Goal: Information Seeking & Learning: Learn about a topic

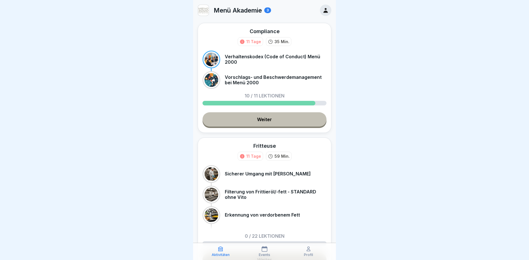
click at [263, 122] on link "Weiter" at bounding box center [265, 119] width 124 height 14
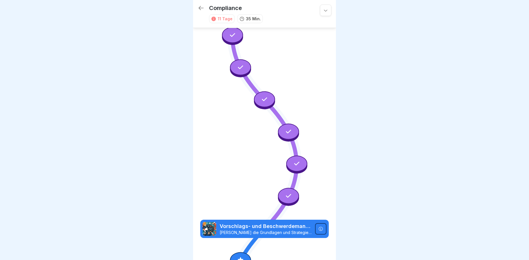
scroll to position [194, 0]
click at [237, 256] on icon at bounding box center [240, 259] width 7 height 7
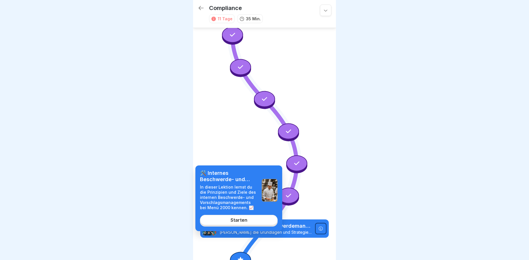
click at [251, 221] on link "Starten" at bounding box center [239, 220] width 78 height 10
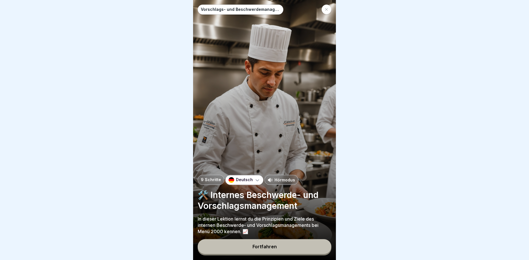
click at [299, 243] on button "Fortfahren" at bounding box center [265, 246] width 134 height 15
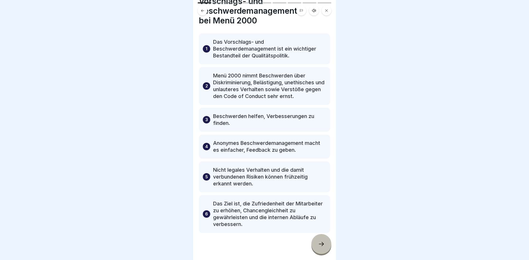
scroll to position [33, 0]
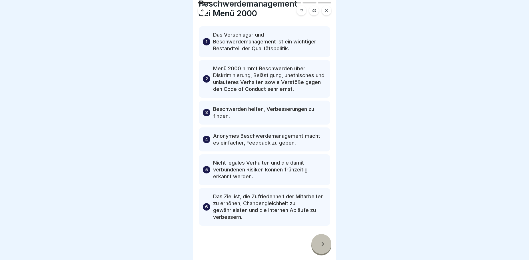
click at [325, 241] on div at bounding box center [321, 244] width 20 height 20
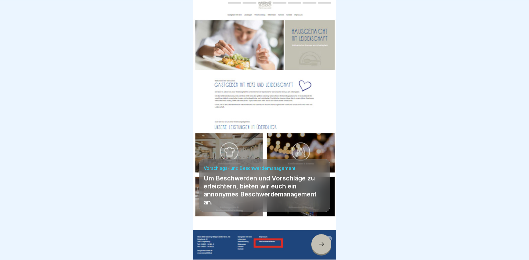
scroll to position [5, 0]
click at [323, 241] on div at bounding box center [321, 244] width 20 height 20
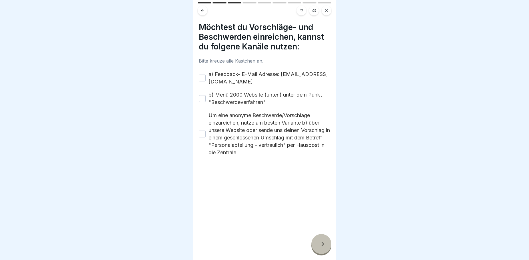
click at [203, 75] on button "a) Feedback- E-Mail Adresse: [EMAIL_ADDRESS][DOMAIN_NAME]" at bounding box center [202, 78] width 7 height 7
click at [205, 95] on button "b) Menü 2000 Website (unten) unter dem Punkt "Beschwerdeverfahren"" at bounding box center [202, 98] width 7 height 7
click at [206, 129] on div "Um eine anonyme Beschwerde/Vorschläge einzureichen, nutze am besten Variante b)…" at bounding box center [264, 134] width 131 height 45
click at [203, 131] on button "Um eine anonyme Beschwerde/Vorschläge einzureichen, nutze am besten Variante b)…" at bounding box center [202, 134] width 7 height 7
click at [322, 243] on icon at bounding box center [321, 244] width 7 height 7
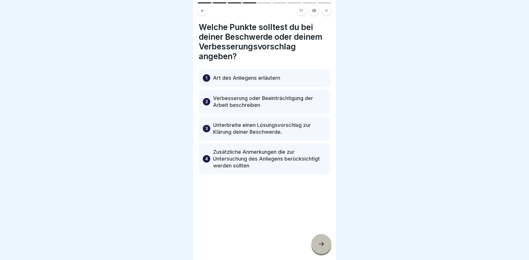
click at [318, 245] on icon at bounding box center [321, 244] width 7 height 7
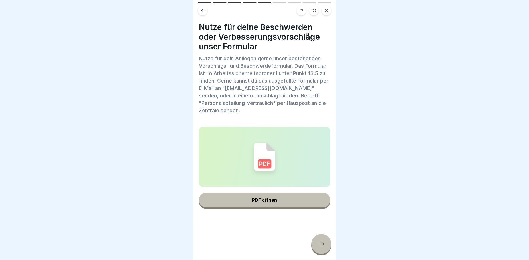
click at [320, 239] on div at bounding box center [321, 244] width 20 height 20
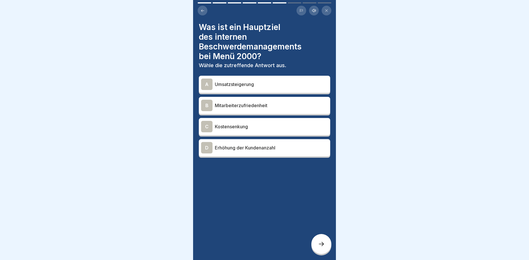
click at [200, 6] on button at bounding box center [203, 11] width 10 height 10
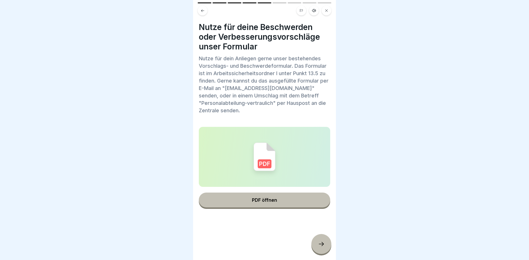
click at [201, 9] on icon at bounding box center [203, 11] width 4 height 4
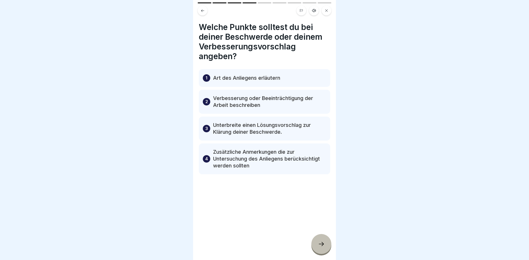
click at [201, 9] on icon at bounding box center [203, 11] width 4 height 4
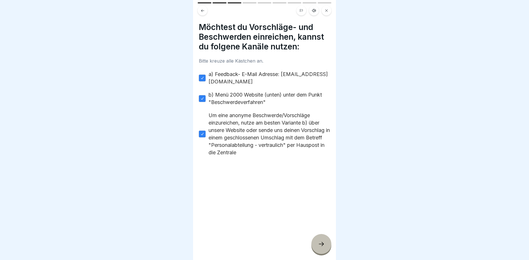
click at [202, 9] on icon at bounding box center [202, 10] width 3 height 3
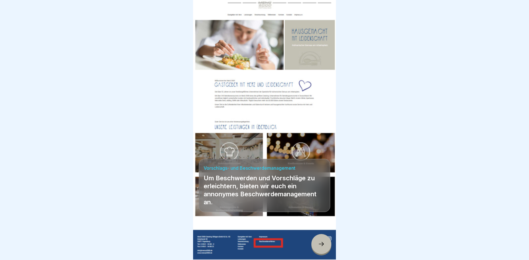
click at [202, 9] on icon at bounding box center [202, 10] width 3 height 3
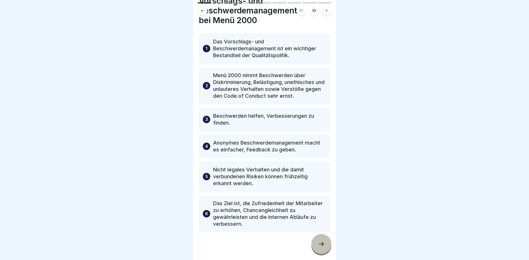
scroll to position [33, 0]
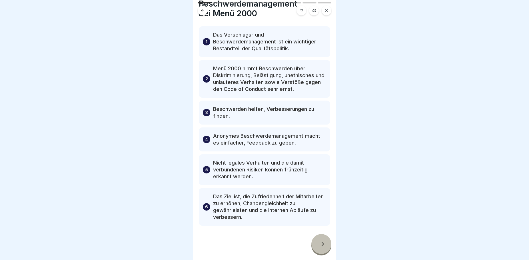
click at [322, 243] on icon at bounding box center [321, 244] width 7 height 7
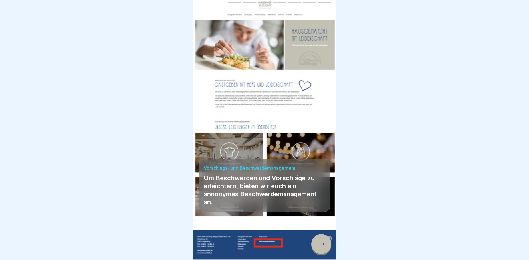
click at [322, 243] on icon at bounding box center [321, 244] width 7 height 7
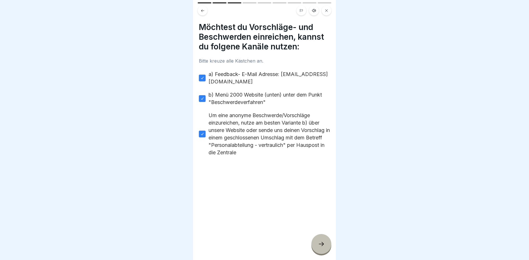
click at [322, 243] on icon at bounding box center [321, 244] width 7 height 7
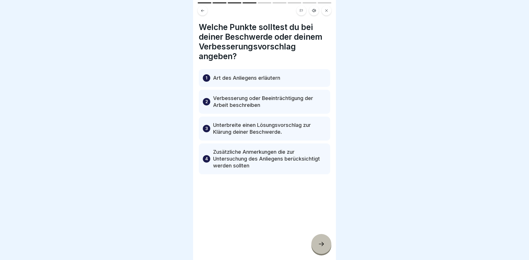
click at [322, 243] on icon at bounding box center [321, 244] width 7 height 7
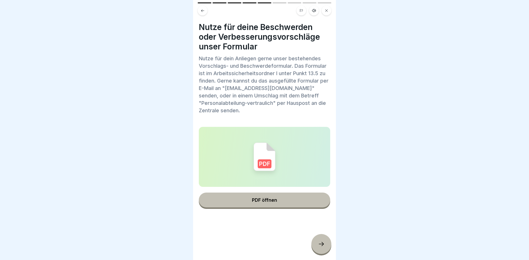
click at [322, 243] on icon at bounding box center [321, 244] width 7 height 7
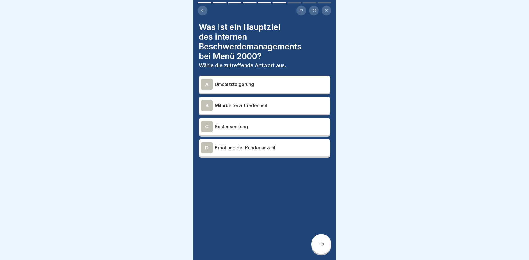
click at [238, 102] on p "Mitarbeiterzufriedenheit" at bounding box center [271, 105] width 113 height 7
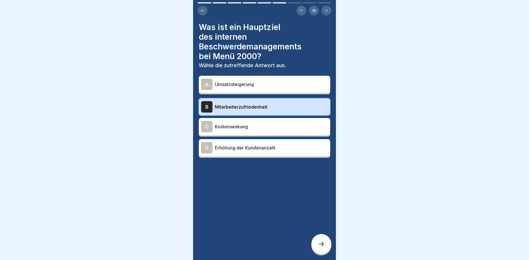
click at [327, 243] on div at bounding box center [321, 244] width 20 height 20
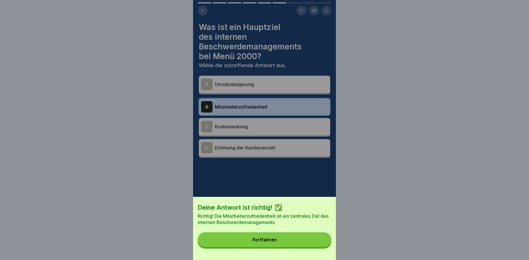
click at [264, 242] on div "Fortfahren" at bounding box center [265, 239] width 24 height 5
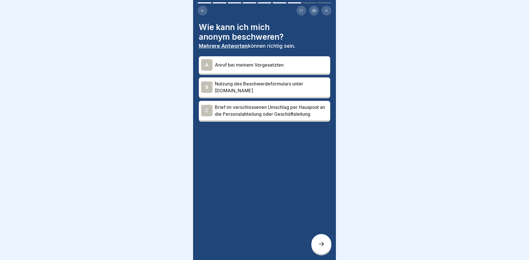
click at [220, 84] on p "Nutzung des Beschwerdeformulars unter [DOMAIN_NAME]" at bounding box center [271, 87] width 113 height 14
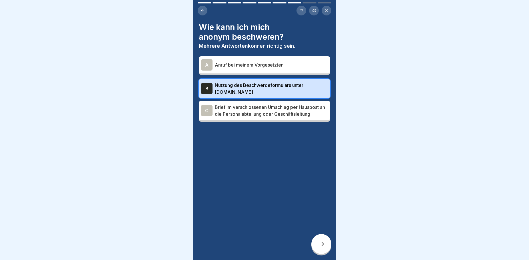
click at [234, 109] on p "Brief im verschlossenen Umschlag per Hauspost an die Personalabteilung oder Ges…" at bounding box center [271, 111] width 113 height 14
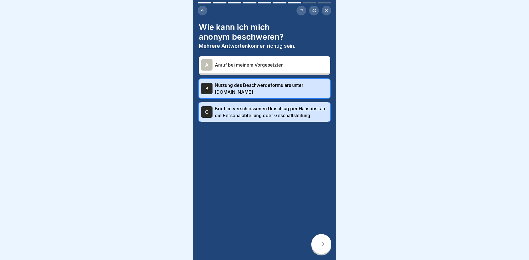
click at [320, 241] on div at bounding box center [321, 244] width 20 height 20
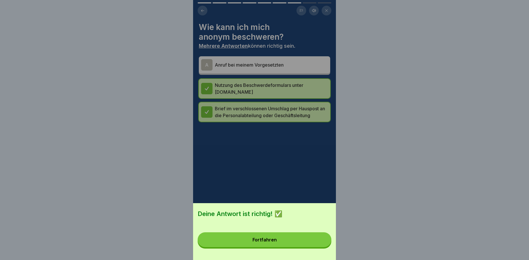
click at [289, 247] on button "Fortfahren" at bounding box center [265, 239] width 134 height 15
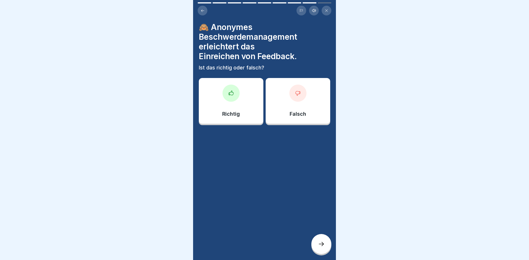
click at [241, 114] on div "Richtig" at bounding box center [231, 101] width 65 height 46
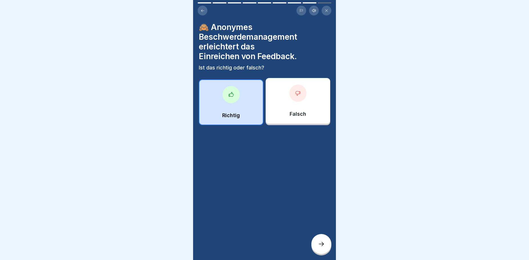
click at [320, 247] on icon at bounding box center [321, 244] width 7 height 7
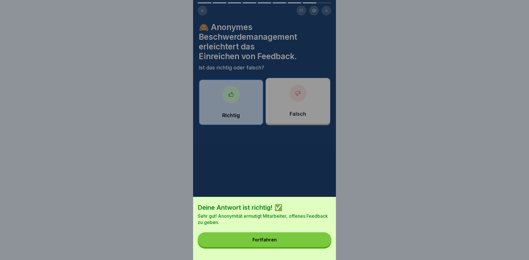
click at [285, 243] on button "Fortfahren" at bounding box center [265, 239] width 134 height 15
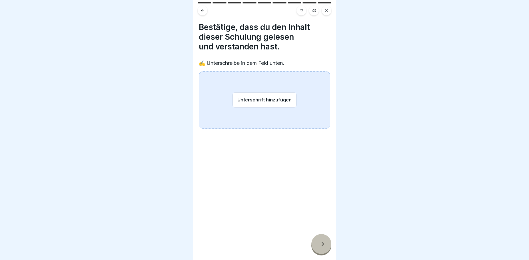
click at [243, 99] on button "Unterschrift hinzufügen" at bounding box center [265, 99] width 64 height 15
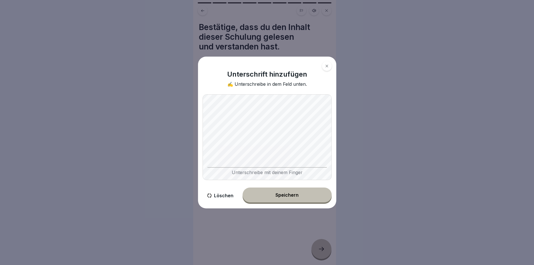
click at [257, 193] on button "Speichern" at bounding box center [287, 194] width 89 height 15
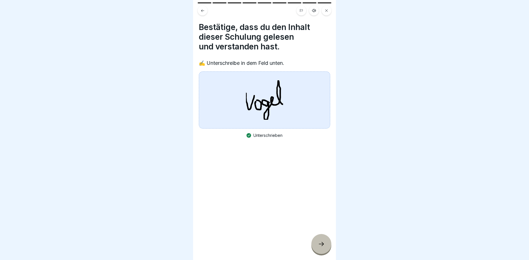
click at [322, 253] on div at bounding box center [321, 244] width 20 height 20
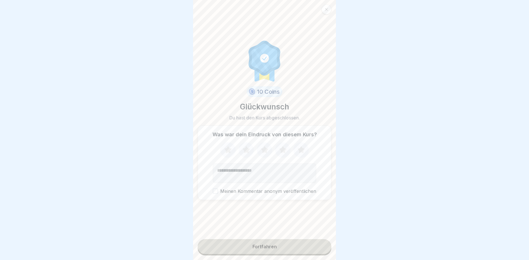
click at [272, 249] on div "Fortfahren" at bounding box center [265, 246] width 24 height 5
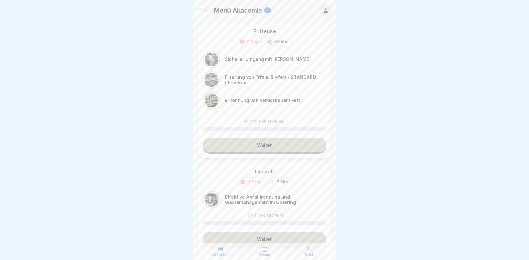
click at [249, 145] on link "Weiter" at bounding box center [265, 145] width 124 height 14
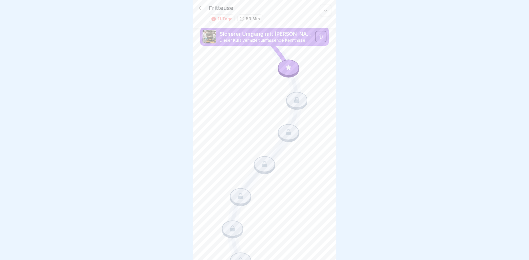
click at [281, 68] on div at bounding box center [288, 68] width 21 height 16
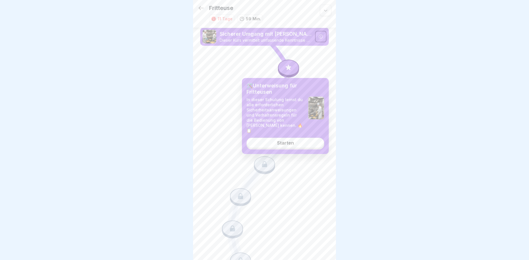
click at [276, 138] on link "Starten" at bounding box center [286, 143] width 78 height 10
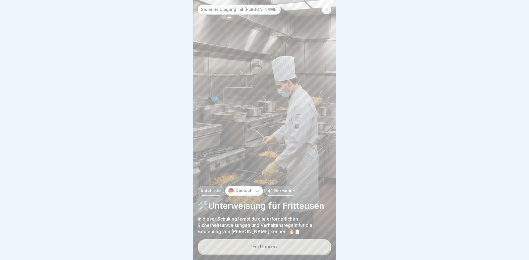
click at [292, 252] on button "Fortfahren" at bounding box center [265, 246] width 134 height 15
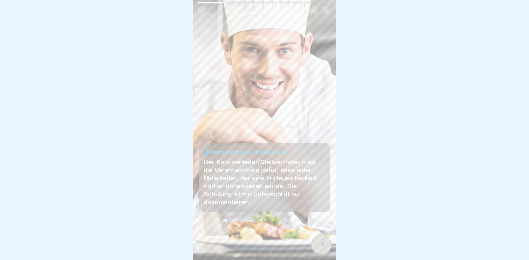
click at [322, 247] on icon at bounding box center [321, 244] width 7 height 7
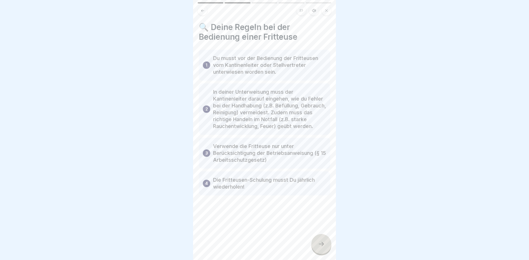
click at [319, 247] on icon at bounding box center [321, 244] width 7 height 7
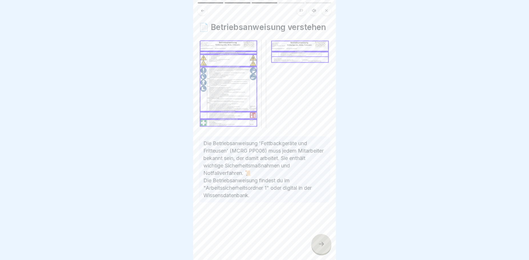
click at [315, 249] on div at bounding box center [321, 244] width 20 height 20
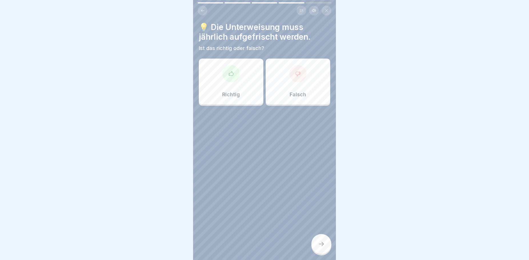
click at [247, 83] on div "Richtig" at bounding box center [231, 82] width 65 height 46
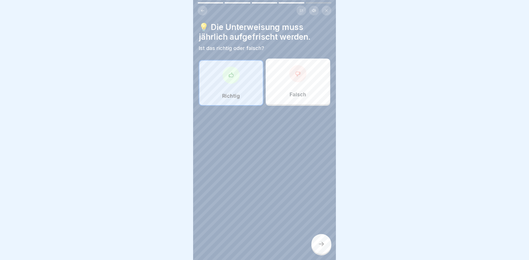
click at [322, 247] on icon at bounding box center [321, 244] width 7 height 7
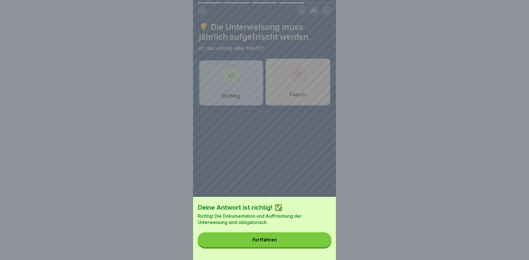
click at [304, 243] on button "Fortfahren" at bounding box center [265, 239] width 134 height 15
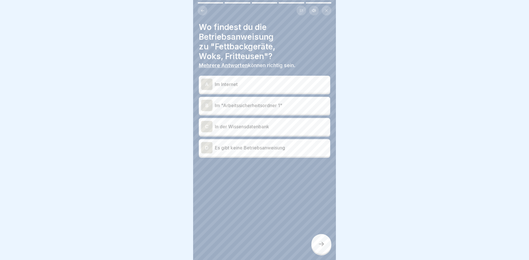
click at [267, 105] on p "Im "Arbeitssicherheitsordner 1"" at bounding box center [271, 105] width 113 height 7
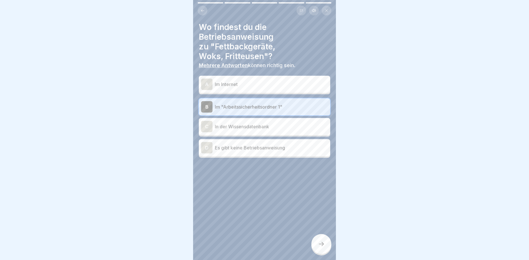
click at [323, 247] on icon at bounding box center [321, 244] width 7 height 7
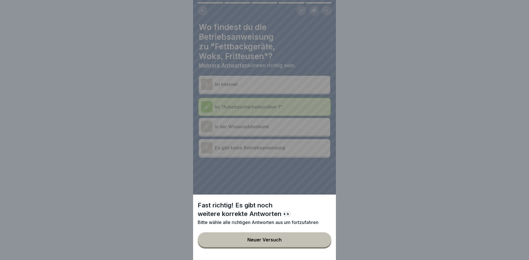
click at [245, 247] on button "Neuer Versuch" at bounding box center [265, 239] width 134 height 15
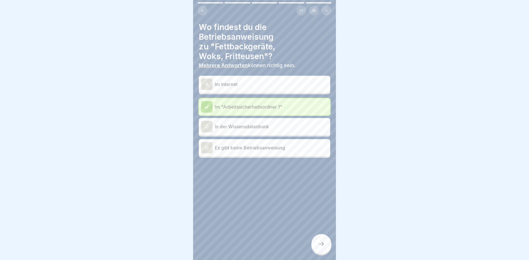
click at [256, 129] on p "In der Wissensdatenbank" at bounding box center [271, 126] width 113 height 7
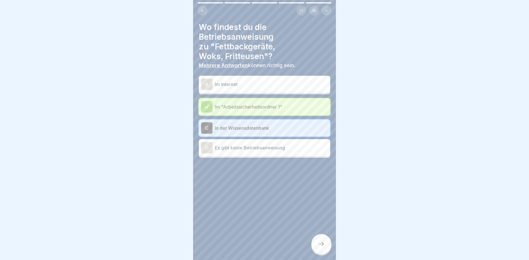
click at [319, 247] on icon at bounding box center [321, 244] width 7 height 7
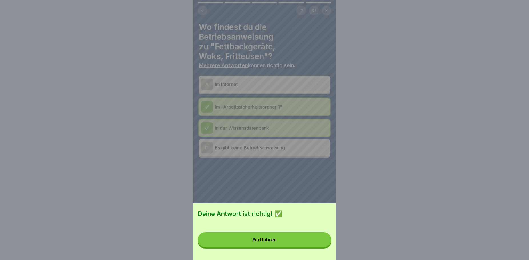
drag, startPoint x: 260, startPoint y: 240, endPoint x: 252, endPoint y: 239, distance: 8.1
click at [260, 241] on button "Fortfahren" at bounding box center [265, 239] width 134 height 15
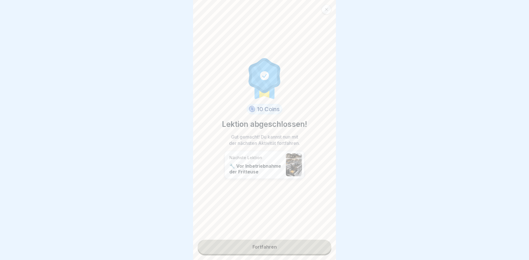
click at [261, 245] on link "Fortfahren" at bounding box center [265, 247] width 134 height 14
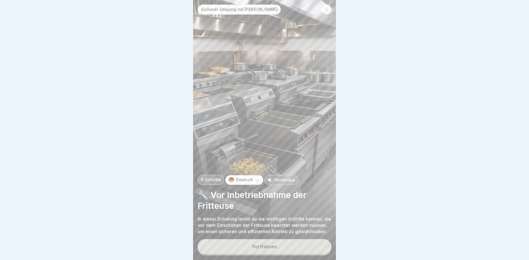
click at [262, 249] on div "Fortfahren" at bounding box center [265, 246] width 24 height 5
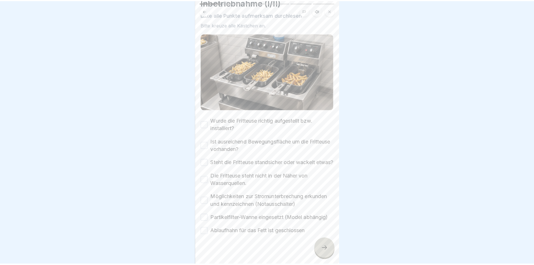
scroll to position [51, 0]
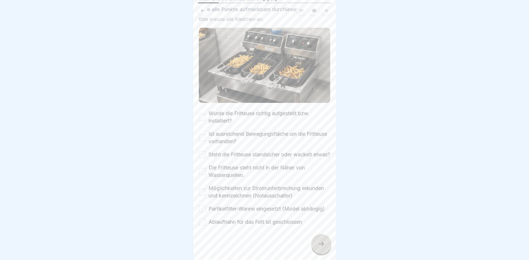
click at [331, 255] on div "✅ Checkliste: Vor Inbetriebnahme (I/II) Bitte alle Punkte aufmerksam durchlesen…" at bounding box center [264, 130] width 143 height 260
click at [312, 248] on div at bounding box center [321, 244] width 20 height 20
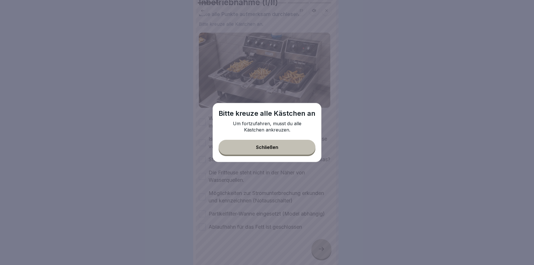
click at [263, 147] on div "Schließen" at bounding box center [267, 147] width 22 height 5
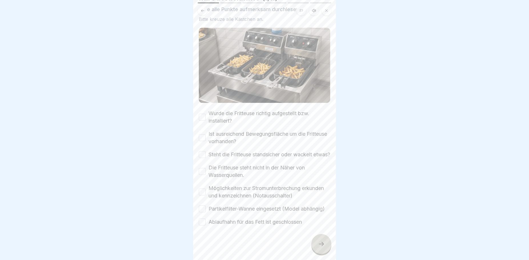
click at [203, 114] on button "Wurde die Fritteuse richtig aufgestellt bzw. installiert?" at bounding box center [202, 117] width 7 height 7
drag, startPoint x: 202, startPoint y: 125, endPoint x: 203, endPoint y: 139, distance: 14.0
click at [203, 134] on button "Ist ausreichend Bewegungsfläche um die Fritteuse vorhanden?" at bounding box center [202, 137] width 7 height 7
click at [202, 151] on button "Steht die Fritteuse standsicher oder wackelt etwas?" at bounding box center [202, 154] width 7 height 7
click at [203, 169] on div "Die Fritteuse steht nicht in der Näher von Wasserquellen." at bounding box center [264, 171] width 131 height 15
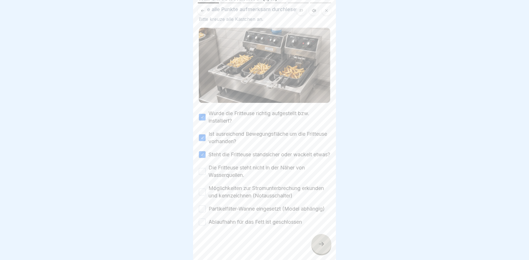
click at [199, 168] on button "Die Fritteuse steht nicht in der Näher von Wasserquellen." at bounding box center [202, 171] width 7 height 7
click at [202, 189] on button "Möglichkeiten zur Stromunterbrechung erkunden und kennzeichnen (Notausschalter)" at bounding box center [202, 192] width 7 height 7
drag, startPoint x: 203, startPoint y: 202, endPoint x: 200, endPoint y: 218, distance: 16.3
click at [203, 205] on button "Partikelfilter-Wanne eingesetzt (Model abhängig)" at bounding box center [202, 208] width 7 height 7
click at [200, 221] on button "Ablaufhahn für das Fett ist geschlossen" at bounding box center [202, 222] width 7 height 7
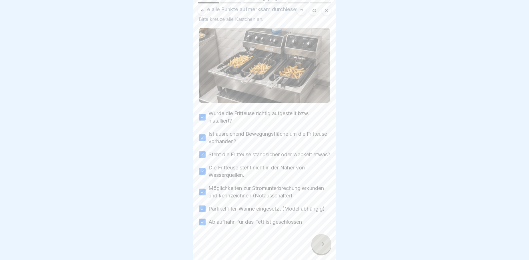
click at [319, 253] on div at bounding box center [321, 244] width 20 height 20
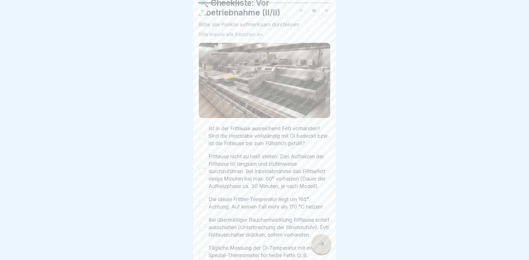
scroll to position [34, 0]
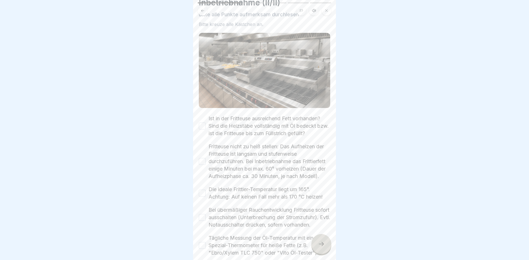
click at [200, 125] on button "Ist in der Fritteuse ausreichend Fett vorhanden? Sind die Heizstäbe vollständig…" at bounding box center [202, 126] width 7 height 7
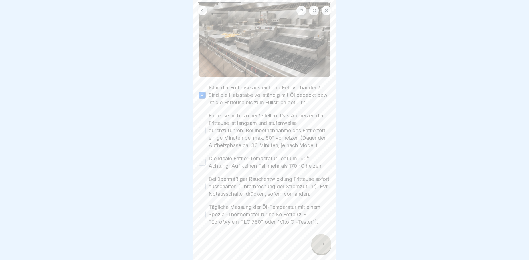
click at [203, 127] on button "Fritteuse nicht zu heiß stellen: Das Aufheizen der Fritteuse ist langsam und st…" at bounding box center [202, 130] width 7 height 7
click at [204, 166] on button "Die ideale Frittier-Temperatur liegt um 165°. Achtung: Auf keinen Fall mehr als…" at bounding box center [202, 162] width 7 height 7
click at [203, 190] on button "Bei übermäßiger Rauchentwicklung Fritteuse sofort ausschalten (Unterbrechung de…" at bounding box center [202, 186] width 7 height 7
drag, startPoint x: 204, startPoint y: 230, endPoint x: 203, endPoint y: 234, distance: 3.8
click at [203, 218] on button "Tägliche Messung der Öl-Temperatur mit einem Spezial-Thermometer für heiße Fett…" at bounding box center [202, 214] width 7 height 7
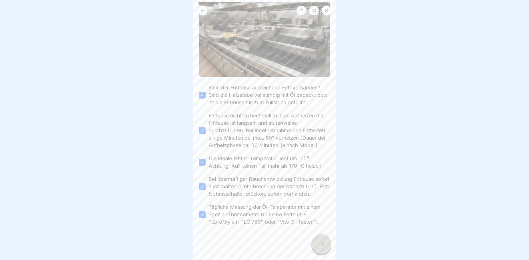
click at [324, 247] on icon at bounding box center [321, 244] width 7 height 7
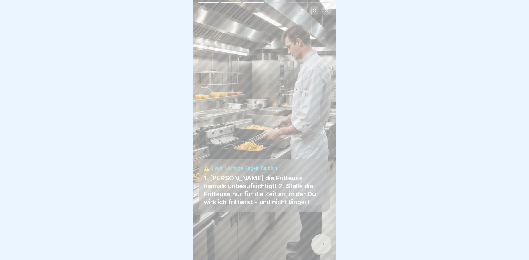
click at [323, 247] on icon at bounding box center [321, 244] width 7 height 7
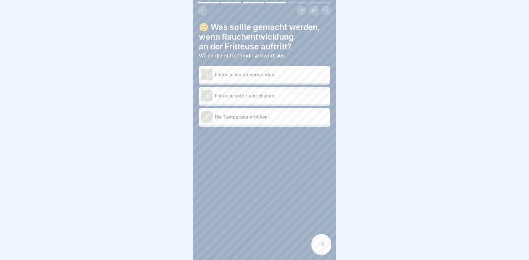
click at [276, 98] on p "Fritteuse sofort ausschalten." at bounding box center [271, 95] width 113 height 7
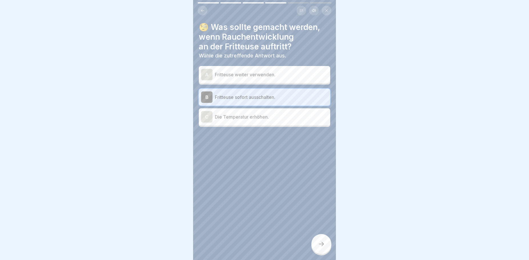
click at [320, 247] on icon at bounding box center [321, 244] width 7 height 7
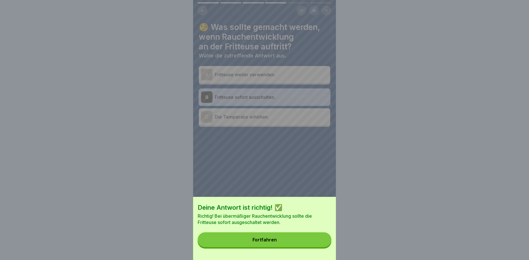
click at [307, 243] on button "Fortfahren" at bounding box center [265, 239] width 134 height 15
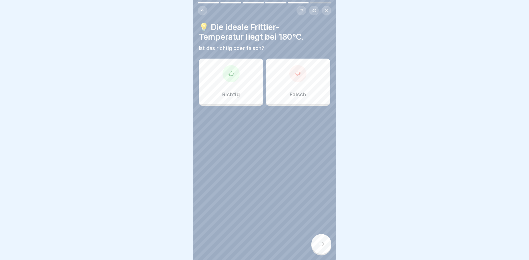
click at [299, 88] on div "Falsch" at bounding box center [298, 82] width 65 height 46
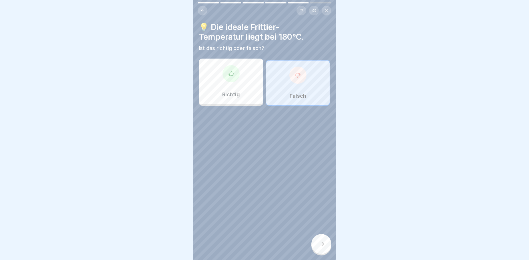
click at [323, 247] on icon at bounding box center [321, 244] width 7 height 7
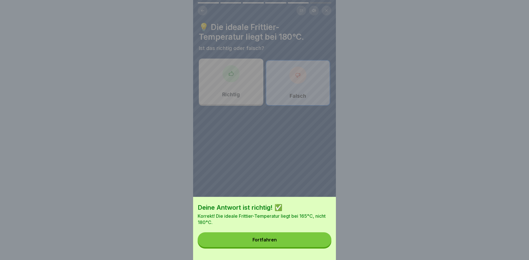
click at [310, 245] on button "Fortfahren" at bounding box center [265, 239] width 134 height 15
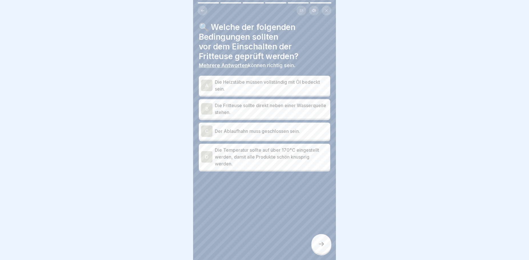
click at [265, 85] on p "Die Heizstäbe müssen vollständig mit Öl bedeckt sein." at bounding box center [271, 86] width 113 height 14
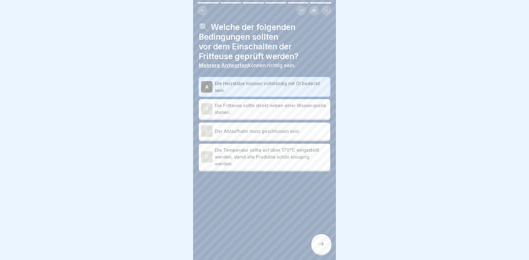
click at [277, 134] on p "Der Ablaufhahn muss geschlossen sein." at bounding box center [271, 131] width 113 height 7
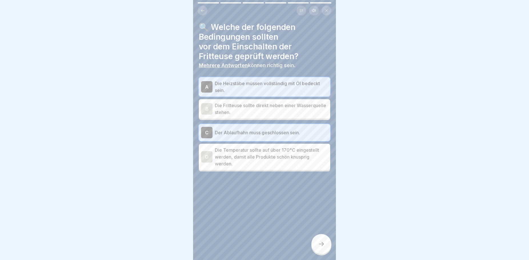
click at [323, 247] on icon at bounding box center [321, 244] width 7 height 7
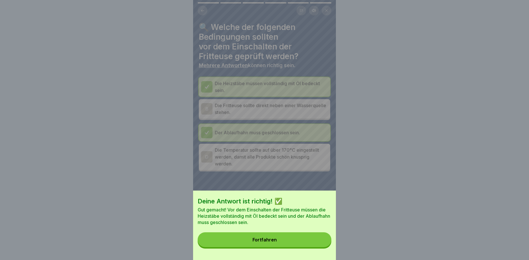
click at [282, 244] on button "Fortfahren" at bounding box center [265, 239] width 134 height 15
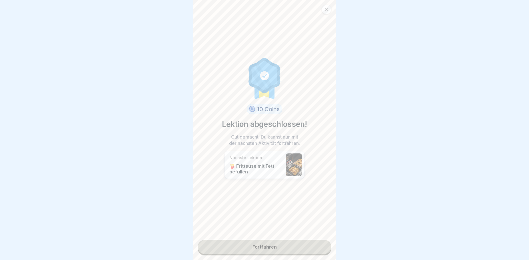
click at [285, 250] on link "Fortfahren" at bounding box center [265, 247] width 134 height 14
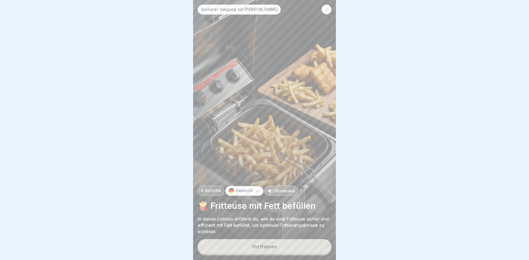
click at [238, 252] on button "Fortfahren" at bounding box center [265, 246] width 134 height 15
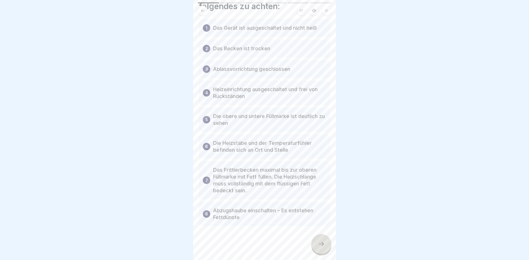
scroll to position [41, 0]
click at [321, 247] on icon at bounding box center [321, 244] width 7 height 7
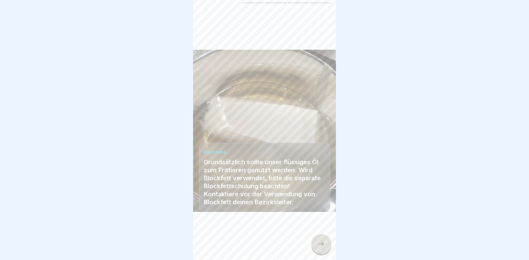
click at [320, 252] on div at bounding box center [321, 244] width 20 height 20
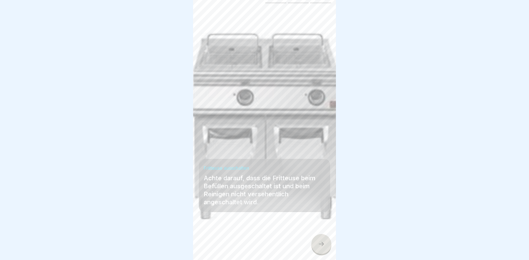
click at [319, 247] on icon at bounding box center [321, 244] width 7 height 7
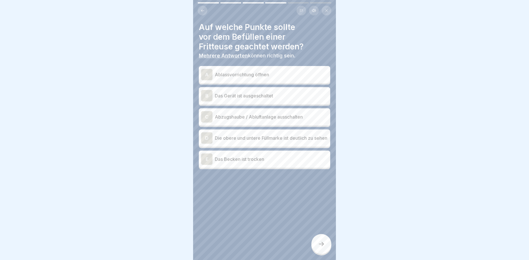
click at [262, 97] on p "Das Gerät ist ausgeschaltet" at bounding box center [271, 95] width 113 height 7
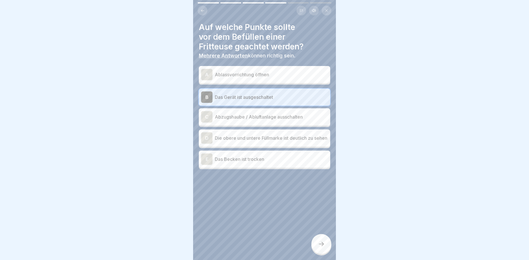
click at [279, 140] on p "Die obere und untere Füllmarke ist deutlich zu sehen" at bounding box center [271, 138] width 113 height 7
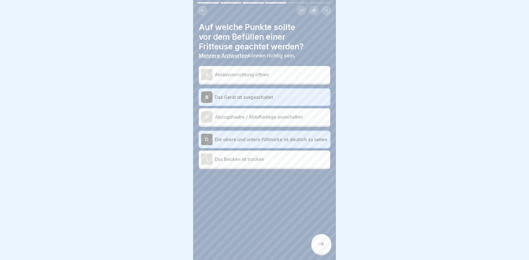
click at [271, 160] on p "Das Becken ist trocken" at bounding box center [271, 159] width 113 height 7
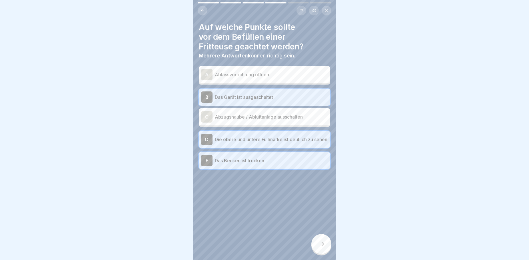
click at [327, 249] on div at bounding box center [321, 244] width 20 height 20
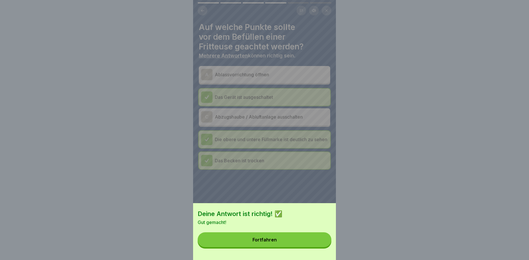
click at [266, 242] on div "Fortfahren" at bounding box center [265, 239] width 24 height 5
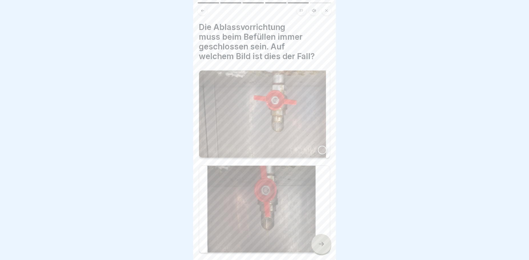
click at [318, 146] on div at bounding box center [322, 150] width 9 height 9
click at [319, 247] on icon at bounding box center [321, 244] width 7 height 7
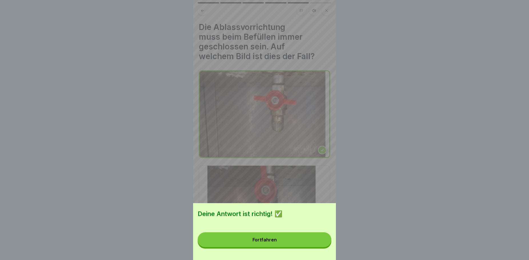
click at [280, 245] on button "Fortfahren" at bounding box center [265, 239] width 134 height 15
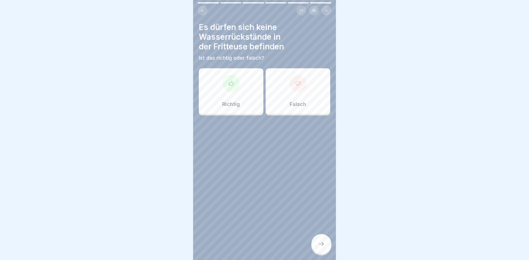
click at [245, 101] on div "Richtig" at bounding box center [231, 91] width 65 height 46
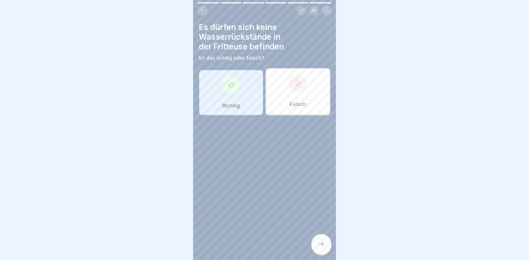
click at [324, 245] on div at bounding box center [321, 244] width 20 height 20
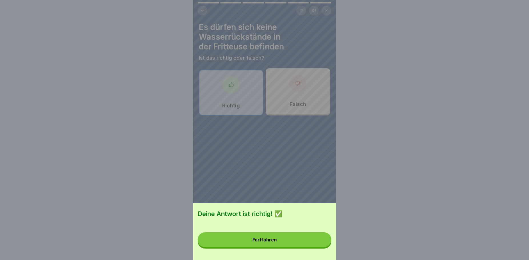
click at [317, 247] on button "Fortfahren" at bounding box center [265, 239] width 134 height 15
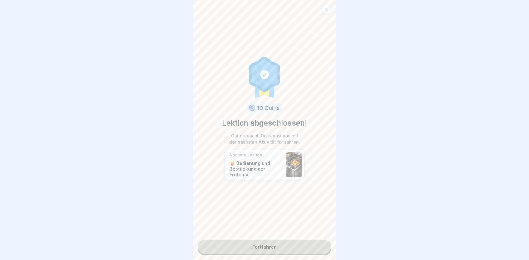
click at [271, 248] on link "Fortfahren" at bounding box center [265, 247] width 134 height 14
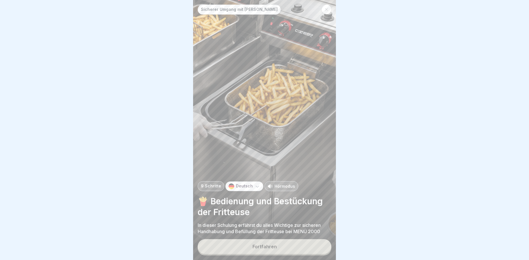
click at [291, 249] on button "Fortfahren" at bounding box center [265, 246] width 134 height 15
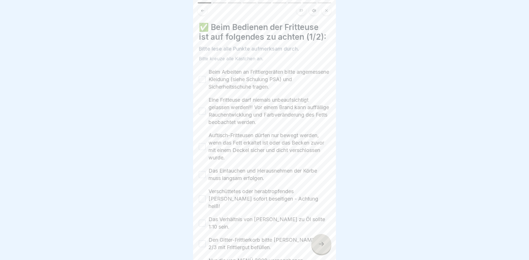
click at [203, 80] on button "Beim Arbeiten an Frittiergeräten bitte angemessene Kleidung (siehe Schulung PSA…" at bounding box center [202, 79] width 7 height 7
click at [201, 112] on button "Eine Fritteuse darf niemals unbeaufsichtigt gelassen werden!!! Vor einem Brand …" at bounding box center [202, 111] width 7 height 7
click at [202, 147] on button "Auftisch-Fritteusen dürfen nur bewegt werden, wenn das Fett erkaltet ist oder d…" at bounding box center [202, 146] width 7 height 7
click at [203, 177] on button "Das Eintauchen und Herausnehmen der Körbe muss langsam erfolgen." at bounding box center [202, 174] width 7 height 7
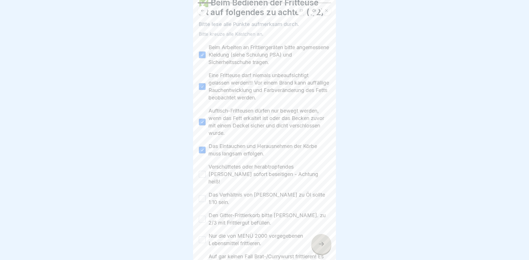
scroll to position [34, 0]
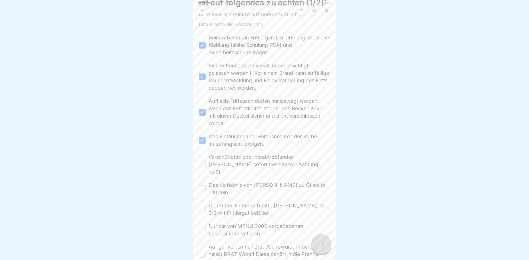
click at [202, 161] on button "Verschüttetes oder herabtropfendes [PERSON_NAME] sofort beseitigen - Achtung he…" at bounding box center [202, 164] width 7 height 7
click at [203, 185] on button "Das Verhältnis von [PERSON_NAME] zu Öl sollte 1:10 sein." at bounding box center [202, 188] width 7 height 7
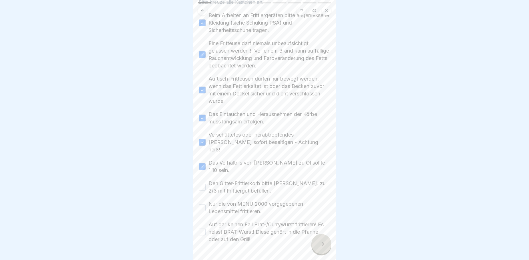
scroll to position [67, 0]
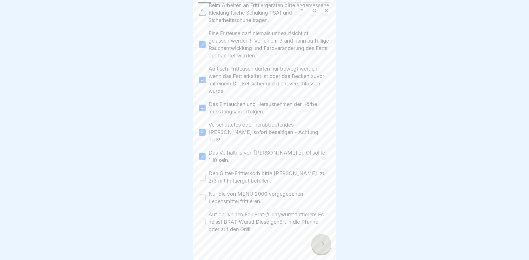
drag, startPoint x: 203, startPoint y: 168, endPoint x: 203, endPoint y: 172, distance: 4.1
click at [203, 174] on button "Den Gitter-Frittierkorb bitte [PERSON_NAME]. zu 2/3 mit Frittiergut befüllen." at bounding box center [202, 177] width 7 height 7
click at [203, 194] on button "Nur die von MENÜ 2000 vorgegebenen Lebensmittel frittieren." at bounding box center [202, 197] width 7 height 7
click at [201, 219] on button "Auf gar keinen Fall Brat-/Currywurst frittieren! Es heisst BRAT-Wurst! Diese ge…" at bounding box center [202, 222] width 7 height 7
click at [321, 247] on icon at bounding box center [321, 244] width 7 height 7
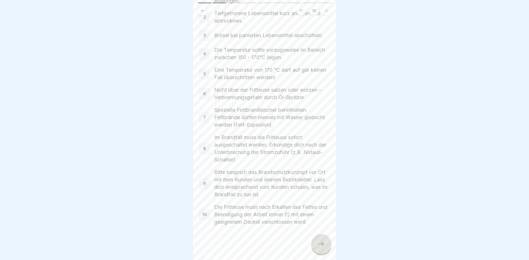
scroll to position [81, 0]
click at [320, 246] on icon at bounding box center [321, 244] width 7 height 7
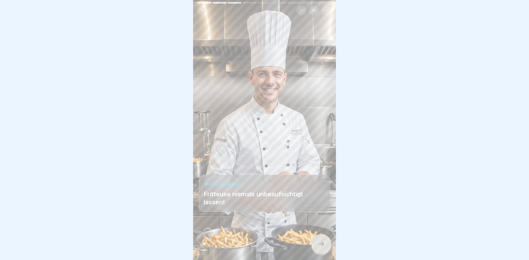
click at [320, 247] on icon at bounding box center [321, 244] width 7 height 7
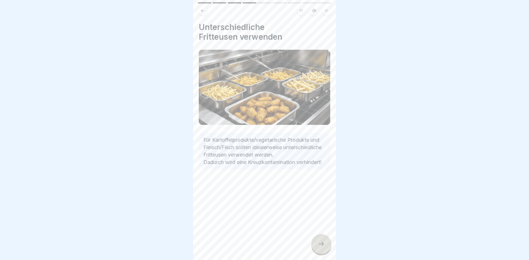
click at [321, 247] on icon at bounding box center [321, 244] width 7 height 7
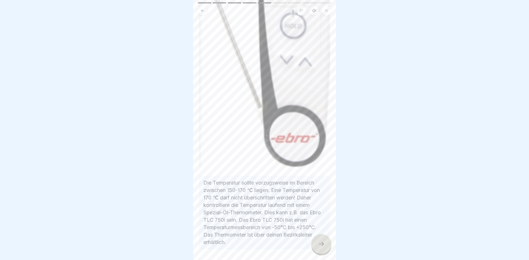
scroll to position [214, 0]
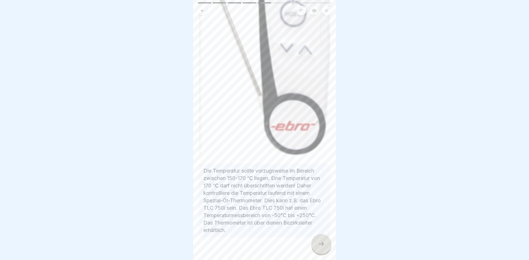
click at [324, 254] on div at bounding box center [321, 244] width 20 height 20
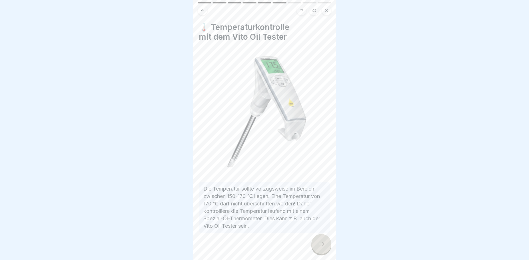
click at [323, 253] on div at bounding box center [321, 244] width 20 height 20
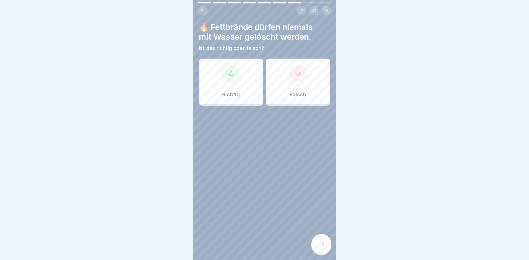
click at [242, 91] on div "Richtig" at bounding box center [231, 82] width 65 height 46
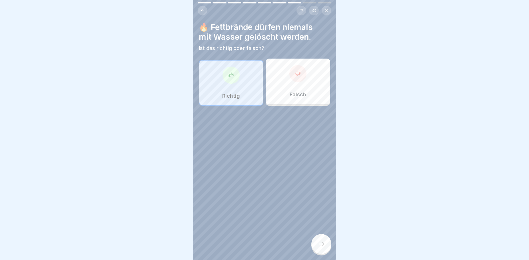
click at [325, 248] on div at bounding box center [321, 244] width 20 height 20
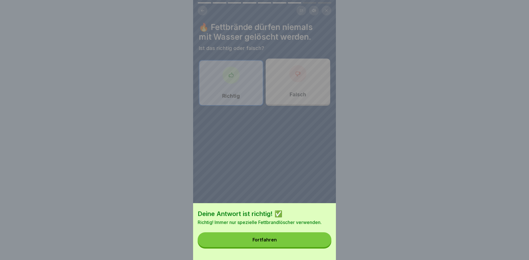
click at [305, 241] on button "Fortfahren" at bounding box center [265, 239] width 134 height 15
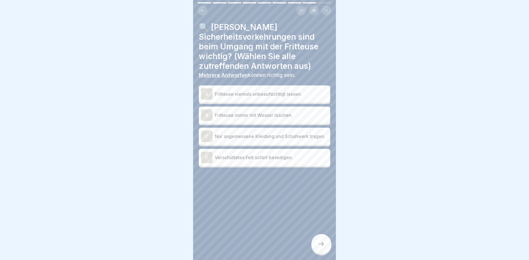
click at [278, 93] on p "Fritteuse niemals unbeaufsichtigt lassen." at bounding box center [271, 94] width 113 height 7
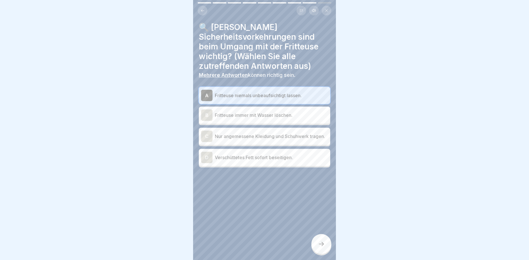
click at [280, 138] on p "Nur angemessene Kleidung und Schuhwerk tragen." at bounding box center [271, 136] width 113 height 7
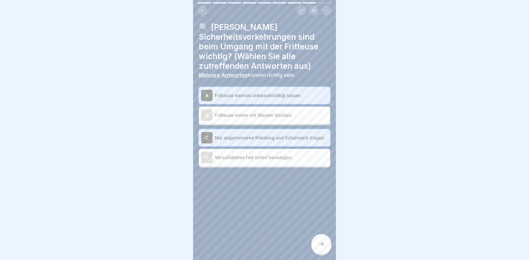
click at [278, 160] on p "Verschüttetes Fett sofort beseitigen." at bounding box center [271, 157] width 113 height 7
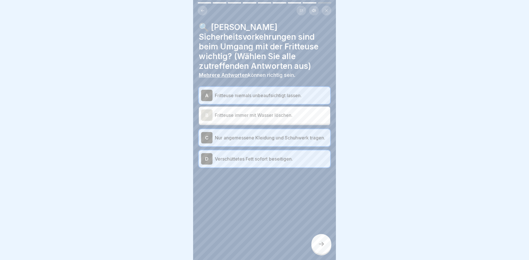
click at [323, 247] on icon at bounding box center [321, 244] width 7 height 7
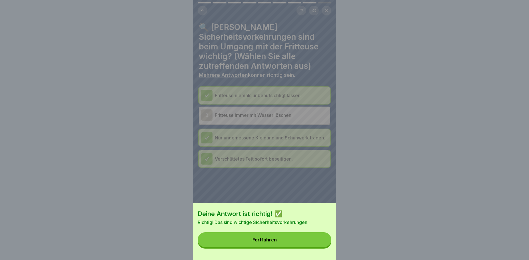
click at [285, 244] on button "Fortfahren" at bounding box center [265, 239] width 134 height 15
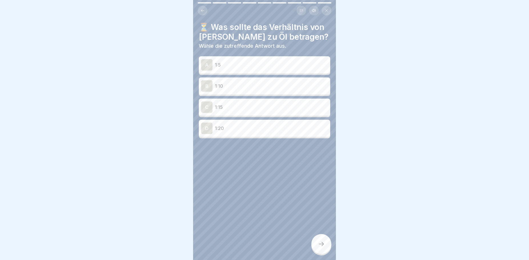
click at [229, 85] on p "1:10" at bounding box center [271, 86] width 113 height 7
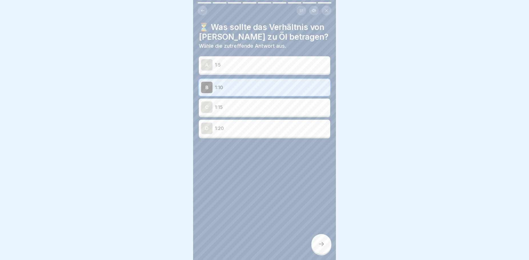
click at [323, 246] on div at bounding box center [321, 244] width 20 height 20
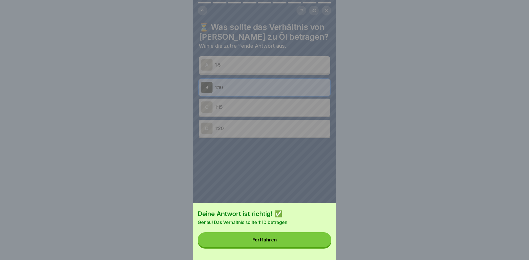
click at [265, 242] on button "Fortfahren" at bounding box center [265, 239] width 134 height 15
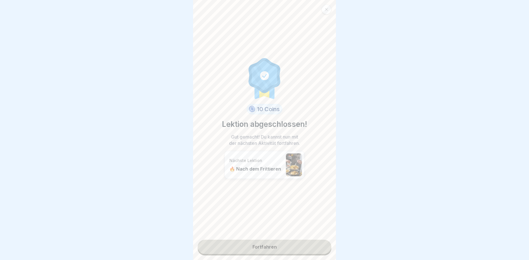
click at [271, 247] on link "Fortfahren" at bounding box center [265, 247] width 134 height 14
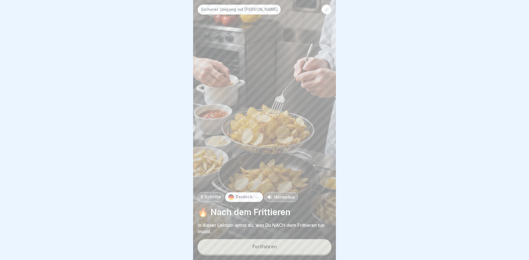
click at [272, 249] on div "Fortfahren" at bounding box center [265, 246] width 24 height 5
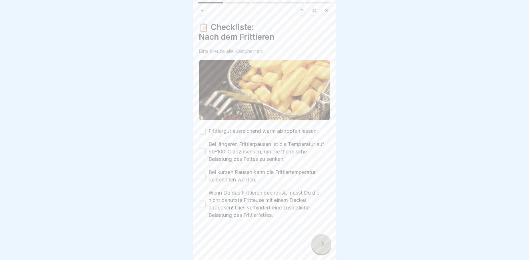
drag, startPoint x: 204, startPoint y: 128, endPoint x: 203, endPoint y: 138, distance: 10.1
click at [204, 130] on button "Frittiergut ausreichend warm abtropfen lassen." at bounding box center [202, 131] width 7 height 7
click at [204, 150] on button "Bei längeren Frittierpausen ist die Temperatur auf 90-100℃ abzusenken, um die t…" at bounding box center [202, 151] width 7 height 7
click at [204, 173] on button "Bei kurzen Pausen kann die Frittiertemperatur beibehalten werden." at bounding box center [202, 176] width 7 height 7
click at [203, 204] on button "Wenn Du das Frittieren beendest, musst Du die nicht benutzte Fritteuse mit eine…" at bounding box center [202, 204] width 7 height 7
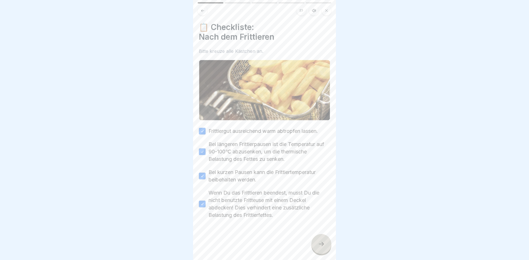
click at [324, 247] on icon at bounding box center [321, 244] width 7 height 7
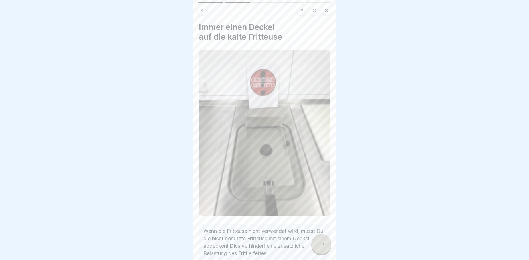
scroll to position [29, 0]
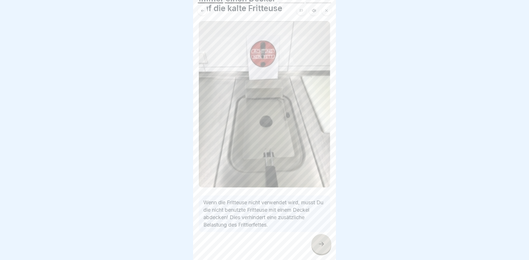
click at [319, 247] on icon at bounding box center [321, 244] width 7 height 7
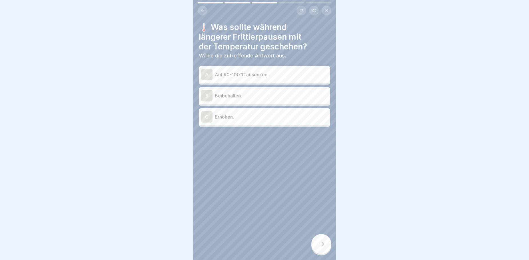
click at [253, 75] on p "Auf 90-100℃ absenken." at bounding box center [271, 74] width 113 height 7
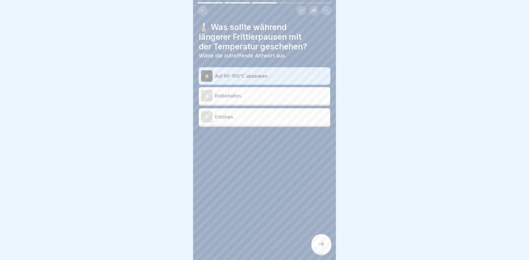
click at [323, 247] on icon at bounding box center [321, 244] width 7 height 7
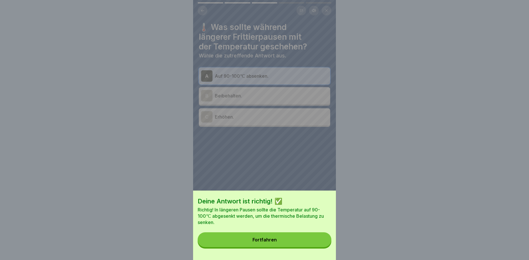
click at [292, 243] on button "Fortfahren" at bounding box center [265, 239] width 134 height 15
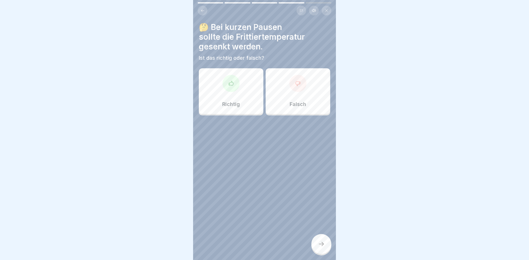
click at [236, 93] on div "Richtig" at bounding box center [231, 91] width 65 height 46
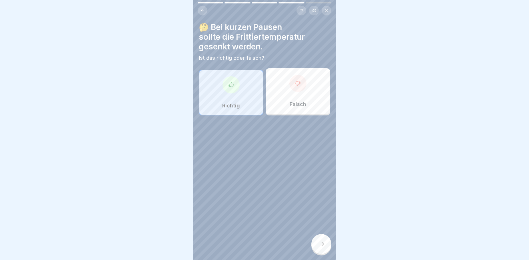
click at [327, 253] on div at bounding box center [321, 244] width 20 height 20
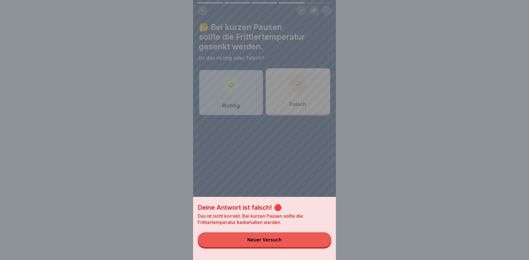
click at [274, 242] on div "Neuer Versuch" at bounding box center [264, 239] width 34 height 5
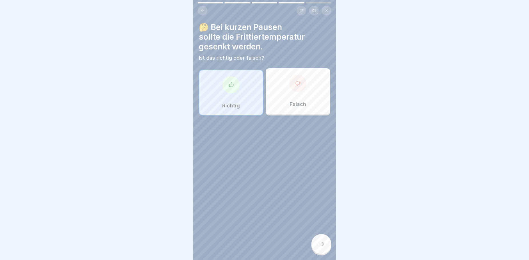
click at [285, 91] on div "Falsch" at bounding box center [298, 91] width 65 height 46
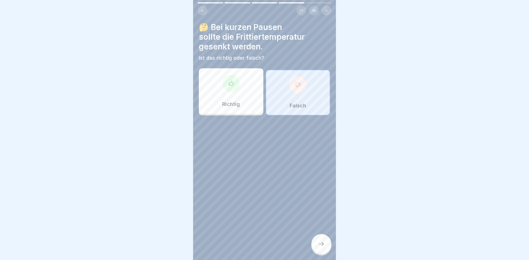
click at [317, 250] on div at bounding box center [321, 244] width 20 height 20
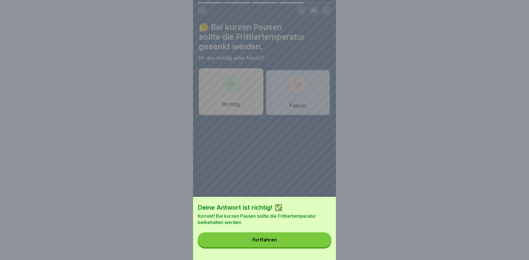
click at [278, 242] on button "Fortfahren" at bounding box center [265, 239] width 134 height 15
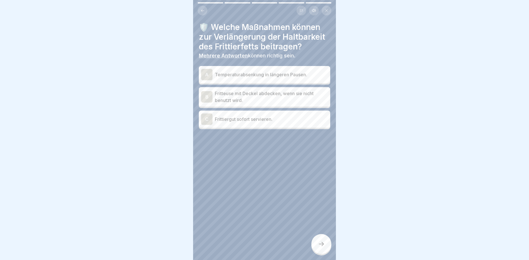
click at [287, 104] on p "Fritteuse mit Deckel abdecken, wenn sie nicht benutzt wird." at bounding box center [271, 97] width 113 height 14
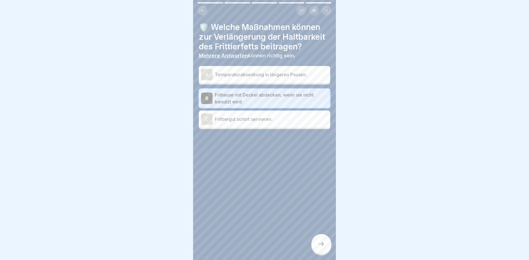
click at [283, 78] on p "Temperaturabsenkung in längeren Pausen." at bounding box center [271, 74] width 113 height 7
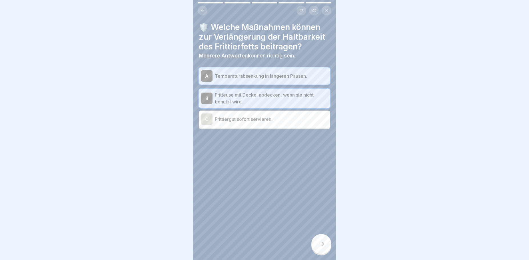
click at [320, 247] on icon at bounding box center [321, 244] width 7 height 7
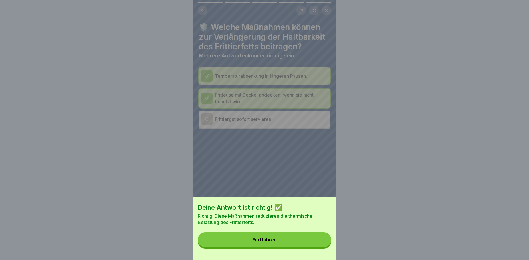
click at [285, 247] on button "Fortfahren" at bounding box center [265, 239] width 134 height 15
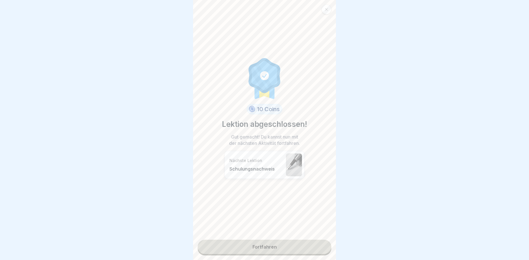
click at [278, 245] on link "Fortfahren" at bounding box center [265, 247] width 134 height 14
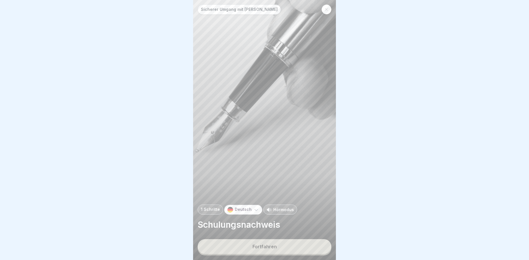
click at [285, 251] on button "Fortfahren" at bounding box center [265, 246] width 134 height 15
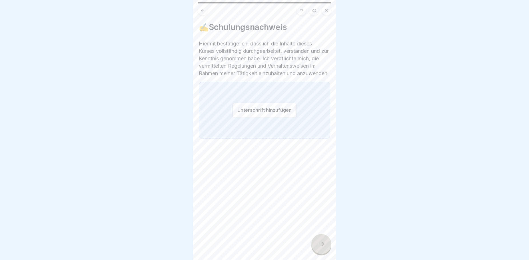
click at [253, 117] on button "Unterschrift hinzufügen" at bounding box center [265, 110] width 64 height 15
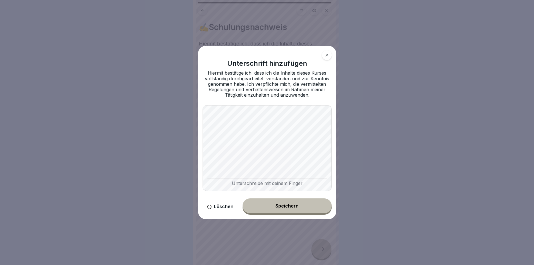
click at [273, 205] on button "Speichern" at bounding box center [287, 205] width 89 height 15
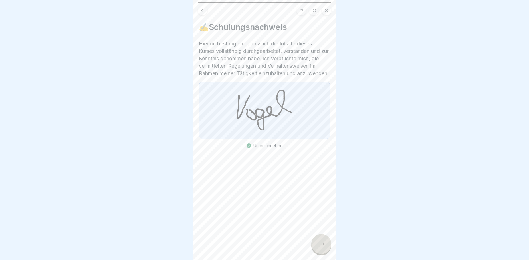
drag, startPoint x: 321, startPoint y: 247, endPoint x: 283, endPoint y: 243, distance: 37.7
click at [321, 247] on icon at bounding box center [321, 244] width 7 height 7
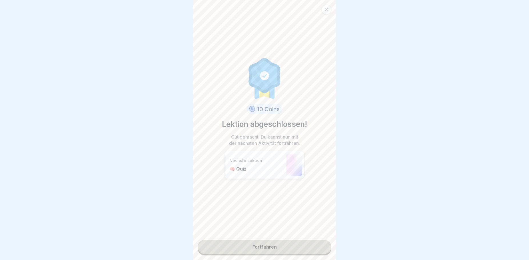
click at [249, 247] on link "Fortfahren" at bounding box center [265, 247] width 134 height 14
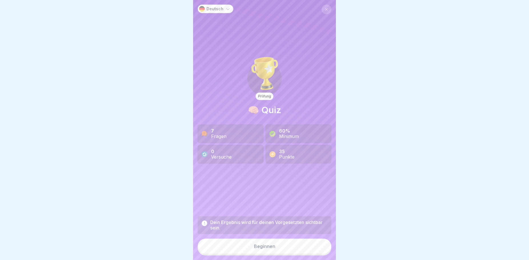
scroll to position [5, 0]
click at [267, 245] on div "Beginnen" at bounding box center [264, 246] width 21 height 5
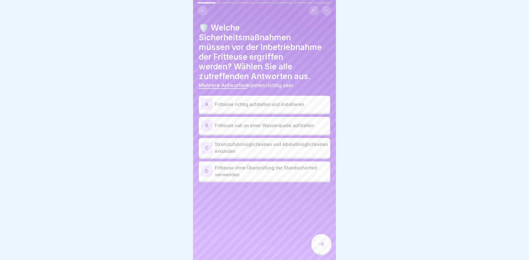
click at [247, 101] on p "Fritteuse richtig aufstellen und installieren" at bounding box center [271, 104] width 113 height 7
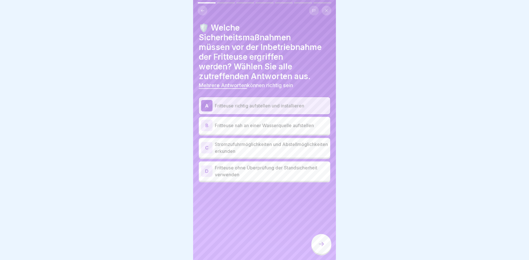
click at [289, 142] on p "Stromzufuhrmöglichkeiten und Abstellmöglichkeiten erkunden" at bounding box center [271, 148] width 113 height 14
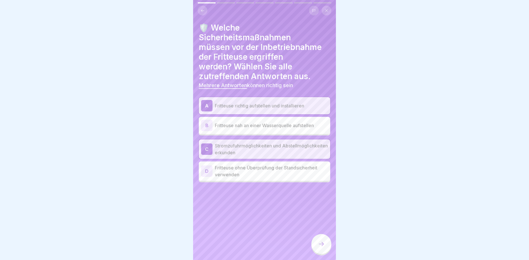
click at [320, 240] on div at bounding box center [321, 244] width 20 height 20
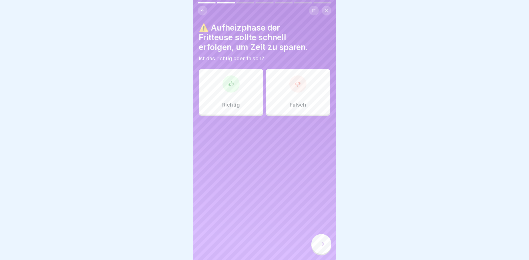
click at [281, 97] on div "Falsch" at bounding box center [298, 92] width 65 height 46
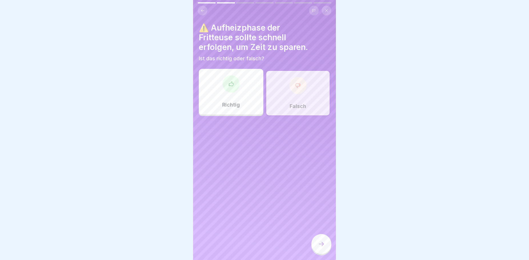
click at [324, 247] on icon at bounding box center [321, 244] width 7 height 7
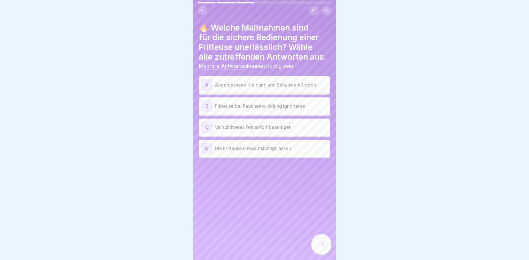
click at [270, 88] on p "Angemessene Kleidung und Schuhwerk tragen" at bounding box center [271, 84] width 113 height 7
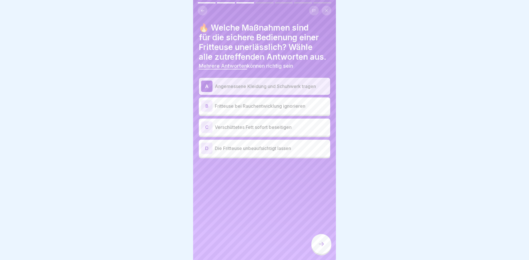
click at [281, 131] on p "Verschüttetes Fett sofort beseitigen" at bounding box center [271, 127] width 113 height 7
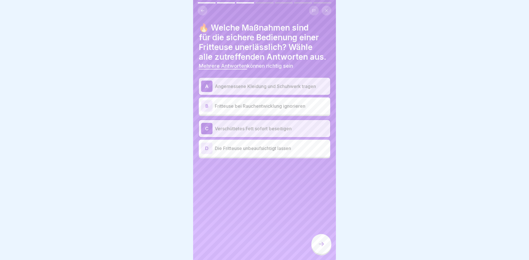
click at [320, 254] on div at bounding box center [321, 244] width 20 height 20
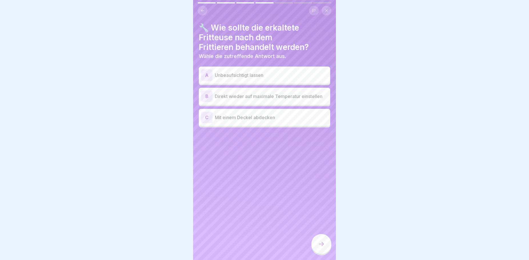
click at [263, 115] on p "Mit einem Deckel abdecken" at bounding box center [271, 117] width 113 height 7
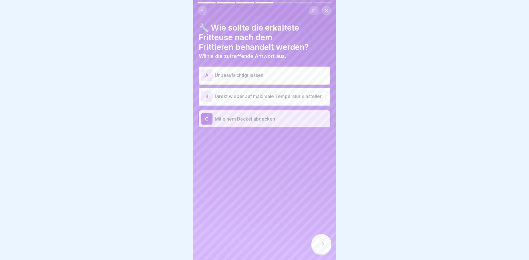
click at [323, 242] on icon at bounding box center [321, 244] width 7 height 7
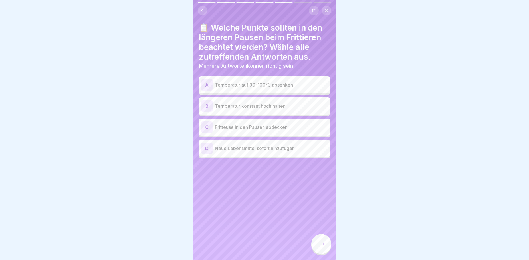
click at [306, 81] on p "Temperatur auf 90-100℃ absenken" at bounding box center [271, 84] width 113 height 7
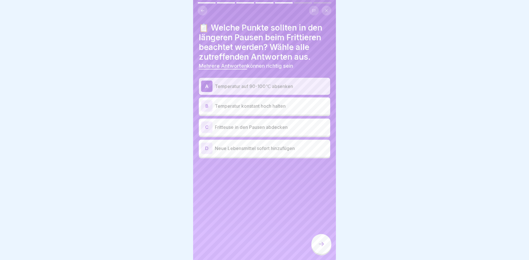
click at [280, 124] on p "Fritteuse in den Pausen abdecken" at bounding box center [271, 127] width 113 height 7
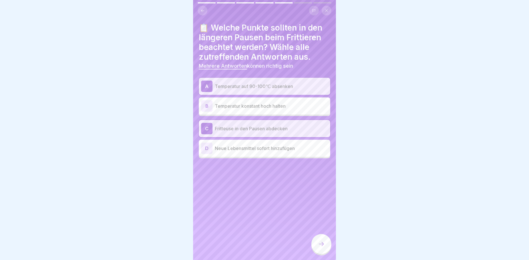
click at [322, 245] on icon at bounding box center [321, 244] width 7 height 7
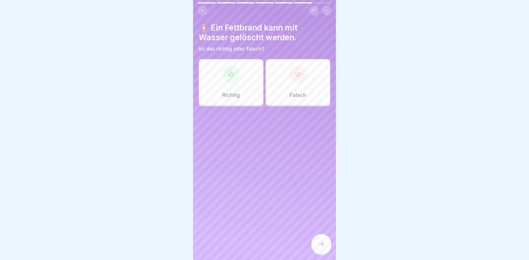
click at [283, 93] on div "Falsch" at bounding box center [298, 82] width 65 height 46
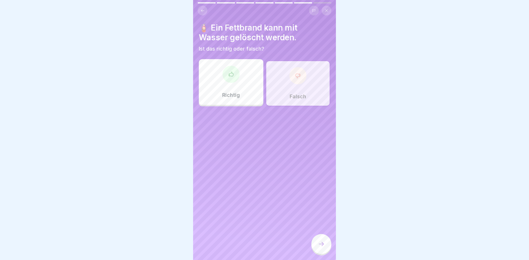
click at [323, 242] on icon at bounding box center [321, 244] width 7 height 7
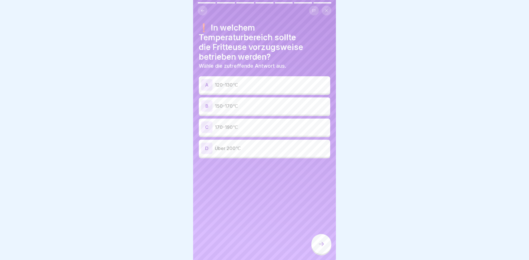
click at [247, 100] on div "B 150-170℃" at bounding box center [264, 105] width 127 height 11
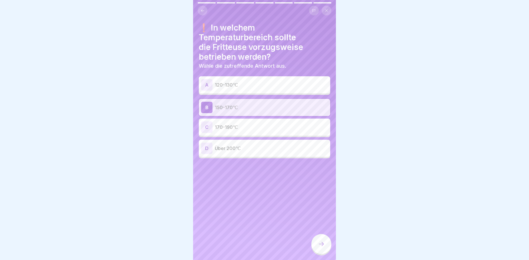
click at [325, 238] on div at bounding box center [321, 244] width 20 height 20
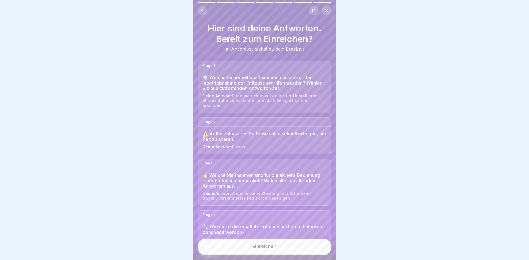
click at [273, 249] on div "Einreichen" at bounding box center [265, 246] width 24 height 5
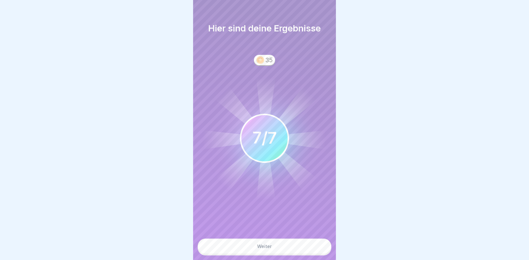
click at [285, 246] on button "Weiter" at bounding box center [265, 246] width 134 height 15
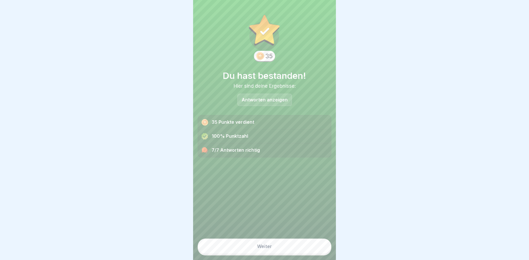
click at [251, 248] on button "Weiter" at bounding box center [265, 246] width 134 height 15
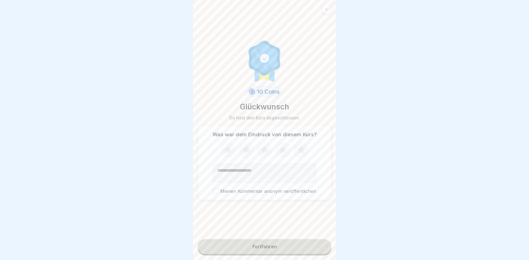
click at [261, 243] on button "Fortfahren" at bounding box center [265, 246] width 134 height 15
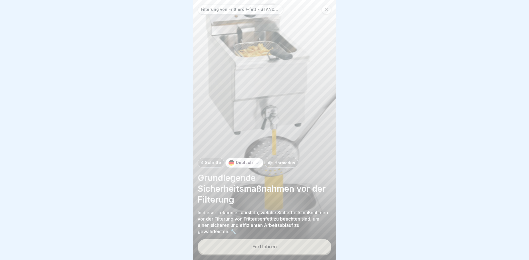
click at [278, 246] on button "Fortfahren" at bounding box center [265, 246] width 134 height 15
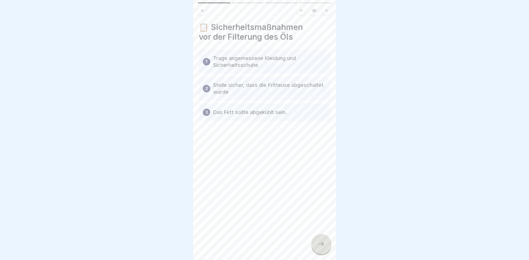
click at [323, 243] on icon at bounding box center [321, 244] width 7 height 7
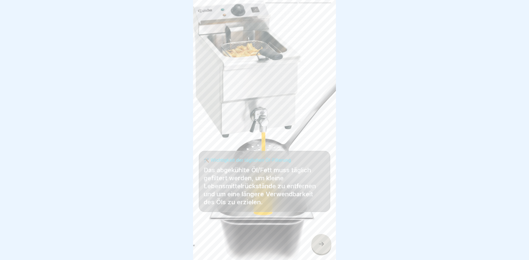
click at [323, 248] on div at bounding box center [321, 244] width 20 height 20
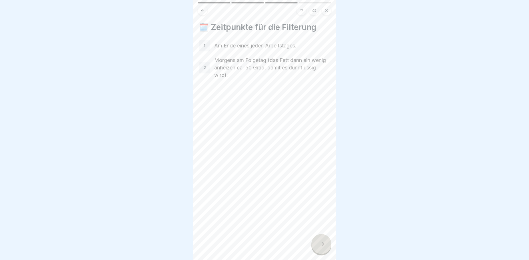
click at [318, 249] on div at bounding box center [321, 244] width 20 height 20
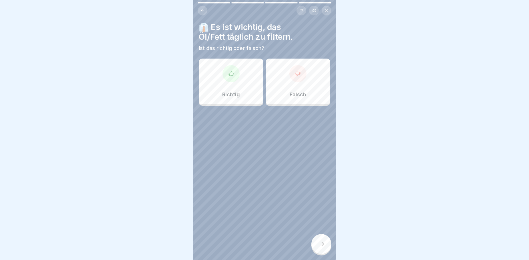
click at [230, 95] on p "Richtig" at bounding box center [231, 94] width 18 height 6
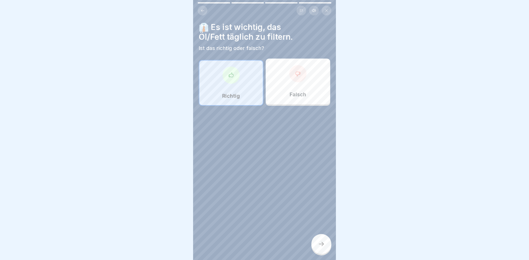
click at [323, 254] on div at bounding box center [321, 244] width 20 height 20
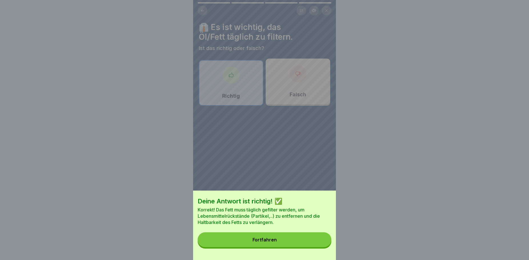
click at [271, 241] on button "Fortfahren" at bounding box center [265, 239] width 134 height 15
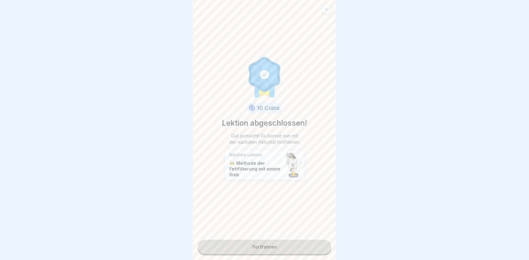
click at [274, 245] on link "Fortfahren" at bounding box center [265, 247] width 134 height 14
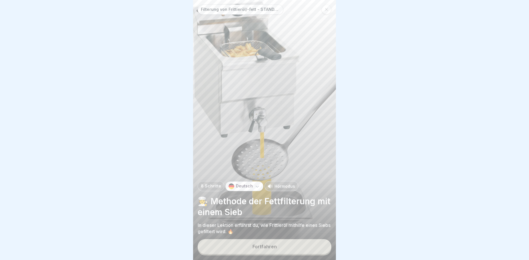
click at [276, 252] on button "Fortfahren" at bounding box center [265, 246] width 134 height 15
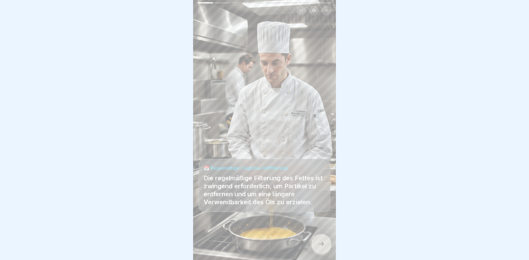
click at [322, 247] on icon at bounding box center [321, 244] width 7 height 7
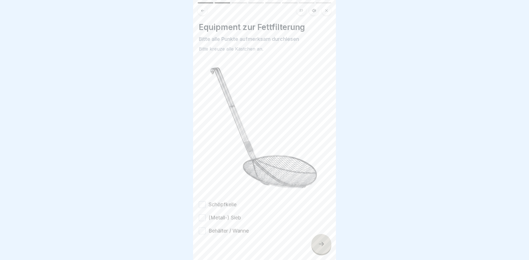
click at [203, 201] on button "Schöpfkelle" at bounding box center [202, 204] width 7 height 7
click at [202, 214] on button "(Metall-) Sieb" at bounding box center [202, 217] width 7 height 7
drag, startPoint x: 203, startPoint y: 227, endPoint x: 199, endPoint y: 224, distance: 5.1
click at [202, 227] on button "Behälter / Wanne" at bounding box center [202, 230] width 7 height 7
click at [323, 246] on div at bounding box center [321, 244] width 20 height 20
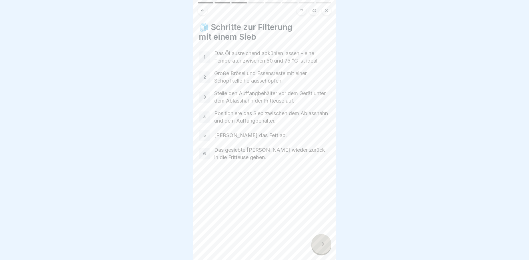
click at [323, 247] on icon at bounding box center [321, 244] width 7 height 7
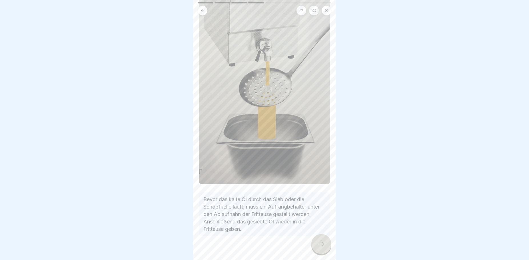
scroll to position [127, 0]
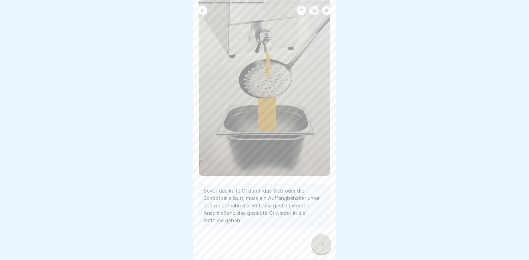
click at [320, 247] on icon at bounding box center [321, 244] width 7 height 7
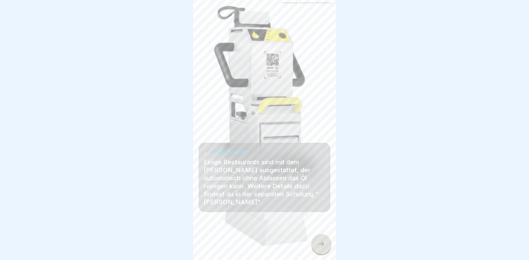
click at [316, 246] on div at bounding box center [321, 244] width 20 height 20
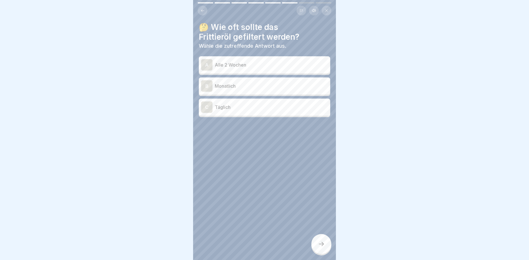
click at [237, 111] on div "C Täglich" at bounding box center [264, 106] width 127 height 11
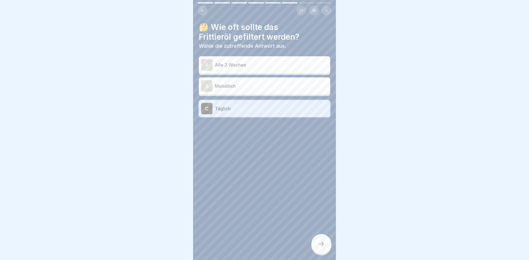
click at [323, 247] on icon at bounding box center [321, 244] width 7 height 7
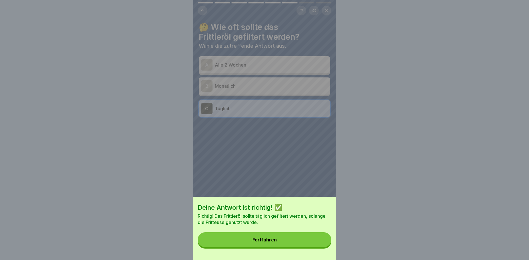
click at [273, 242] on div "Fortfahren" at bounding box center [265, 239] width 24 height 5
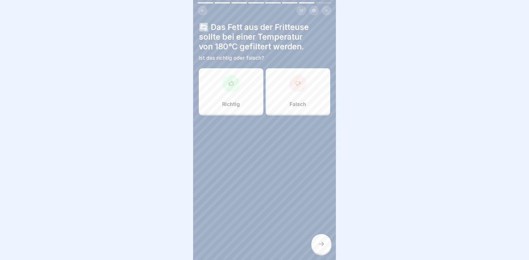
click at [291, 102] on p "Falsch" at bounding box center [298, 104] width 17 height 6
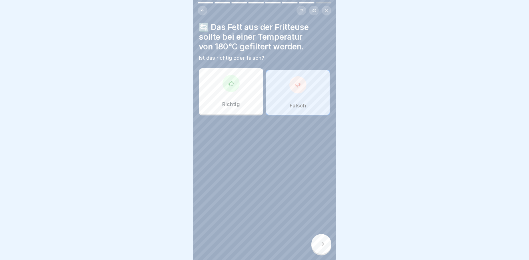
click at [321, 246] on div at bounding box center [321, 244] width 20 height 20
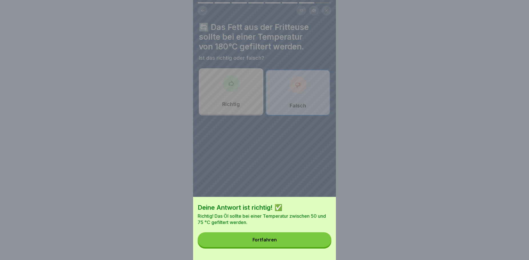
click at [287, 242] on button "Fortfahren" at bounding box center [265, 239] width 134 height 15
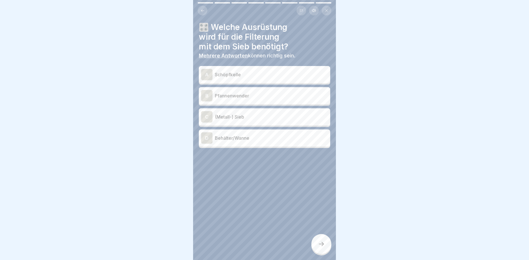
click at [246, 137] on p "Behälter/Wanne" at bounding box center [271, 138] width 113 height 7
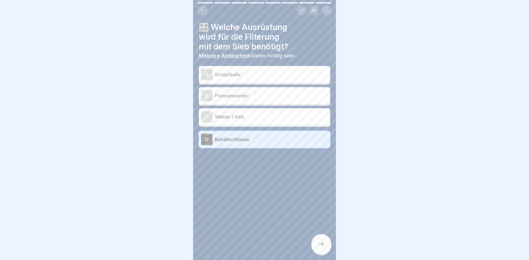
click at [241, 118] on p "(Metall-) Sieb" at bounding box center [271, 116] width 113 height 7
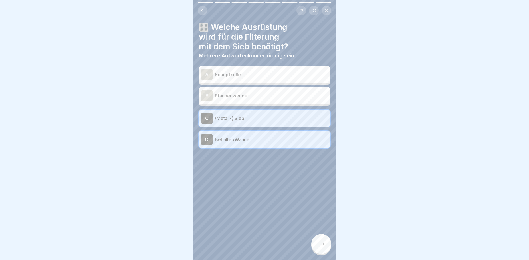
click at [242, 77] on p "Schöpfkelle" at bounding box center [271, 74] width 113 height 7
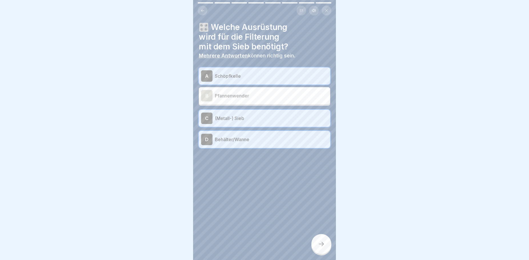
click at [324, 247] on icon at bounding box center [321, 244] width 7 height 7
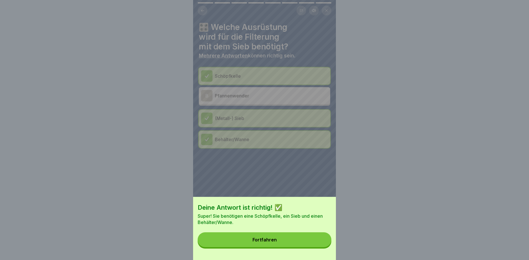
click at [288, 247] on button "Fortfahren" at bounding box center [265, 239] width 134 height 15
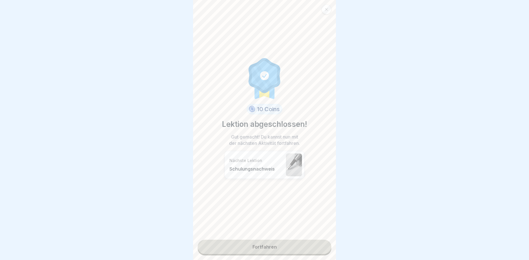
click at [274, 246] on link "Fortfahren" at bounding box center [265, 247] width 134 height 14
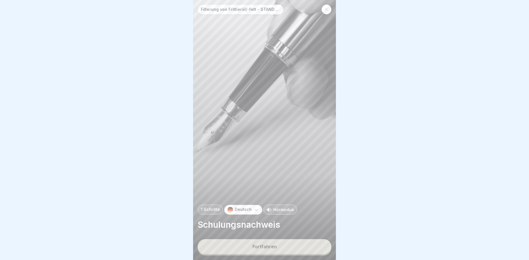
click at [279, 247] on button "Fortfahren" at bounding box center [265, 246] width 134 height 15
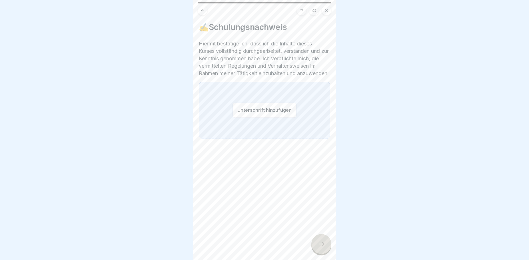
click at [255, 117] on button "Unterschrift hinzufügen" at bounding box center [265, 110] width 64 height 15
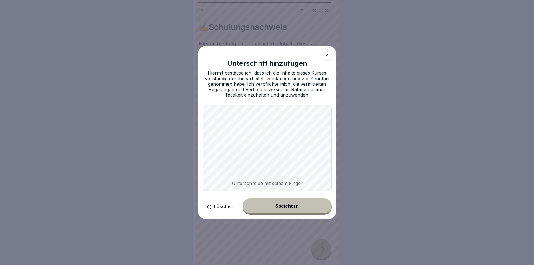
click at [268, 205] on button "Speichern" at bounding box center [287, 205] width 89 height 15
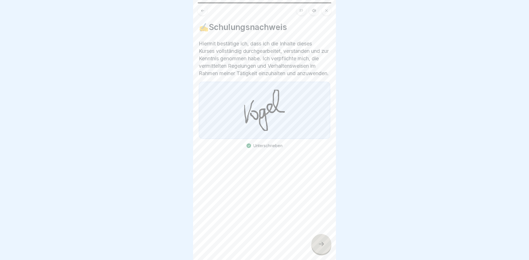
click at [325, 248] on div at bounding box center [321, 244] width 20 height 20
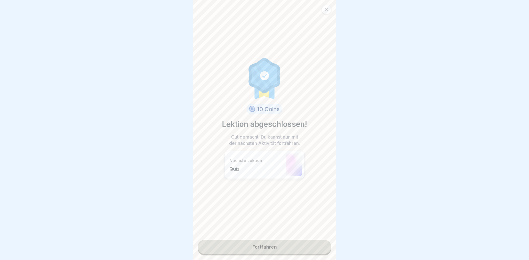
click at [260, 248] on link "Fortfahren" at bounding box center [265, 247] width 134 height 14
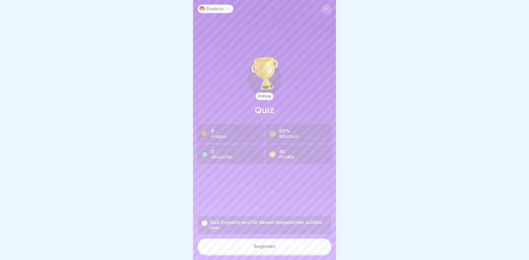
scroll to position [5, 0]
click at [277, 246] on button "Beginnen" at bounding box center [265, 246] width 134 height 15
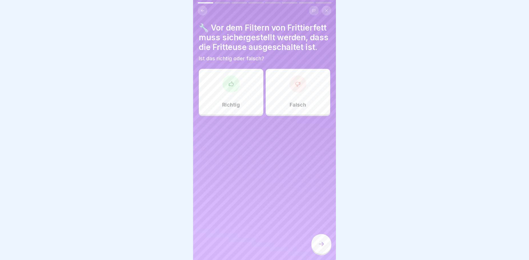
click at [243, 100] on div "Richtig" at bounding box center [231, 92] width 65 height 46
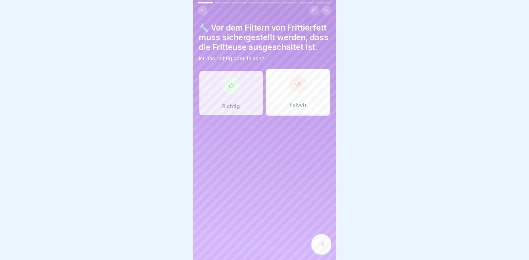
click at [319, 239] on div at bounding box center [321, 244] width 20 height 20
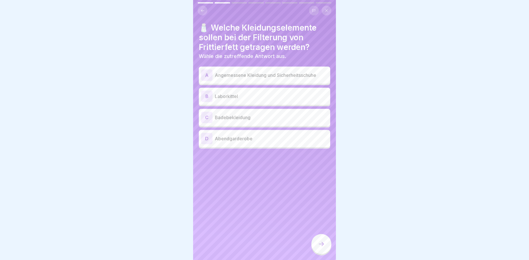
click at [268, 72] on p "Angemessene Kleidung und Sicherheitsschuhe" at bounding box center [271, 75] width 113 height 7
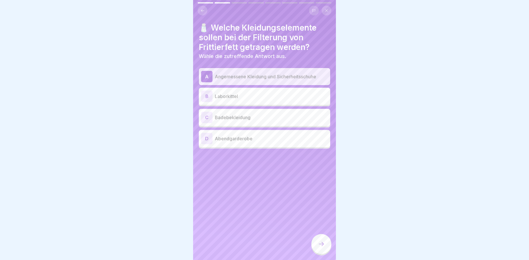
click at [321, 240] on div at bounding box center [321, 244] width 20 height 20
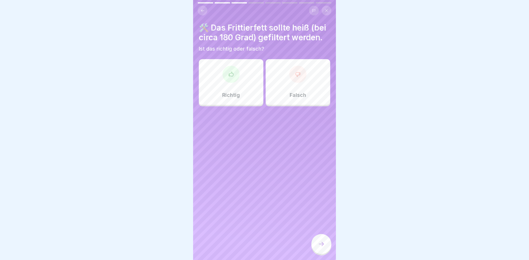
click at [292, 104] on div "Falsch" at bounding box center [298, 82] width 65 height 46
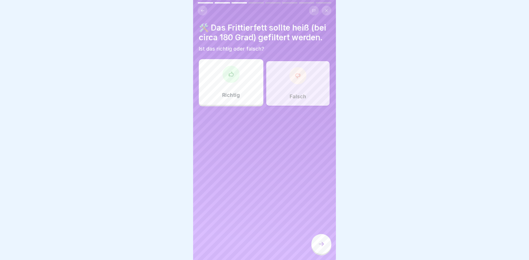
click at [320, 246] on icon at bounding box center [321, 244] width 7 height 7
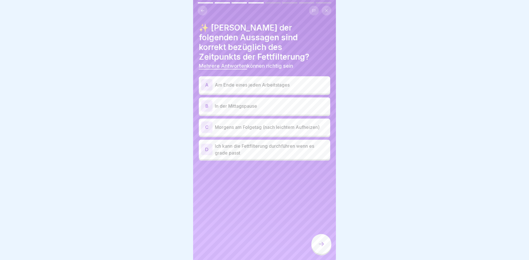
click at [269, 81] on p "Am Ende eines jeden Arbeitstages" at bounding box center [271, 84] width 113 height 7
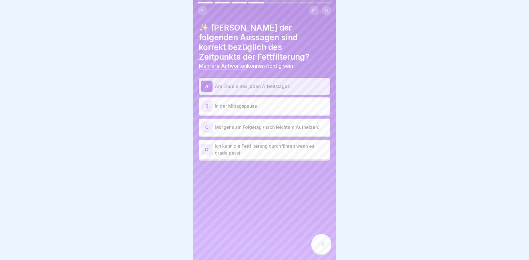
click at [277, 124] on p "Morgens am Folgetag (nach leichtem Aufheizen)" at bounding box center [271, 127] width 113 height 7
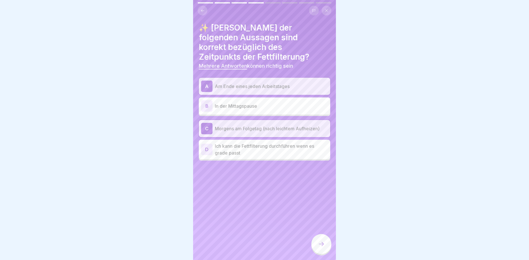
click at [322, 243] on icon at bounding box center [321, 244] width 7 height 7
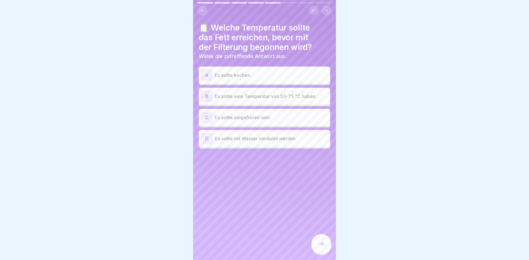
click at [261, 93] on p "Es sollte eine Temperatur von 50-75 °C haben." at bounding box center [271, 96] width 113 height 7
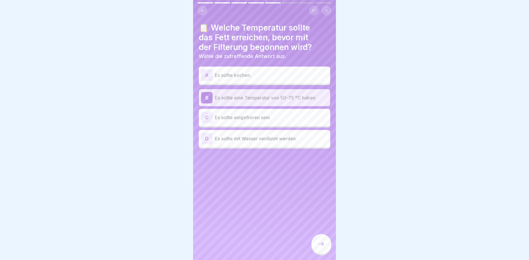
click at [324, 243] on icon at bounding box center [321, 244] width 7 height 7
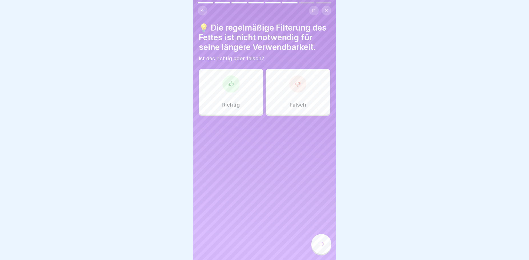
click at [287, 105] on div "Falsch" at bounding box center [298, 92] width 65 height 46
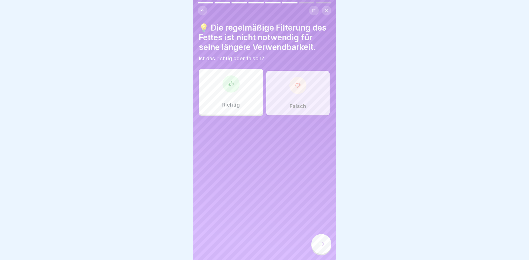
click at [323, 243] on icon at bounding box center [321, 244] width 7 height 7
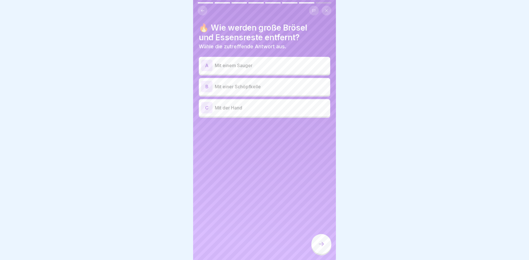
click at [258, 83] on p "Mit einer Schöpfkelle" at bounding box center [271, 86] width 113 height 7
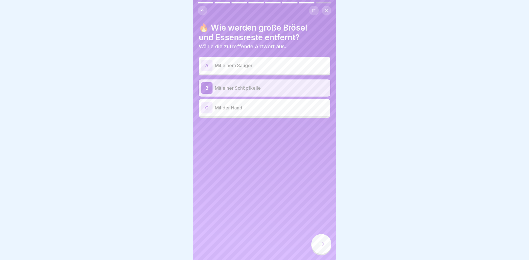
click at [324, 242] on icon at bounding box center [321, 244] width 7 height 7
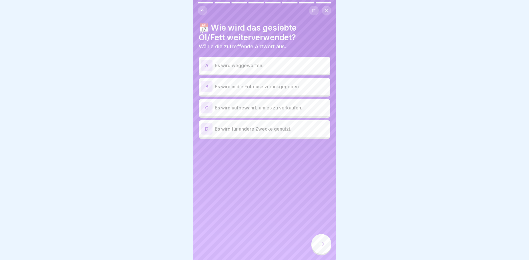
click at [303, 83] on p "Es wird in die Fritteuse zurückgegeben." at bounding box center [271, 86] width 113 height 7
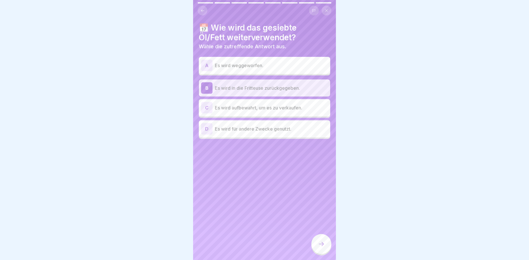
click at [320, 243] on icon at bounding box center [321, 244] width 7 height 7
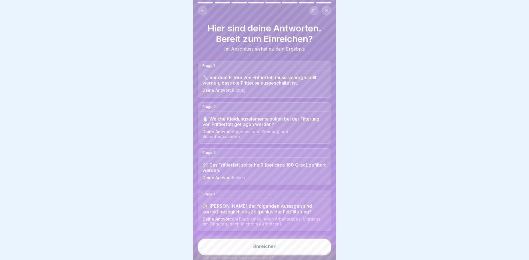
click at [289, 247] on button "Einreichen" at bounding box center [265, 246] width 134 height 15
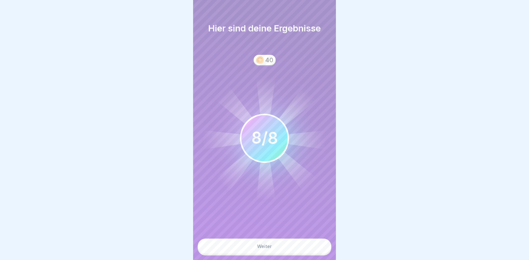
click at [247, 243] on button "Weiter" at bounding box center [265, 246] width 134 height 15
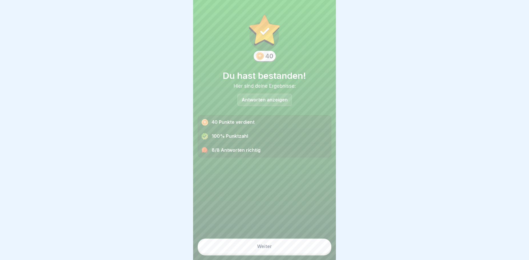
click at [266, 246] on div "Weiter" at bounding box center [264, 246] width 15 height 5
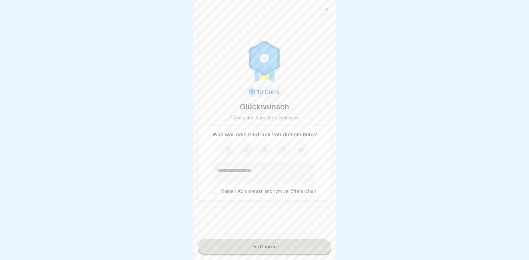
click at [225, 152] on icon at bounding box center [228, 150] width 15 height 15
click at [225, 147] on icon at bounding box center [227, 149] width 7 height 7
click at [239, 150] on icon at bounding box center [246, 150] width 15 height 15
click at [269, 147] on icon at bounding box center [264, 150] width 15 height 15
click at [281, 247] on button "Fortfahren" at bounding box center [265, 246] width 134 height 15
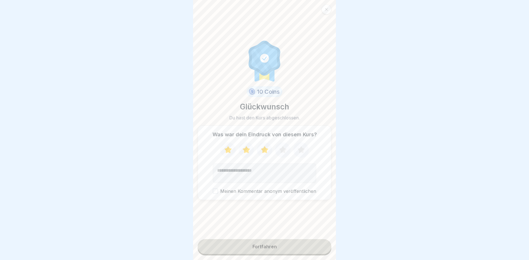
click at [272, 247] on div "Fortfahren" at bounding box center [265, 246] width 24 height 5
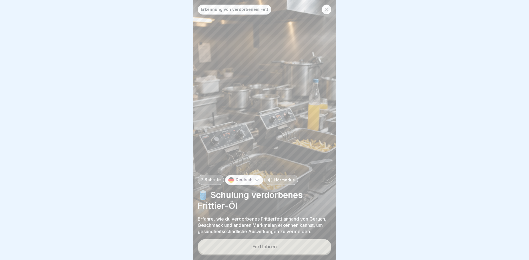
click at [291, 247] on button "Fortfahren" at bounding box center [265, 246] width 134 height 15
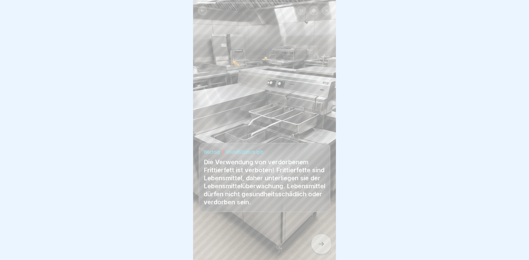
click at [319, 249] on div at bounding box center [321, 244] width 20 height 20
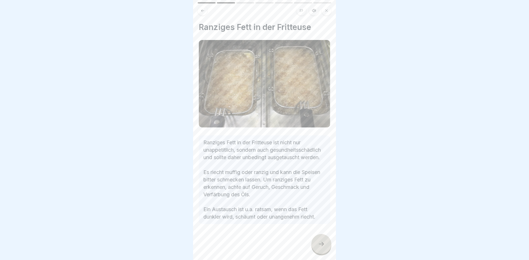
click at [317, 243] on div at bounding box center [321, 244] width 20 height 20
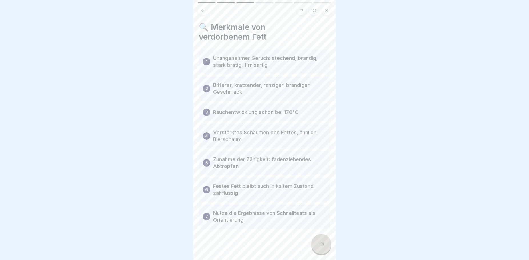
click at [319, 244] on icon at bounding box center [321, 244] width 7 height 7
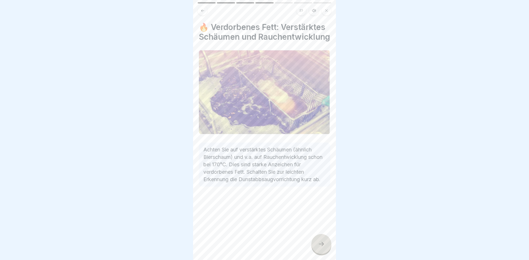
click at [321, 246] on icon at bounding box center [321, 244] width 7 height 7
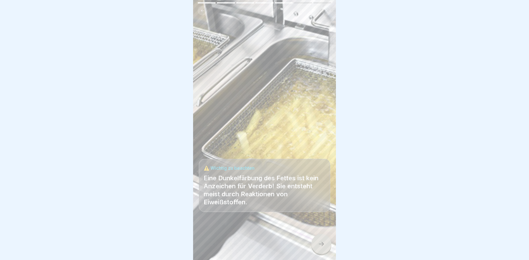
click at [319, 243] on icon at bounding box center [321, 244] width 7 height 7
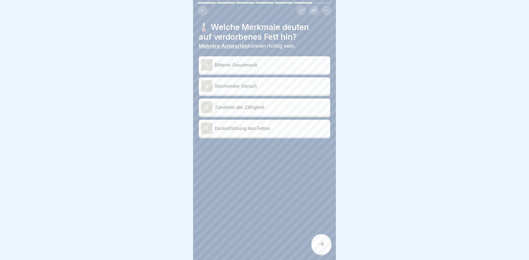
click at [265, 61] on p "Bitterer Geschmack" at bounding box center [271, 64] width 113 height 7
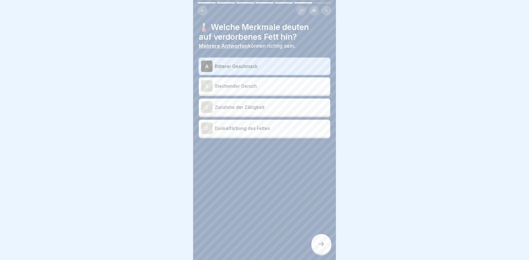
click at [263, 84] on p "Stechender Geruch" at bounding box center [271, 86] width 113 height 7
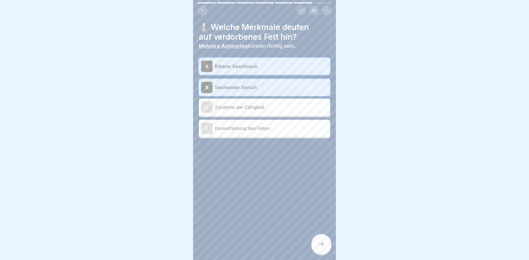
click at [269, 104] on p "Zunahme der Zähigkeit" at bounding box center [271, 107] width 113 height 7
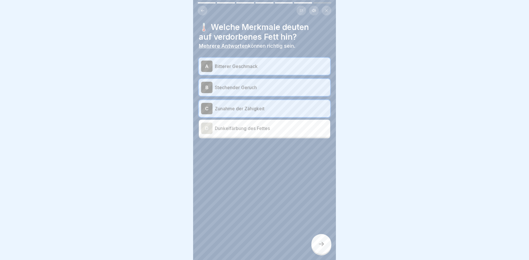
click at [273, 125] on p "Dunkelfärbung des Fettes" at bounding box center [271, 128] width 113 height 7
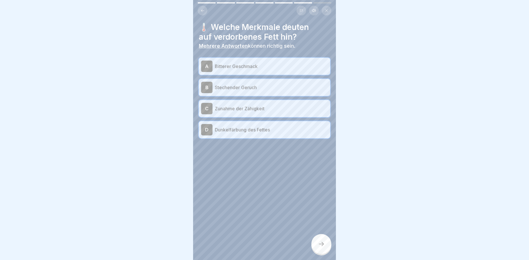
click at [325, 247] on div at bounding box center [321, 244] width 20 height 20
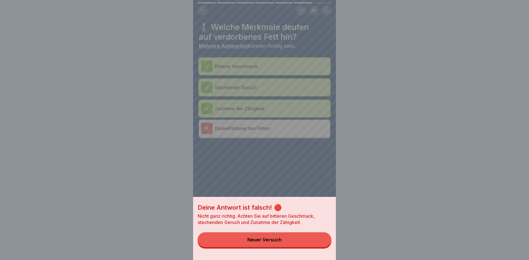
click at [266, 121] on div "Deine Antwort ist falsch! 🔴 Nicht ganz richtig. Achten Sie auf bitteren Geschma…" at bounding box center [264, 130] width 143 height 260
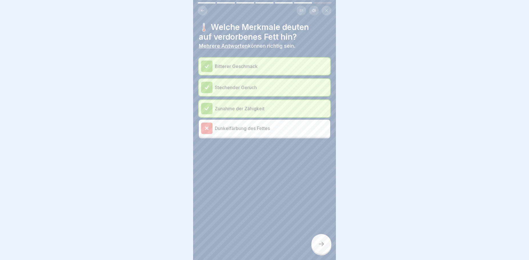
click at [321, 248] on div at bounding box center [321, 244] width 20 height 20
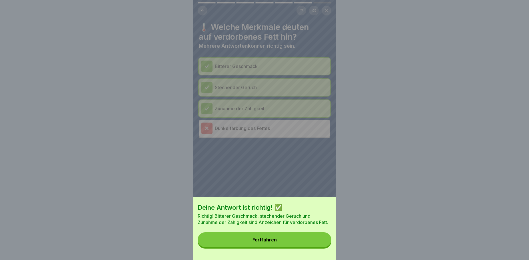
click at [283, 242] on button "Fortfahren" at bounding box center [265, 239] width 134 height 15
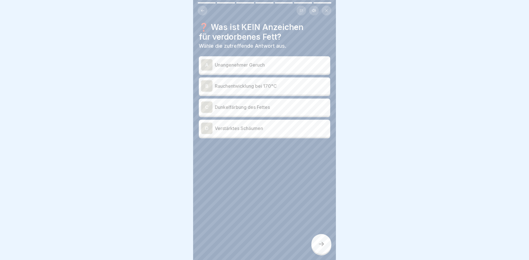
click at [272, 104] on p "Dunkelfärbung des Fettes" at bounding box center [271, 107] width 113 height 7
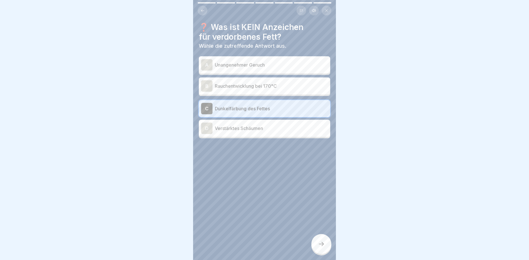
click at [325, 242] on div at bounding box center [321, 244] width 20 height 20
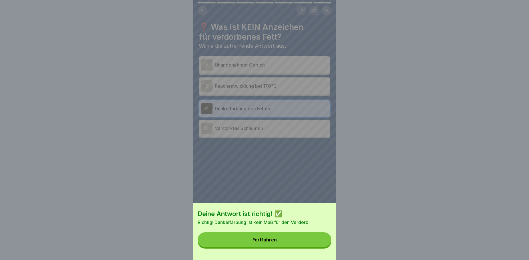
click at [274, 242] on button "Fortfahren" at bounding box center [265, 239] width 134 height 15
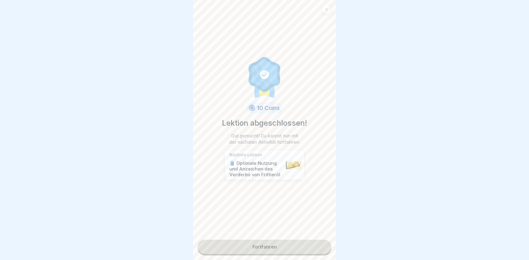
click at [258, 244] on link "Fortfahren" at bounding box center [265, 247] width 134 height 14
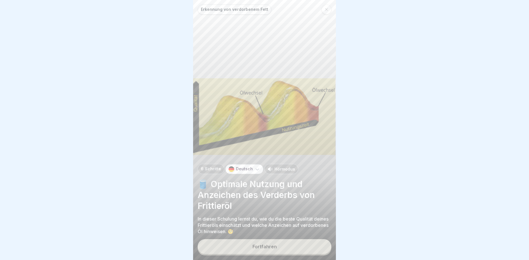
click at [290, 250] on button "Fortfahren" at bounding box center [265, 246] width 134 height 15
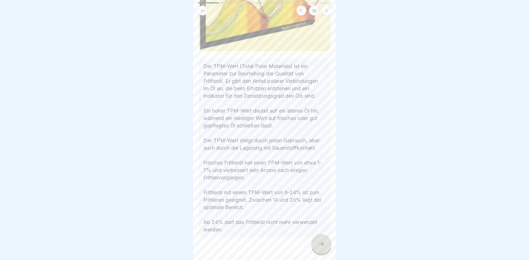
scroll to position [92, 0]
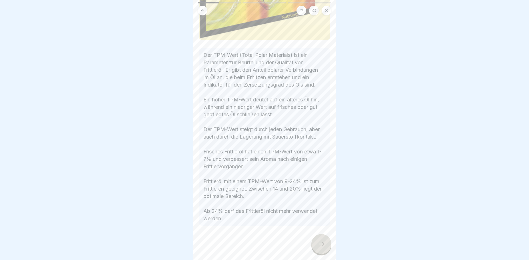
click at [324, 242] on icon at bounding box center [321, 244] width 7 height 7
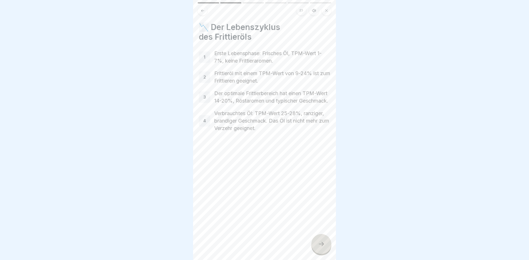
click at [204, 9] on icon at bounding box center [203, 11] width 4 height 4
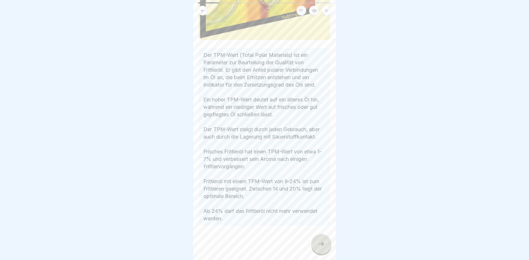
click at [322, 247] on div at bounding box center [321, 244] width 20 height 20
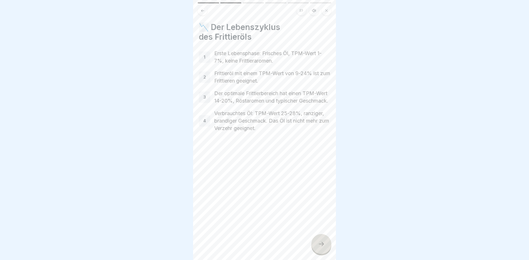
click at [318, 245] on icon at bounding box center [321, 244] width 7 height 7
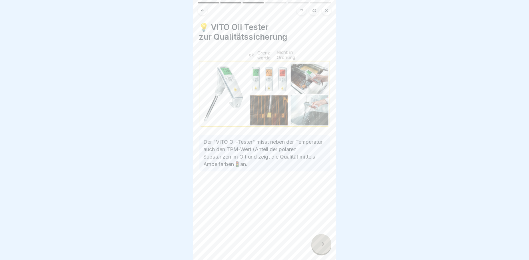
click at [323, 243] on icon at bounding box center [321, 244] width 7 height 7
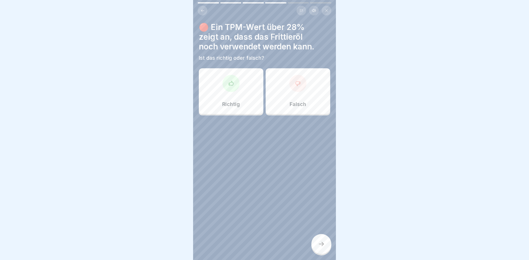
click at [290, 103] on div "Falsch" at bounding box center [298, 91] width 65 height 46
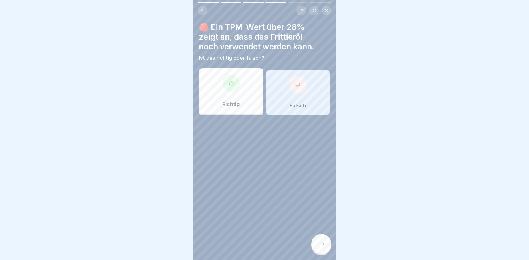
click at [321, 241] on div at bounding box center [321, 244] width 20 height 20
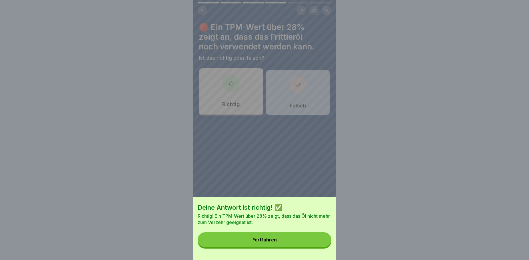
click at [287, 244] on button "Fortfahren" at bounding box center [265, 239] width 134 height 15
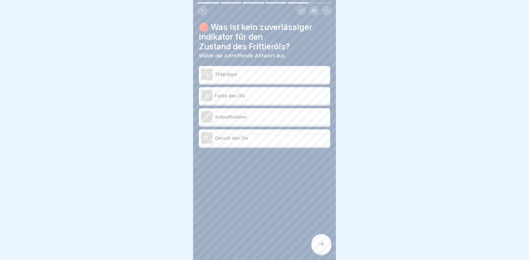
click at [202, 9] on icon at bounding box center [202, 10] width 3 height 3
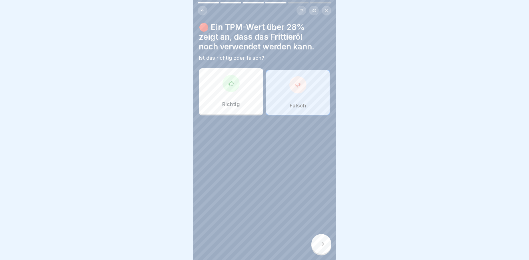
click at [202, 9] on icon at bounding box center [202, 10] width 3 height 3
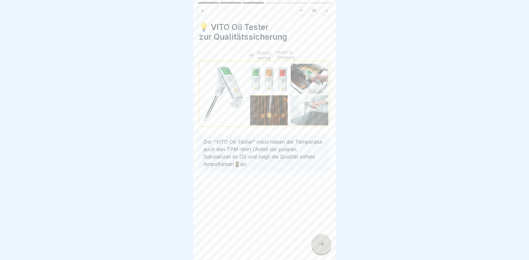
click at [202, 9] on icon at bounding box center [202, 10] width 3 height 3
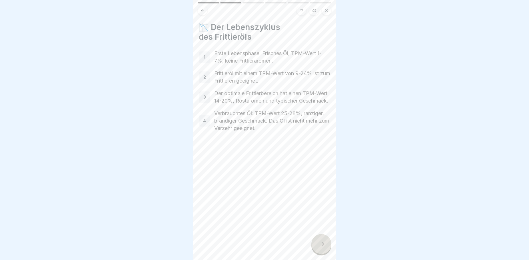
click at [204, 9] on icon at bounding box center [203, 11] width 4 height 4
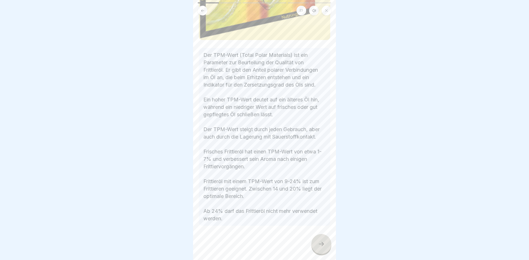
click at [204, 6] on button at bounding box center [203, 11] width 10 height 10
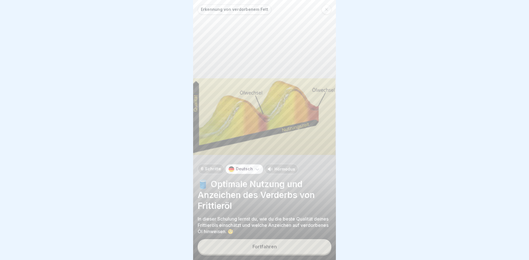
click at [295, 248] on button "Fortfahren" at bounding box center [265, 246] width 134 height 15
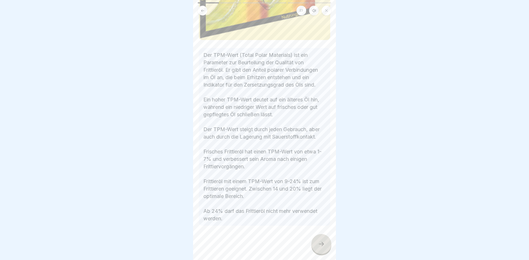
click at [320, 241] on icon at bounding box center [321, 244] width 7 height 7
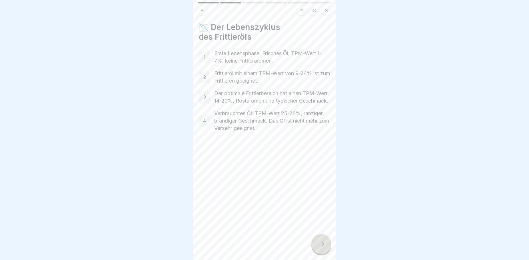
click at [320, 242] on icon at bounding box center [321, 244] width 7 height 7
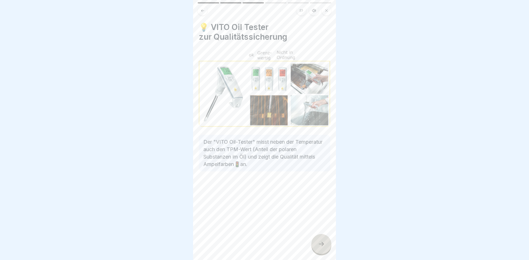
click at [321, 241] on icon at bounding box center [321, 244] width 7 height 7
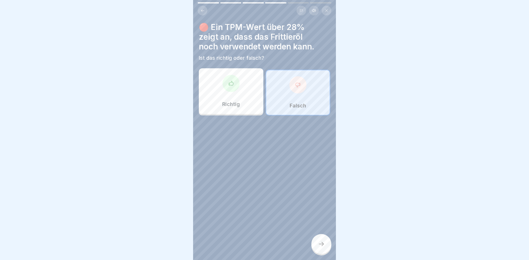
click at [321, 241] on icon at bounding box center [321, 244] width 7 height 7
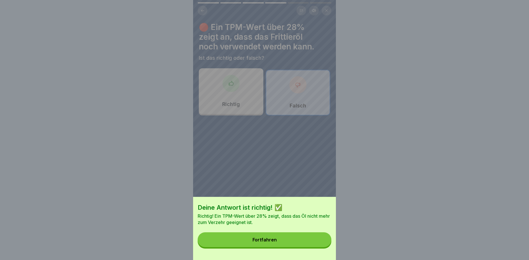
click at [305, 242] on button "Fortfahren" at bounding box center [265, 239] width 134 height 15
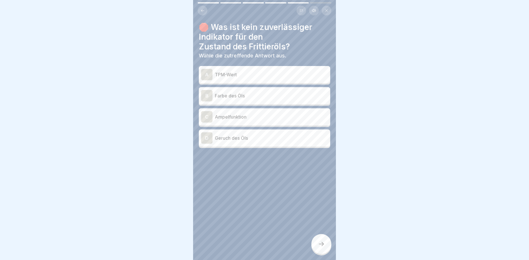
click at [230, 71] on p "TPM-Wert" at bounding box center [271, 74] width 113 height 7
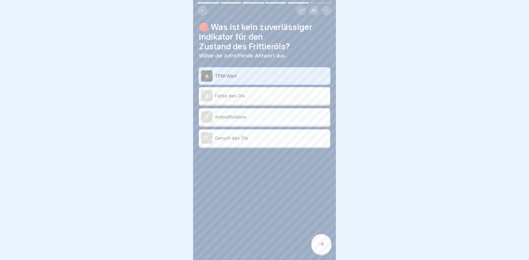
click at [322, 243] on icon at bounding box center [321, 244] width 7 height 7
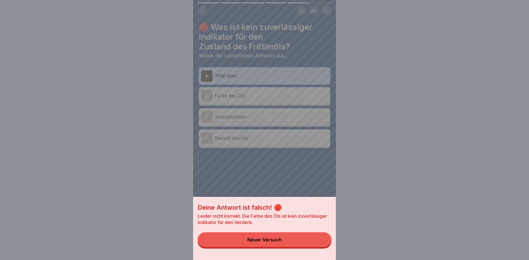
click at [308, 247] on button "Neuer Versuch" at bounding box center [265, 239] width 134 height 15
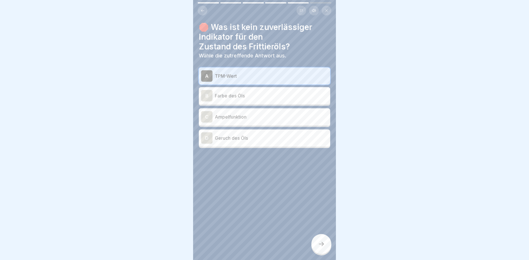
click at [244, 92] on p "Farbe des Öls" at bounding box center [271, 95] width 113 height 7
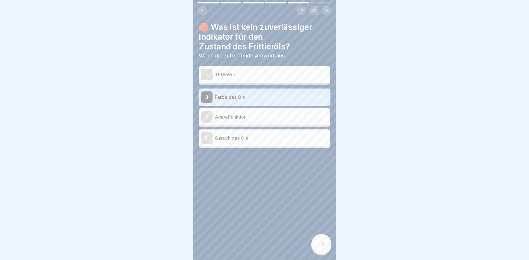
click at [318, 243] on icon at bounding box center [321, 244] width 7 height 7
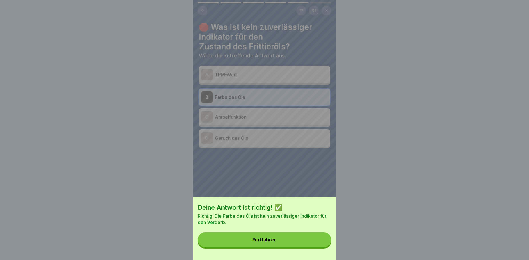
drag, startPoint x: 302, startPoint y: 245, endPoint x: 299, endPoint y: 243, distance: 4.0
click at [302, 245] on button "Fortfahren" at bounding box center [265, 239] width 134 height 15
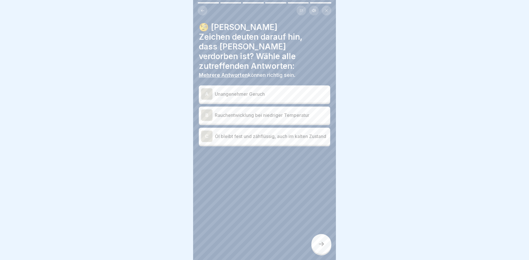
click at [286, 91] on p "Unangenehmer Geruch" at bounding box center [271, 94] width 113 height 7
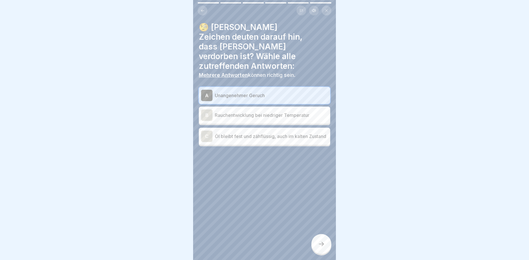
click at [279, 133] on p "Öl bleibt fest und zähflüssig, auch im kalten Zustand" at bounding box center [271, 136] width 113 height 7
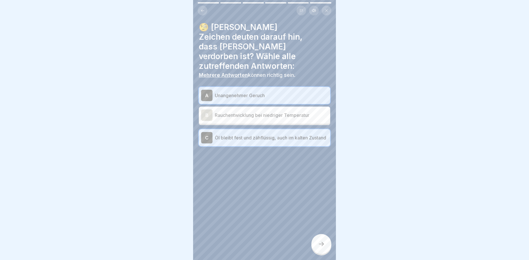
click at [322, 245] on icon at bounding box center [321, 244] width 7 height 7
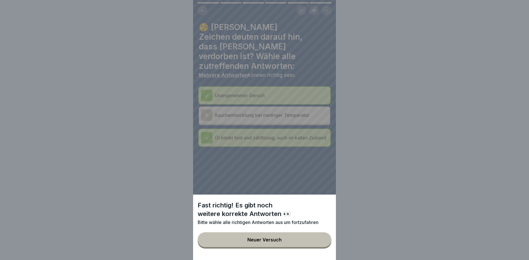
click at [256, 101] on div "Fast richtig! Es gibt noch weitere korrekte Antworten 👀 Bitte wähle alle richti…" at bounding box center [264, 130] width 143 height 260
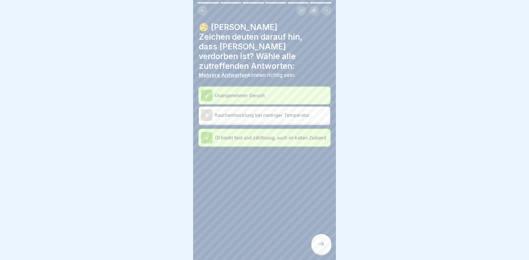
click at [250, 96] on div "Unangenehmer Geruch B Rauchentwicklung bei niedriger Temperatur Öl bleibt fest …" at bounding box center [264, 116] width 131 height 59
click at [250, 112] on p "Rauchentwicklung bei niedriger Temperatur" at bounding box center [271, 115] width 113 height 7
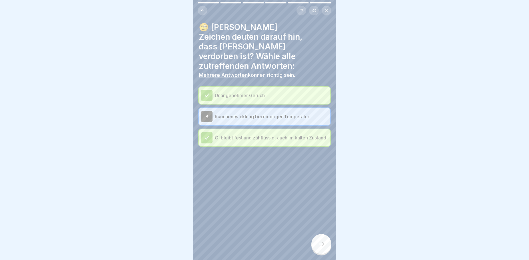
click at [324, 242] on icon at bounding box center [321, 244] width 7 height 7
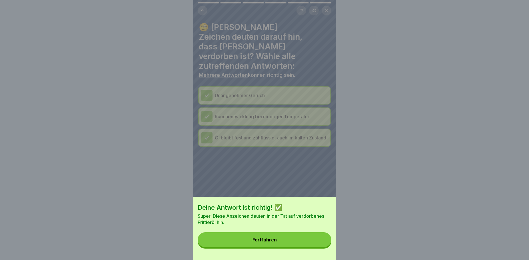
click at [295, 240] on button "Fortfahren" at bounding box center [265, 239] width 134 height 15
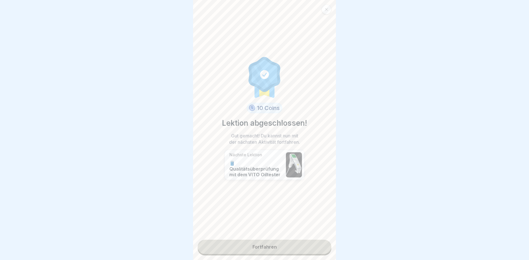
click at [288, 243] on link "Fortfahren" at bounding box center [265, 247] width 134 height 14
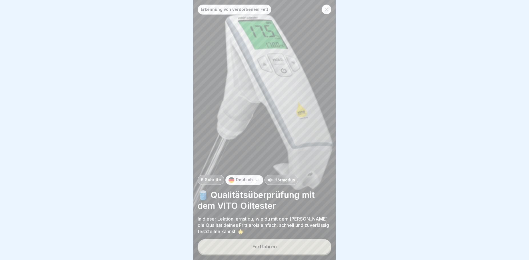
click at [297, 243] on button "Fortfahren" at bounding box center [265, 246] width 134 height 15
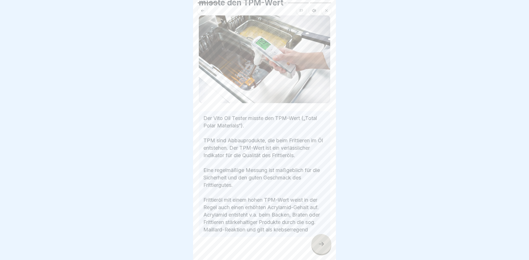
scroll to position [57, 0]
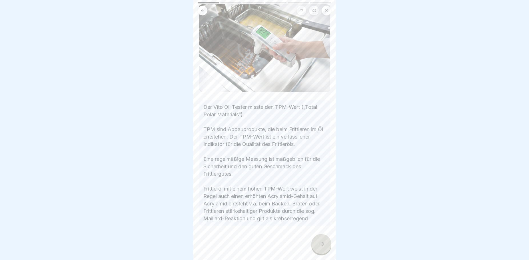
click at [324, 244] on icon at bounding box center [321, 244] width 7 height 7
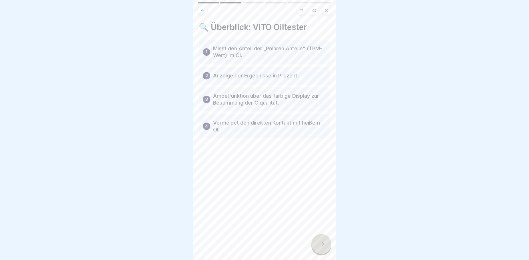
click at [318, 244] on div at bounding box center [321, 244] width 20 height 20
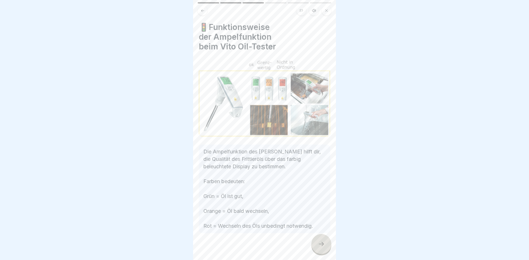
click at [320, 244] on icon at bounding box center [321, 244] width 7 height 7
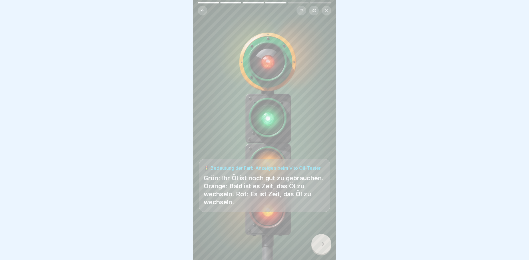
click at [318, 240] on div at bounding box center [321, 244] width 20 height 20
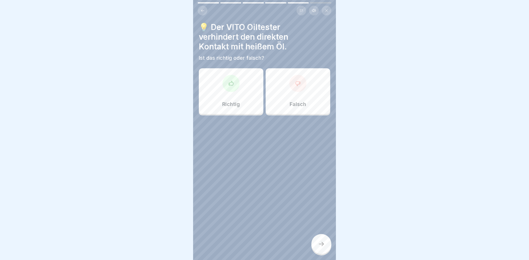
click at [204, 9] on icon at bounding box center [202, 10] width 3 height 3
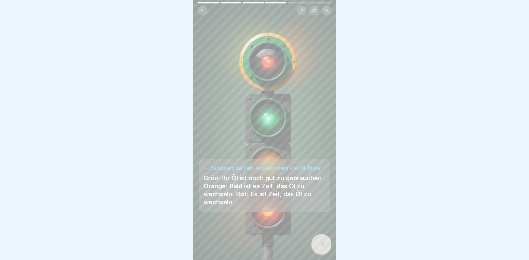
click at [204, 9] on icon at bounding box center [202, 10] width 3 height 3
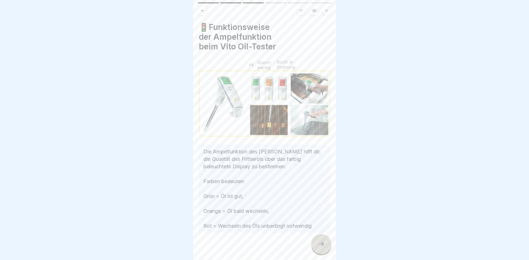
click at [204, 9] on icon at bounding box center [202, 10] width 3 height 3
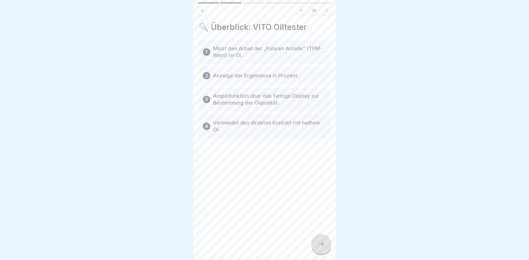
click at [321, 241] on div at bounding box center [321, 244] width 20 height 20
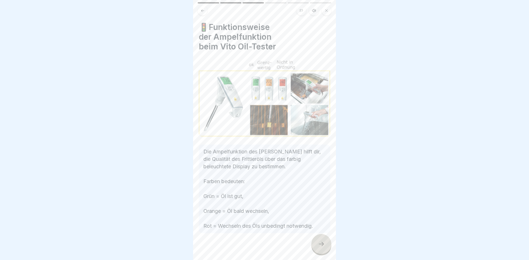
click at [321, 241] on div at bounding box center [321, 244] width 20 height 20
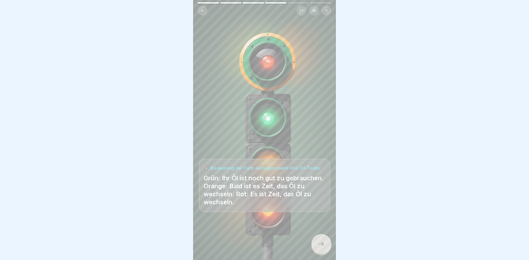
click at [321, 241] on div at bounding box center [321, 244] width 20 height 20
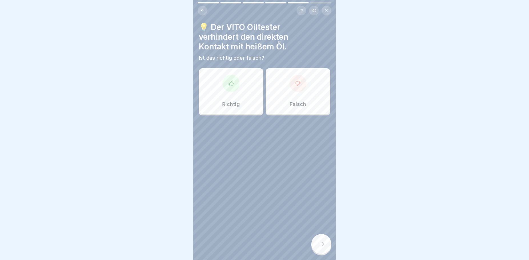
click at [249, 99] on div "Richtig" at bounding box center [231, 91] width 65 height 46
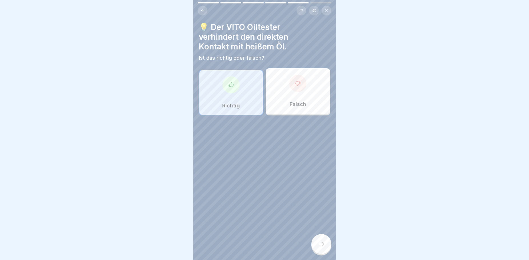
click at [323, 242] on icon at bounding box center [321, 244] width 7 height 7
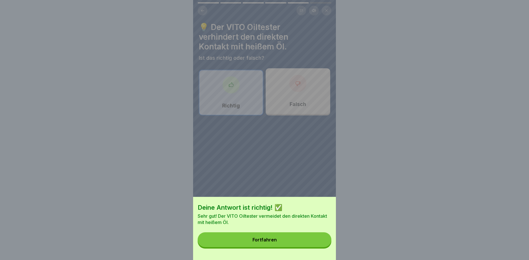
click at [265, 242] on div "Fortfahren" at bounding box center [265, 239] width 24 height 5
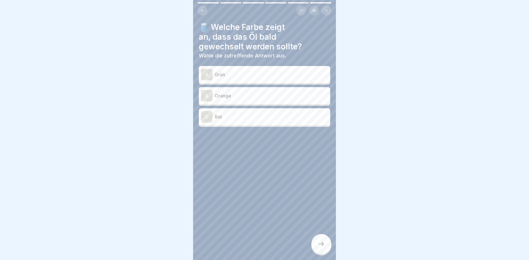
click at [258, 92] on p "Orange" at bounding box center [271, 95] width 113 height 7
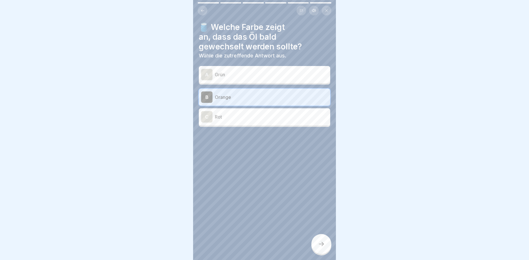
click at [324, 242] on icon at bounding box center [321, 244] width 7 height 7
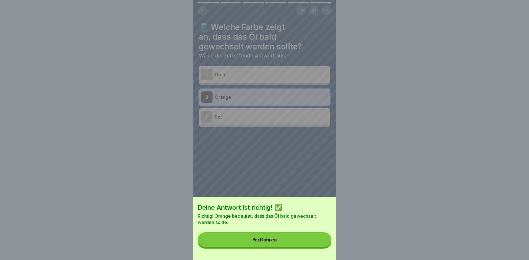
click at [269, 242] on div "Fortfahren" at bounding box center [265, 239] width 24 height 5
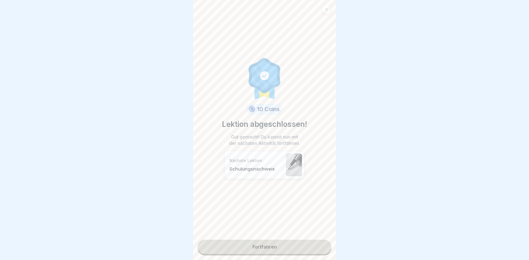
click at [266, 241] on link "Fortfahren" at bounding box center [265, 247] width 134 height 14
click at [278, 242] on link "Fortfahren" at bounding box center [265, 247] width 134 height 14
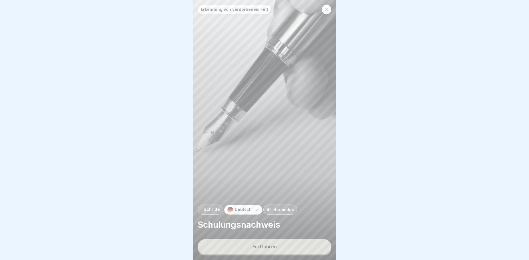
click at [268, 250] on button "Fortfahren" at bounding box center [265, 246] width 134 height 15
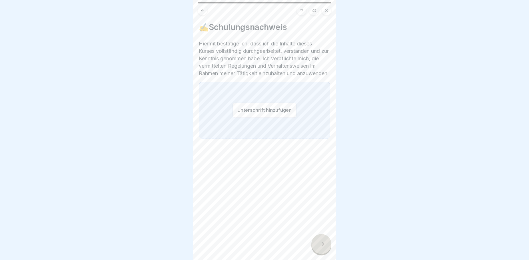
click at [247, 114] on button "Unterschrift hinzufügen" at bounding box center [265, 110] width 64 height 15
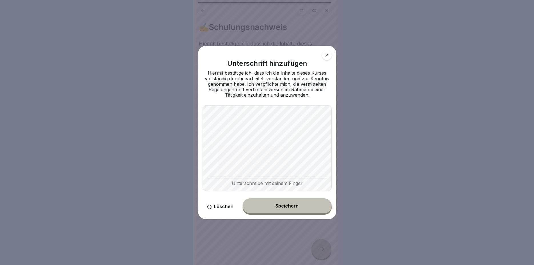
click at [265, 203] on button "Speichern" at bounding box center [287, 205] width 89 height 15
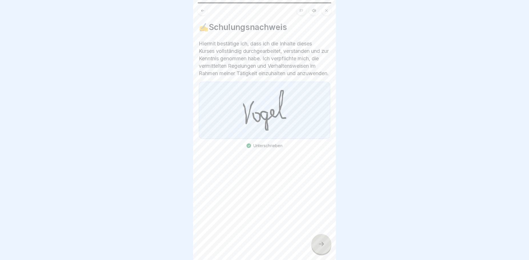
click at [321, 247] on icon at bounding box center [321, 244] width 7 height 7
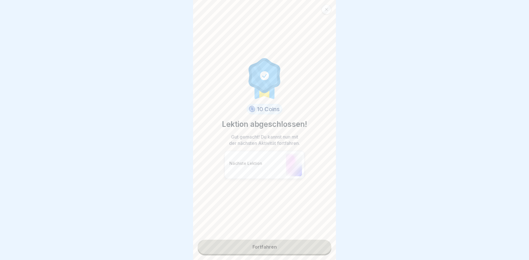
click at [287, 247] on link "Fortfahren" at bounding box center [265, 247] width 134 height 14
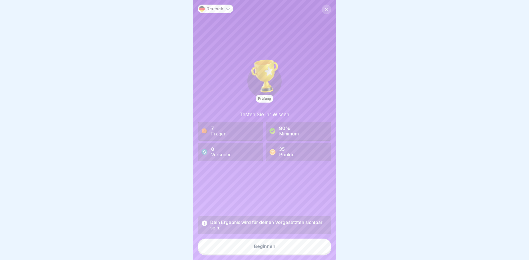
click at [277, 251] on button "Beginnen" at bounding box center [265, 246] width 134 height 15
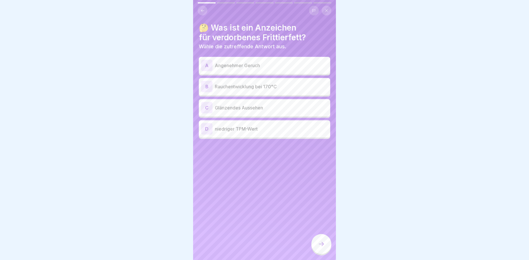
click at [245, 64] on p "Angenehmer Geruch" at bounding box center [271, 65] width 113 height 7
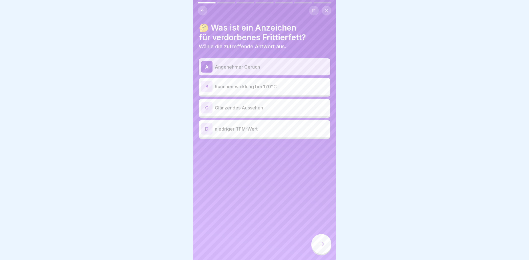
click at [324, 247] on icon at bounding box center [321, 244] width 7 height 7
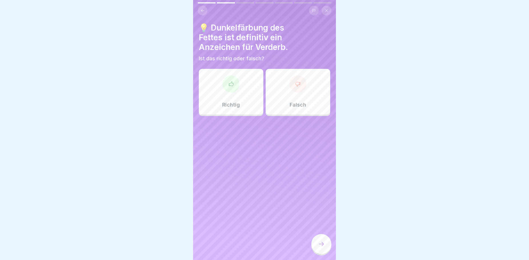
click at [283, 106] on div "Falsch" at bounding box center [298, 92] width 65 height 46
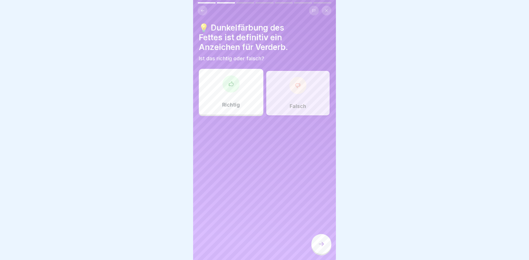
click at [316, 247] on div at bounding box center [321, 244] width 20 height 20
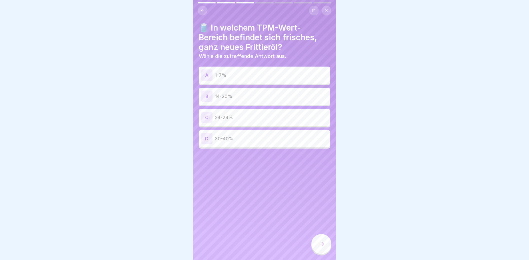
click at [229, 78] on p "1-7%" at bounding box center [271, 75] width 113 height 7
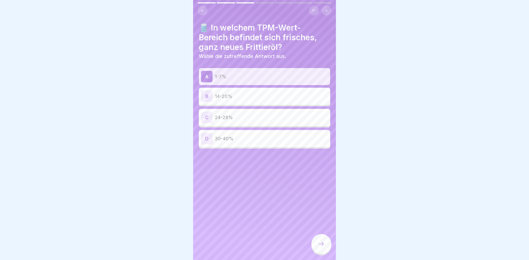
click at [322, 247] on icon at bounding box center [321, 244] width 7 height 7
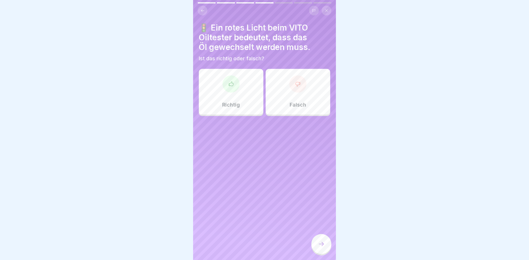
click at [229, 103] on p "Richtig" at bounding box center [231, 105] width 18 height 6
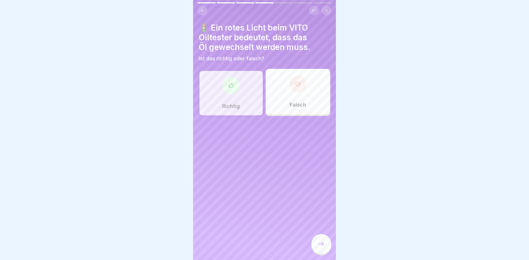
click at [319, 247] on icon at bounding box center [321, 244] width 7 height 7
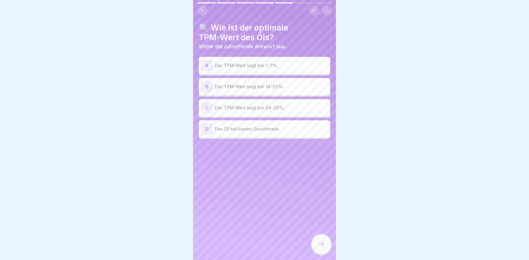
click at [247, 86] on p "Der TPM-Wert liegt bei 14-20%." at bounding box center [271, 86] width 113 height 7
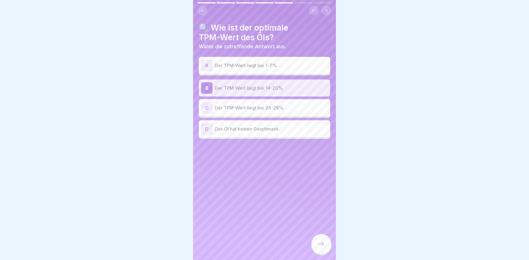
click at [324, 247] on icon at bounding box center [321, 244] width 7 height 7
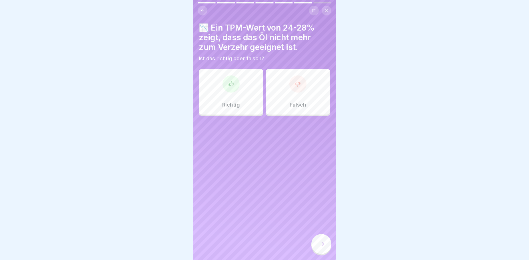
click at [211, 84] on div "Richtig" at bounding box center [231, 92] width 65 height 46
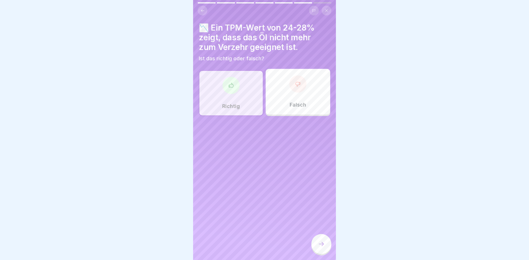
click at [325, 252] on div at bounding box center [321, 244] width 20 height 20
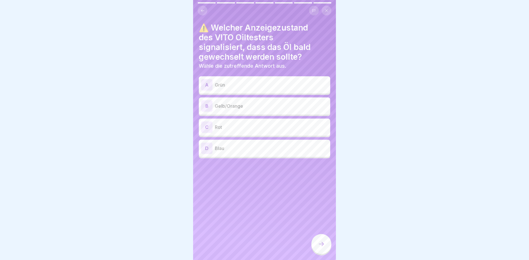
click at [251, 104] on p "Gelb/Orange" at bounding box center [271, 106] width 113 height 7
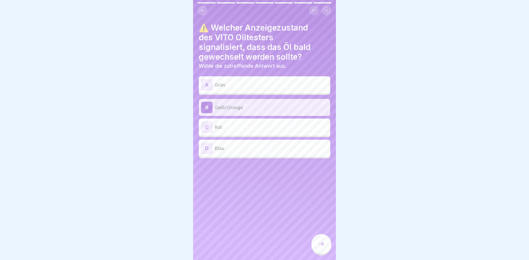
click at [323, 247] on icon at bounding box center [321, 244] width 7 height 7
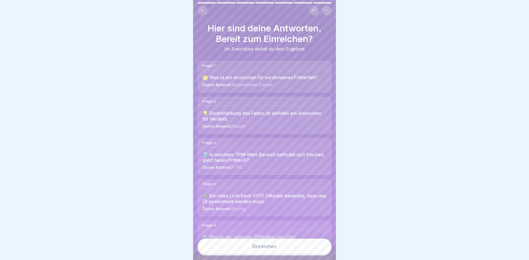
click at [272, 249] on div "Einreichen" at bounding box center [265, 246] width 24 height 5
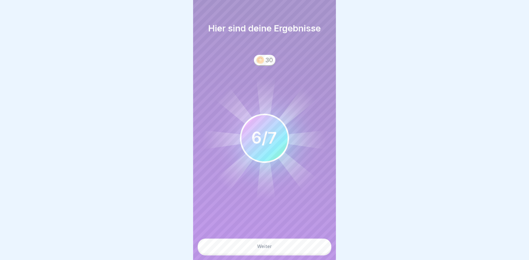
click at [272, 252] on button "Weiter" at bounding box center [265, 246] width 134 height 15
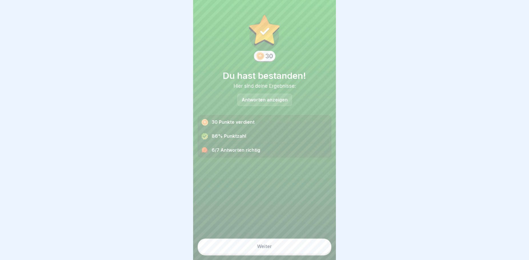
click at [277, 249] on button "Weiter" at bounding box center [265, 246] width 134 height 15
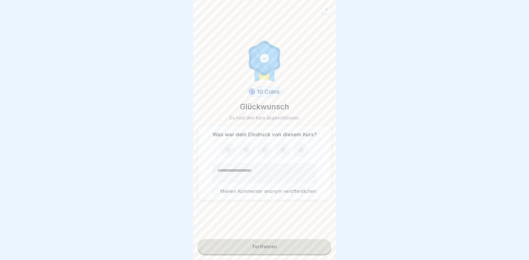
click at [227, 153] on icon at bounding box center [227, 149] width 7 height 7
click at [242, 155] on icon at bounding box center [246, 150] width 15 height 15
click at [263, 153] on icon at bounding box center [264, 149] width 7 height 7
click at [275, 251] on button "Fortfahren" at bounding box center [265, 246] width 134 height 15
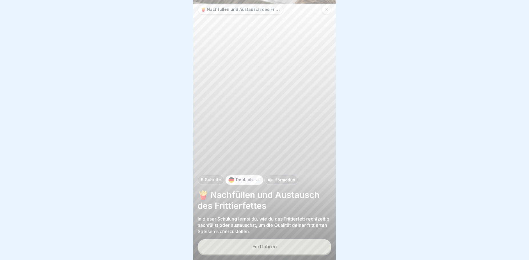
click at [266, 249] on div "Fortfahren" at bounding box center [265, 246] width 24 height 5
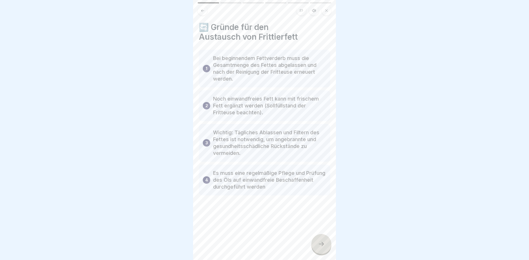
click at [317, 251] on div at bounding box center [321, 244] width 20 height 20
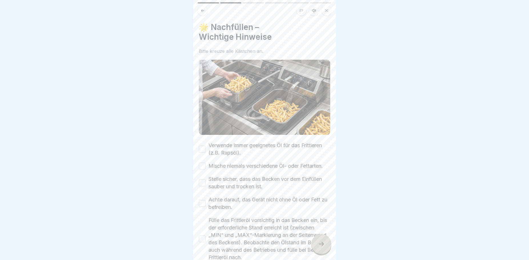
scroll to position [34, 0]
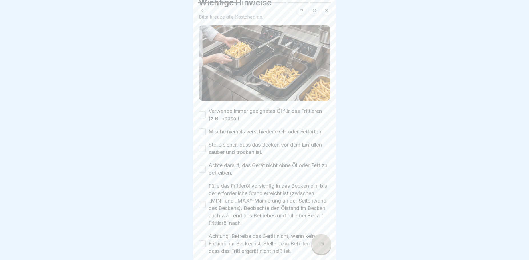
click at [198, 112] on div "🌟 Nachfüllen – Wichtige Hinweise Bitte kreuze alle Kästchen an. Verwende immer …" at bounding box center [264, 130] width 143 height 260
click at [202, 113] on button "Verwende immer geeignetes Öl für das Frittieren (z.B. Rapsöl)." at bounding box center [202, 114] width 7 height 7
click at [201, 132] on button "Mische niemals verschiedene Öl- oder Fettarten." at bounding box center [202, 131] width 7 height 7
click at [203, 152] on button "Stelle sicher, dass das Becken vor dem Einfüllen sauber und trocken ist." at bounding box center [202, 148] width 7 height 7
click at [206, 175] on div "Achte darauf, das Gerät nicht ohne Öl oder Fett zu betreiben." at bounding box center [264, 169] width 131 height 15
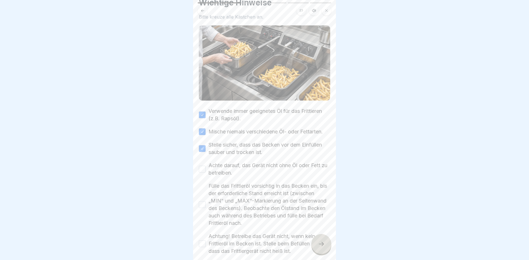
click at [204, 173] on button "Achte darauf, das Gerät nicht ohne Öl oder Fett zu betreiben." at bounding box center [202, 169] width 7 height 7
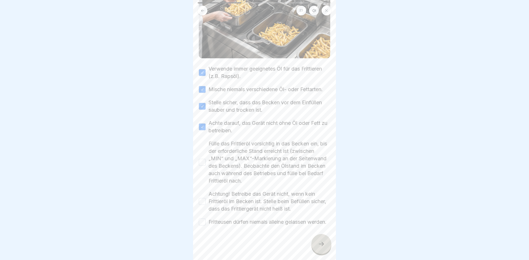
scroll to position [89, 0]
click at [205, 159] on button "Fülle das Frittieröl vorsichtig in das Becken ein, bis der erforderliche Stand …" at bounding box center [202, 162] width 7 height 7
click at [203, 198] on button "Achtung! Betreibe das Gerät nicht, wenn kein Frittieröl im Becken ist. Stelle b…" at bounding box center [202, 201] width 7 height 7
click at [203, 219] on button "Fritteusen dürfen niemals alleine gelassen werden." at bounding box center [202, 222] width 7 height 7
click at [328, 251] on div at bounding box center [321, 244] width 20 height 20
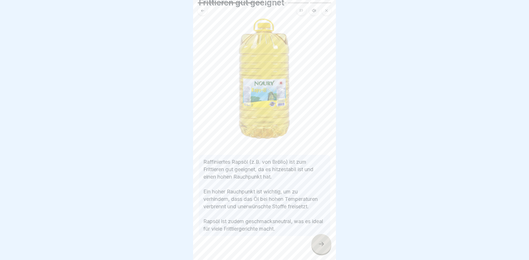
scroll to position [47, 0]
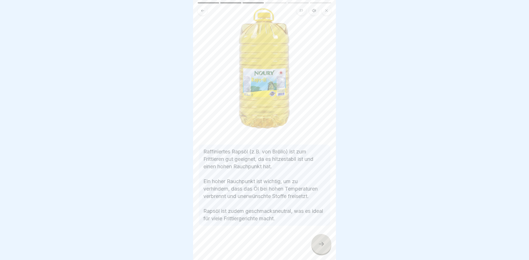
click at [322, 247] on icon at bounding box center [321, 244] width 7 height 7
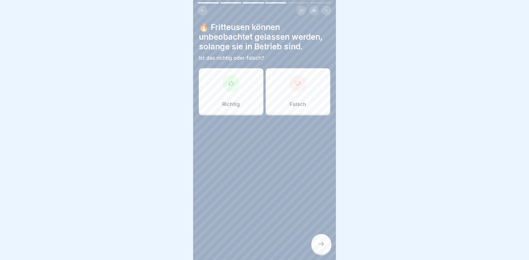
click at [304, 101] on div "Falsch" at bounding box center [298, 91] width 65 height 46
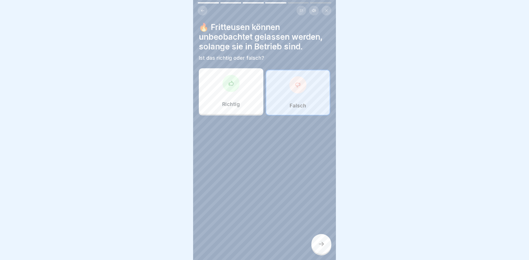
click at [317, 250] on div at bounding box center [321, 244] width 20 height 20
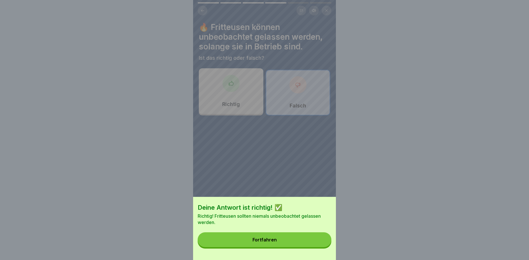
drag, startPoint x: 266, startPoint y: 245, endPoint x: 270, endPoint y: 240, distance: 6.6
click at [266, 242] on div "Fortfahren" at bounding box center [265, 239] width 24 height 5
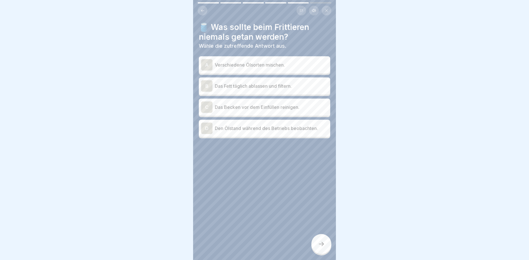
click at [271, 65] on p "Verschiedene Ölsorten mischen." at bounding box center [271, 64] width 113 height 7
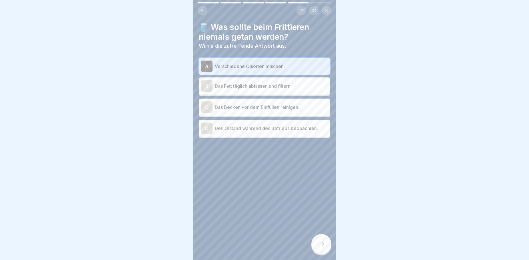
drag, startPoint x: 314, startPoint y: 249, endPoint x: 316, endPoint y: 253, distance: 4.2
click at [316, 253] on div at bounding box center [321, 244] width 20 height 20
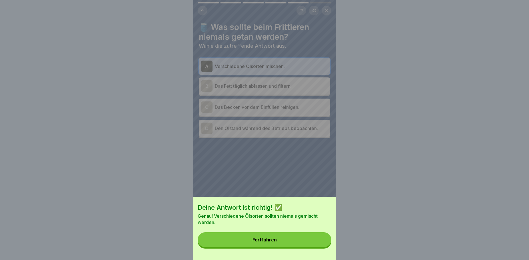
click at [271, 242] on div "Fortfahren" at bounding box center [265, 239] width 24 height 5
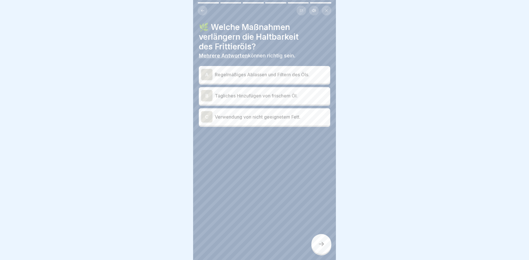
click at [277, 75] on p "Regelmäßiges Ablassen und Filtern des Öls." at bounding box center [271, 74] width 113 height 7
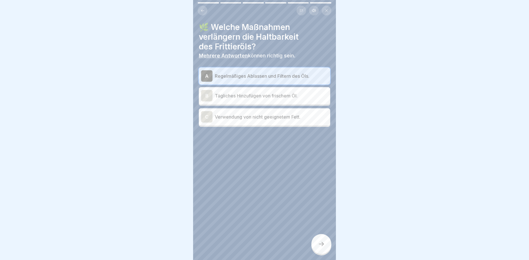
click at [273, 97] on p "Tägliches Hinzufügen von frischem Öl." at bounding box center [271, 95] width 113 height 7
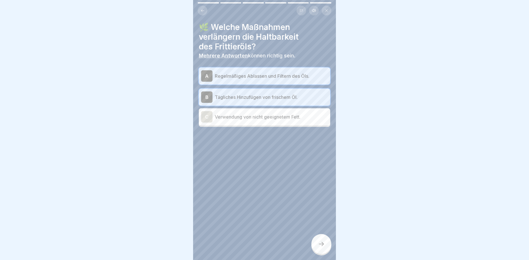
click at [321, 245] on div at bounding box center [321, 244] width 20 height 20
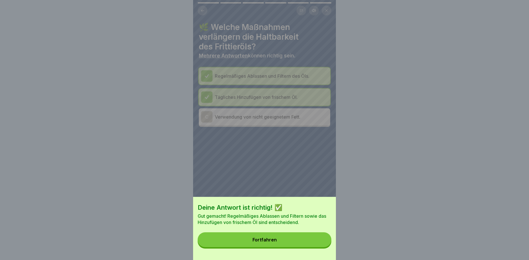
click at [297, 246] on button "Fortfahren" at bounding box center [265, 239] width 134 height 15
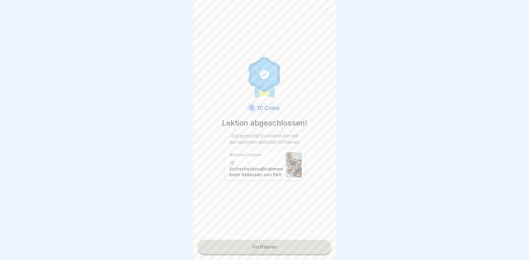
click at [259, 247] on link "Fortfahren" at bounding box center [265, 247] width 134 height 14
click at [259, 244] on link "Fortfahren" at bounding box center [265, 247] width 134 height 14
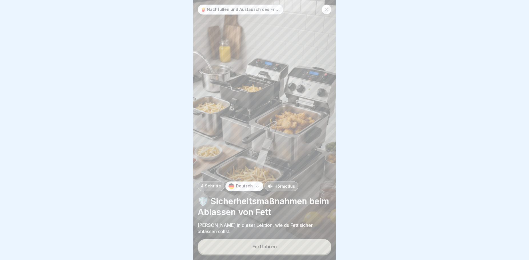
click at [266, 254] on button "Fortfahren" at bounding box center [265, 246] width 134 height 15
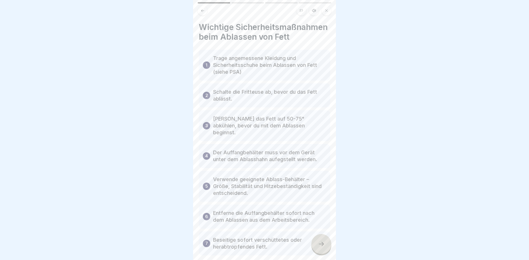
scroll to position [33, 0]
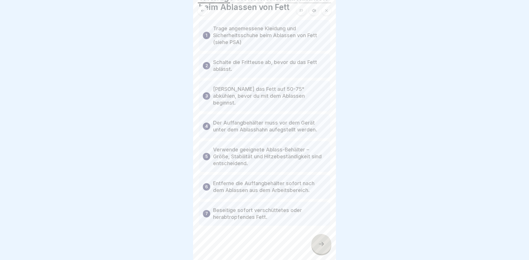
click at [322, 247] on icon at bounding box center [321, 244] width 7 height 7
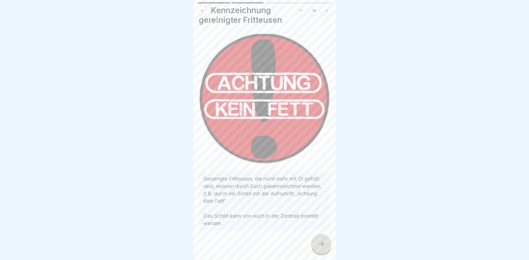
scroll to position [0, 0]
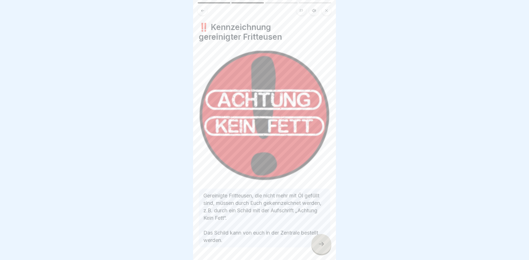
click at [320, 247] on icon at bounding box center [321, 244] width 7 height 7
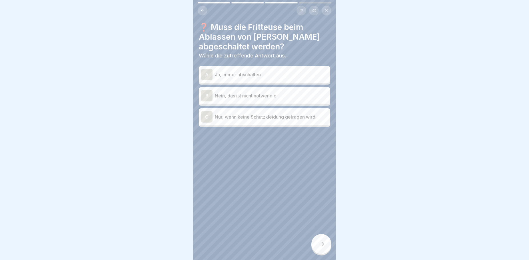
click at [261, 73] on p "Ja, immer abschalten." at bounding box center [271, 74] width 113 height 7
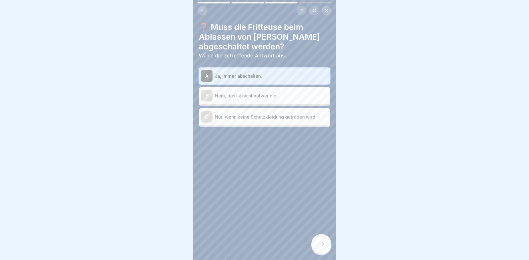
click at [317, 251] on div at bounding box center [321, 244] width 20 height 20
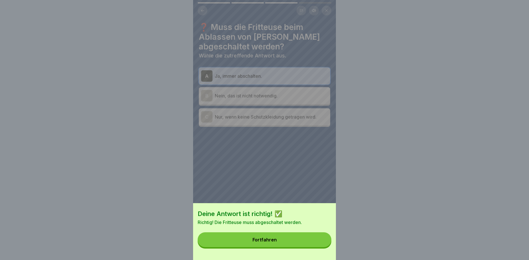
click at [304, 245] on button "Fortfahren" at bounding box center [265, 239] width 134 height 15
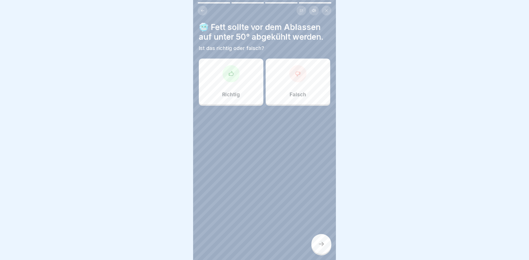
click at [222, 97] on p "Richtig" at bounding box center [231, 94] width 18 height 6
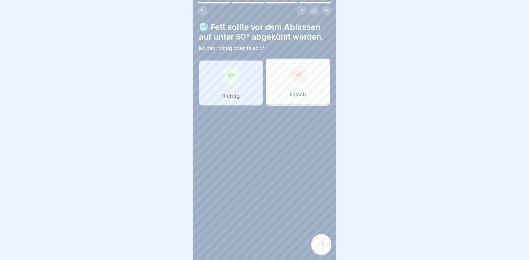
click at [322, 247] on icon at bounding box center [321, 244] width 7 height 7
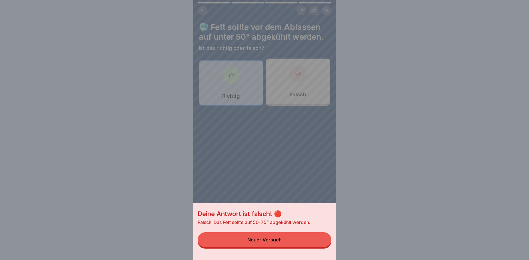
click at [223, 79] on div "Deine Antwort ist falsch! 🔴 Falsch. Das Fett sollte auf 50-75° abgekühlt werden…" at bounding box center [264, 130] width 143 height 260
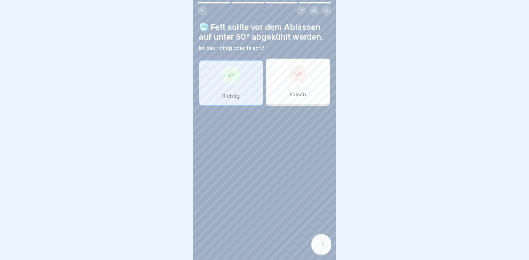
click at [288, 89] on div "Falsch" at bounding box center [298, 82] width 65 height 46
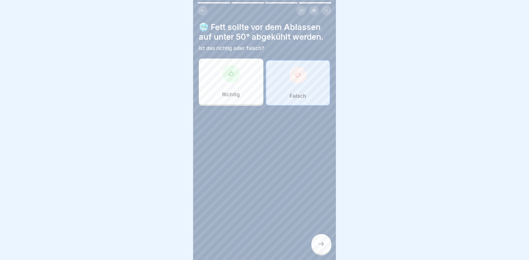
click at [325, 254] on div at bounding box center [321, 244] width 20 height 20
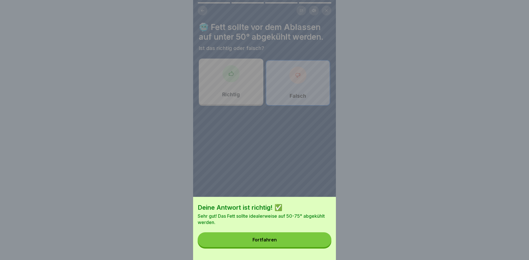
click at [271, 242] on div "Fortfahren" at bounding box center [265, 239] width 24 height 5
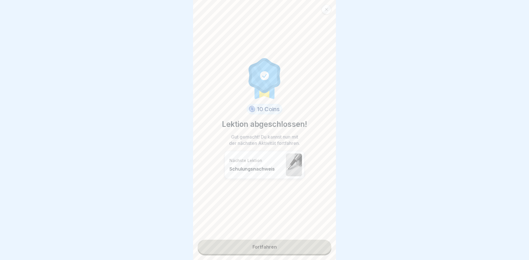
click at [276, 244] on link "Fortfahren" at bounding box center [265, 247] width 134 height 14
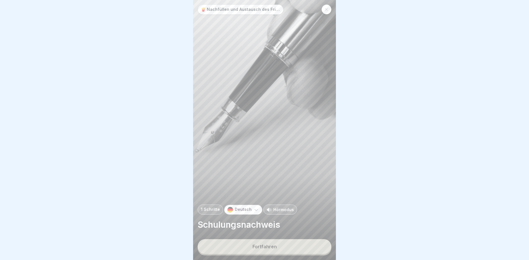
click at [270, 249] on div "Fortfahren" at bounding box center [265, 246] width 24 height 5
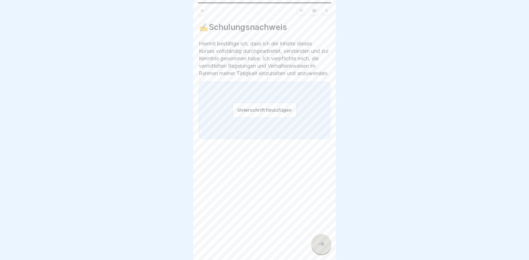
click at [251, 118] on button "Unterschrift hinzufügen" at bounding box center [265, 110] width 64 height 15
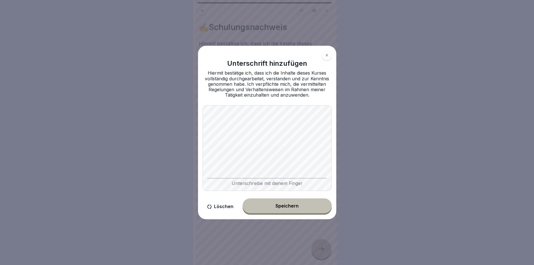
click at [272, 202] on button "Speichern" at bounding box center [287, 205] width 89 height 15
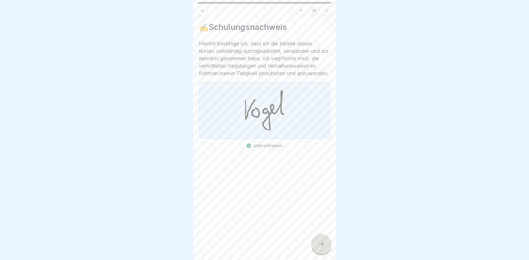
click at [324, 247] on icon at bounding box center [321, 244] width 7 height 7
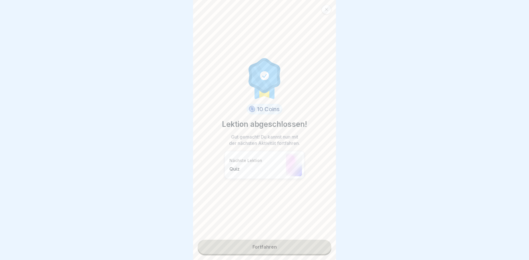
click at [277, 248] on link "Fortfahren" at bounding box center [265, 247] width 134 height 14
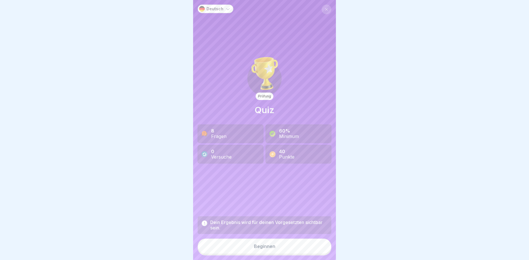
click at [280, 251] on button "Beginnen" at bounding box center [265, 246] width 134 height 15
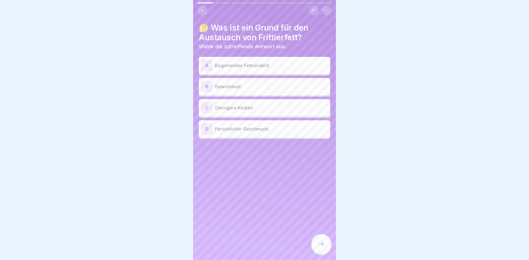
click at [247, 64] on p "Beginnender Fettverderb" at bounding box center [271, 65] width 113 height 7
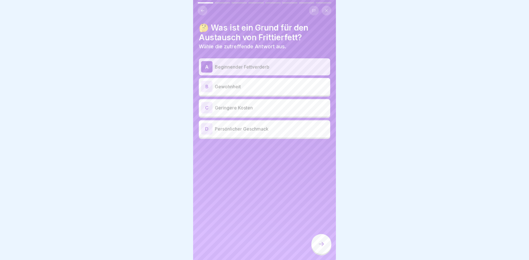
click at [266, 128] on p "Persönlicher Geschmack" at bounding box center [271, 128] width 113 height 7
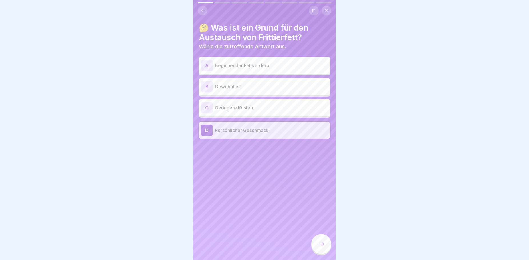
click at [253, 65] on p "Beginnender Fettverderb" at bounding box center [271, 65] width 113 height 7
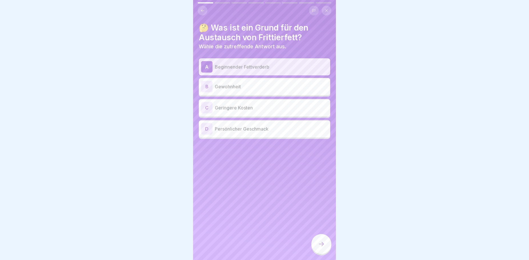
click at [320, 246] on icon at bounding box center [321, 244] width 7 height 7
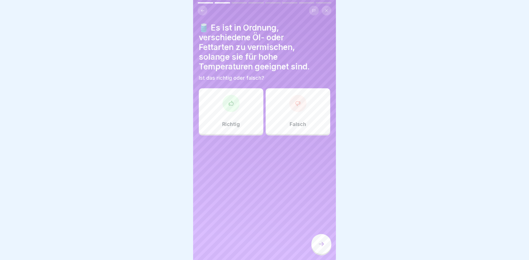
click at [289, 129] on div "Falsch" at bounding box center [298, 111] width 65 height 46
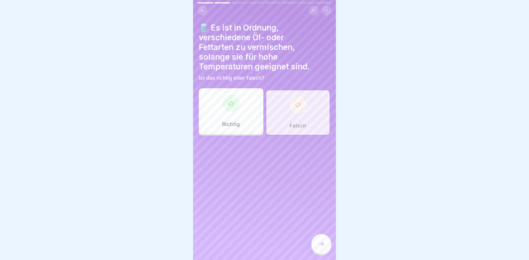
click at [319, 253] on div at bounding box center [321, 244] width 20 height 20
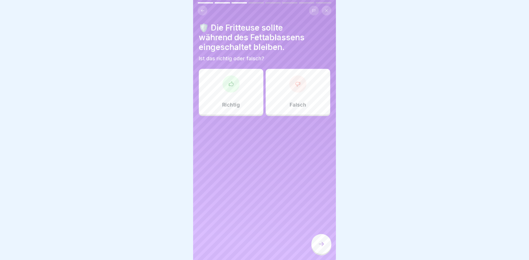
click at [281, 107] on div "Falsch" at bounding box center [298, 92] width 65 height 46
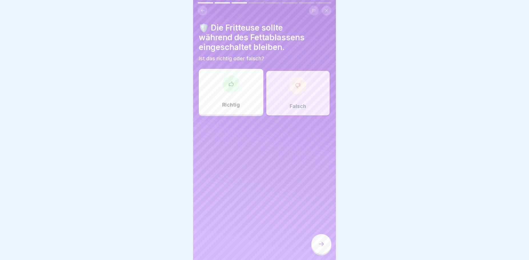
click at [318, 247] on icon at bounding box center [321, 244] width 7 height 7
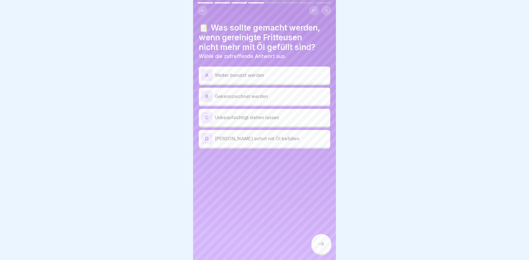
click at [256, 97] on p "Gekennzeichnet werden" at bounding box center [271, 96] width 113 height 7
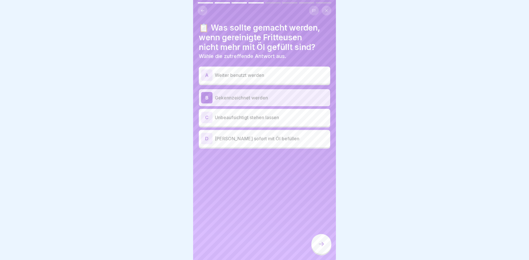
click at [321, 247] on icon at bounding box center [321, 244] width 7 height 7
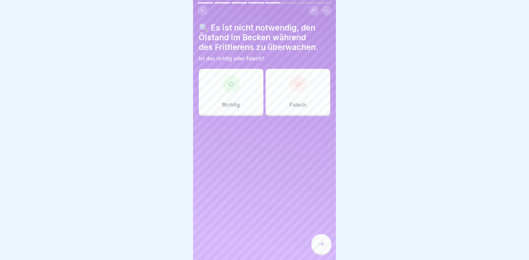
click at [312, 99] on div "Falsch" at bounding box center [298, 92] width 65 height 46
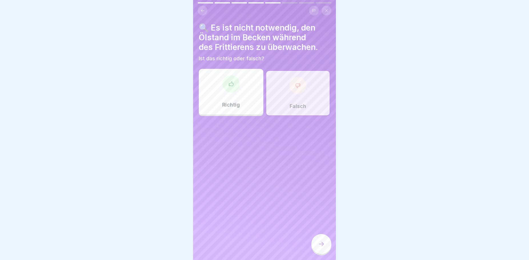
click at [317, 251] on div at bounding box center [321, 244] width 20 height 20
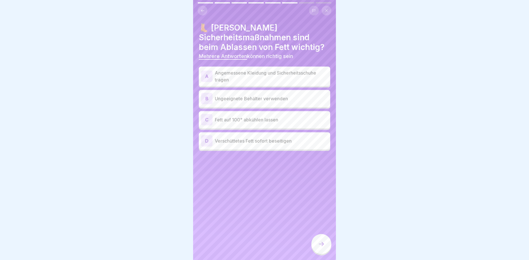
click at [250, 77] on p "Angemessene Kleidung und Sicherheitsschuhe tragen" at bounding box center [271, 76] width 113 height 14
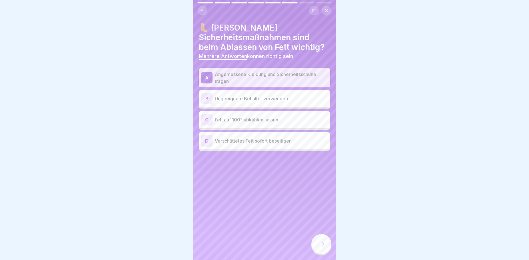
click at [295, 138] on p "Verschüttetes Fett sofort beseitigen" at bounding box center [271, 140] width 113 height 7
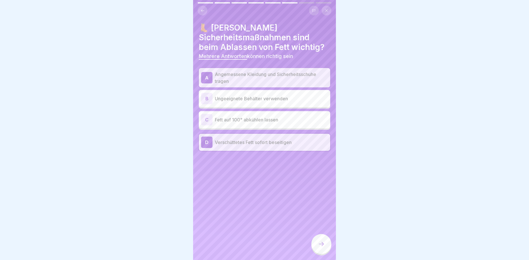
click at [323, 247] on icon at bounding box center [321, 244] width 7 height 7
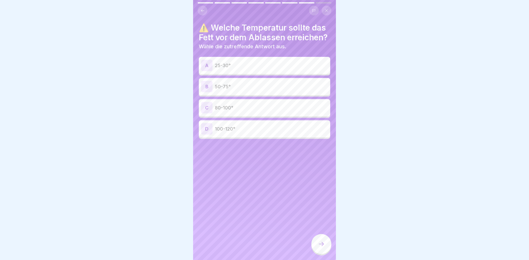
click at [259, 90] on p "50-75°" at bounding box center [271, 86] width 113 height 7
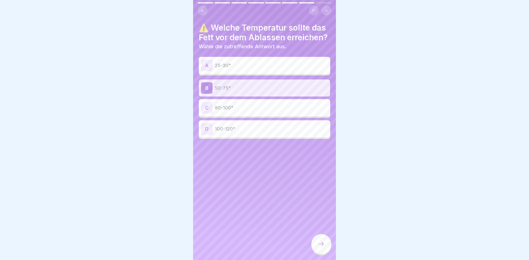
click at [312, 246] on div at bounding box center [321, 244] width 20 height 20
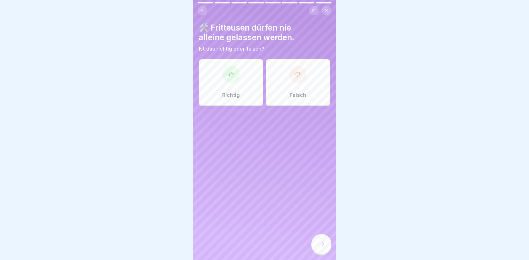
click at [240, 90] on div "Richtig" at bounding box center [231, 82] width 65 height 46
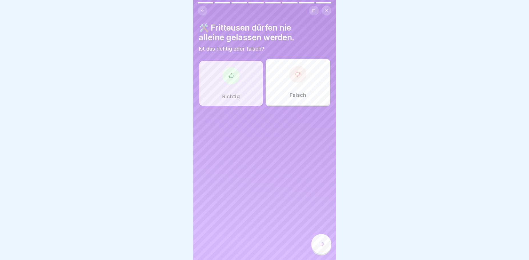
click at [245, 82] on div "Richtig" at bounding box center [231, 84] width 65 height 46
click at [318, 249] on div at bounding box center [321, 244] width 20 height 20
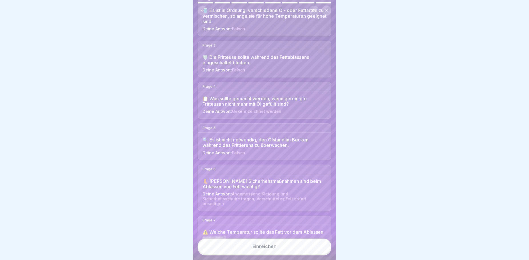
scroll to position [159, 0]
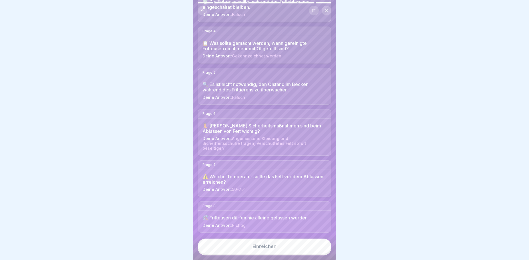
click at [259, 245] on button "Einreichen" at bounding box center [265, 246] width 134 height 15
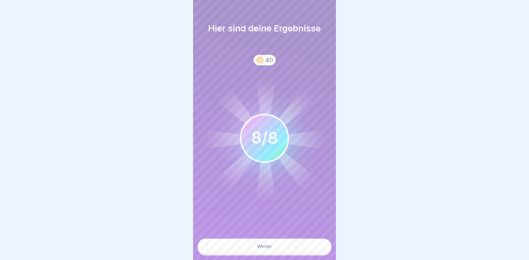
click at [267, 247] on button "Weiter" at bounding box center [265, 246] width 134 height 15
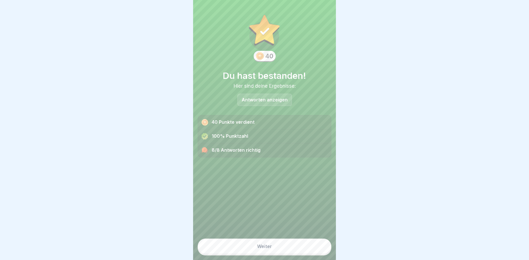
click at [268, 249] on div "Weiter" at bounding box center [264, 246] width 15 height 5
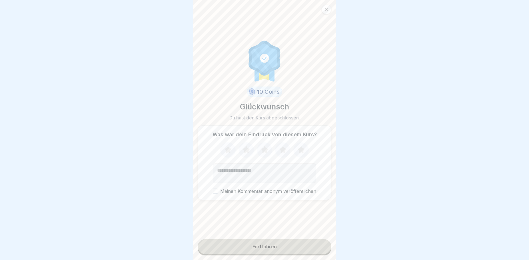
click at [226, 151] on icon at bounding box center [227, 149] width 7 height 7
click at [241, 153] on icon at bounding box center [246, 150] width 15 height 15
click at [268, 151] on icon at bounding box center [264, 150] width 15 height 15
click at [273, 249] on div "Fortfahren" at bounding box center [265, 246] width 24 height 5
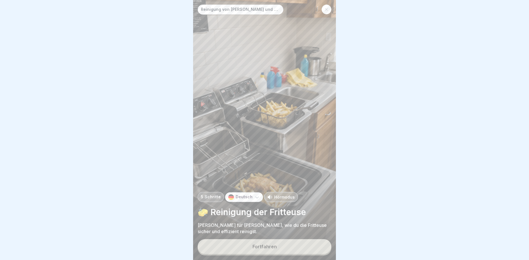
click at [278, 248] on button "Fortfahren" at bounding box center [265, 246] width 134 height 15
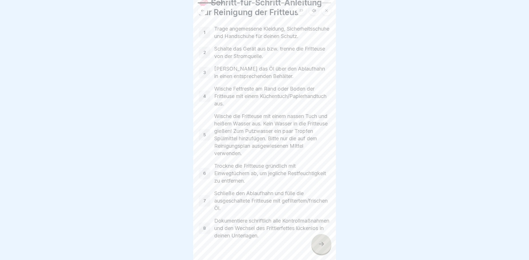
scroll to position [34, 0]
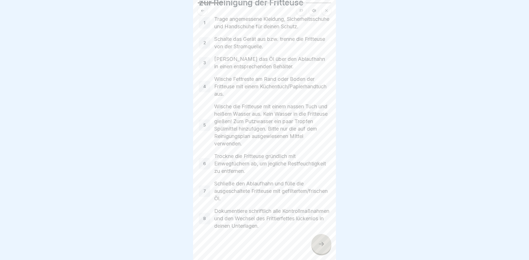
click at [316, 251] on div at bounding box center [321, 244] width 20 height 20
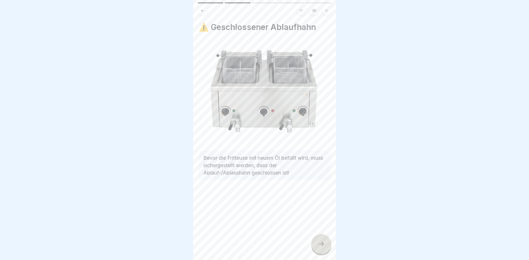
click at [321, 247] on icon at bounding box center [321, 244] width 7 height 7
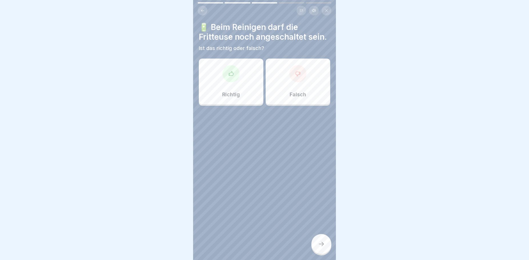
click at [278, 104] on div "Falsch" at bounding box center [298, 82] width 65 height 46
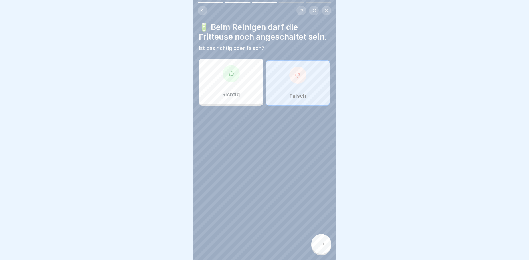
click at [322, 254] on div at bounding box center [321, 244] width 20 height 20
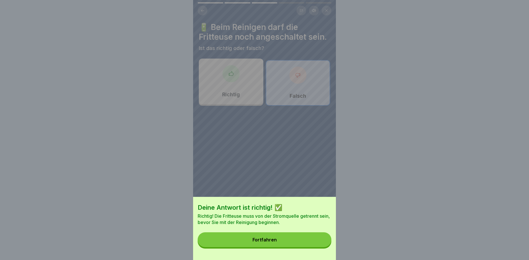
click at [277, 241] on button "Fortfahren" at bounding box center [265, 239] width 134 height 15
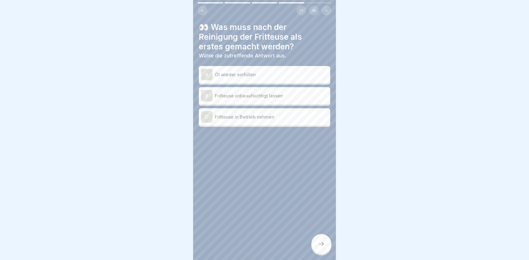
click at [247, 78] on p "Öl wieder einfüllen" at bounding box center [271, 74] width 113 height 7
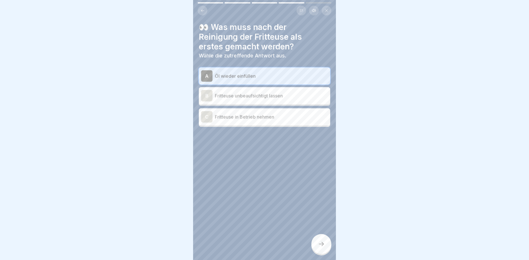
click at [320, 247] on icon at bounding box center [321, 244] width 7 height 7
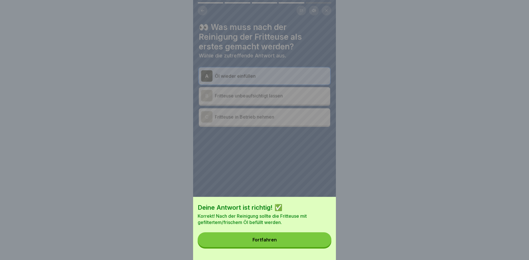
click at [287, 245] on button "Fortfahren" at bounding box center [265, 239] width 134 height 15
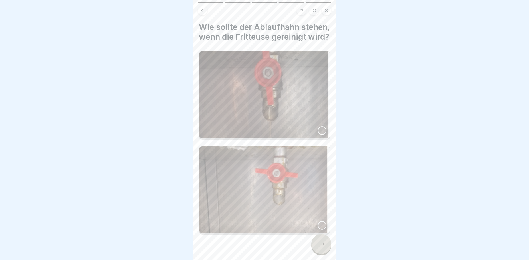
click at [318, 135] on div at bounding box center [322, 130] width 9 height 9
click at [321, 247] on icon at bounding box center [321, 244] width 7 height 7
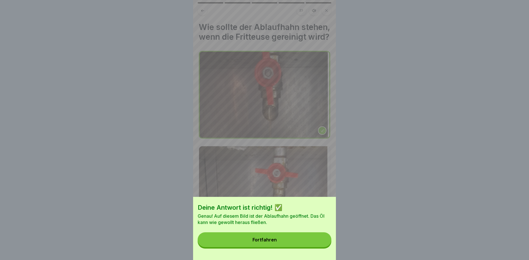
click at [290, 245] on button "Fortfahren" at bounding box center [265, 239] width 134 height 15
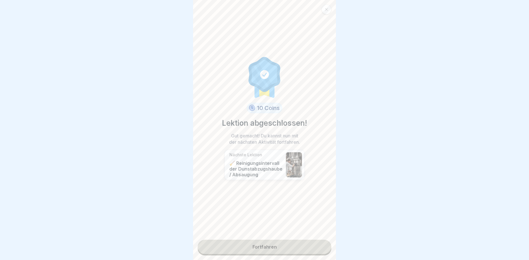
click at [283, 249] on link "Fortfahren" at bounding box center [265, 247] width 134 height 14
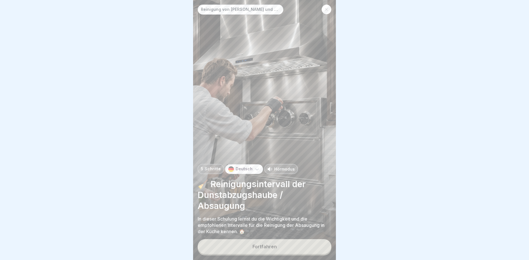
click at [281, 250] on button "Fortfahren" at bounding box center [265, 246] width 134 height 15
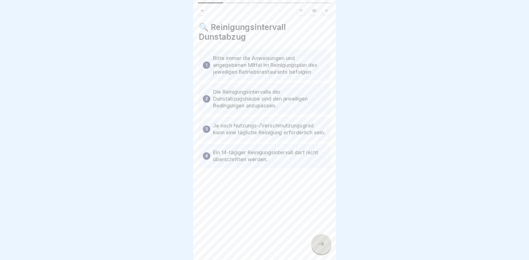
click at [325, 249] on div at bounding box center [321, 244] width 20 height 20
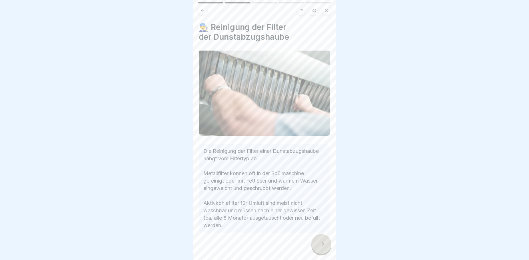
click at [324, 247] on icon at bounding box center [321, 244] width 7 height 7
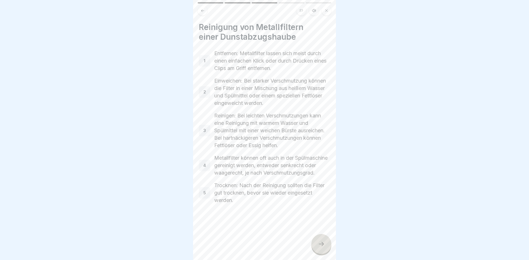
click at [323, 247] on icon at bounding box center [321, 244] width 7 height 7
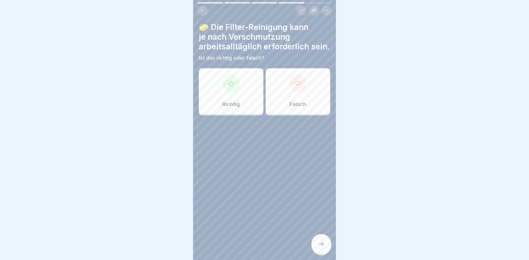
click at [201, 10] on icon at bounding box center [203, 11] width 4 height 4
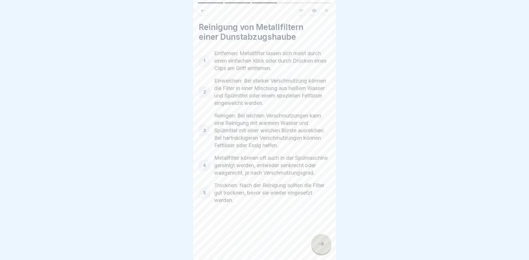
click at [201, 10] on icon at bounding box center [203, 11] width 4 height 4
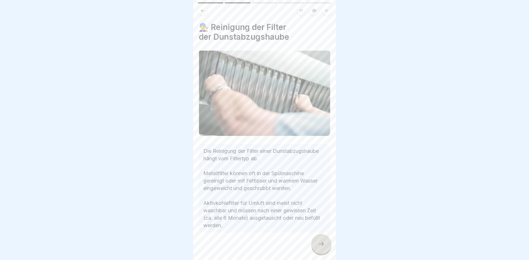
click at [201, 10] on icon at bounding box center [203, 11] width 4 height 4
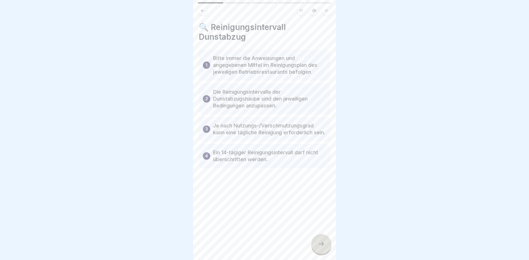
click at [324, 247] on icon at bounding box center [321, 244] width 7 height 7
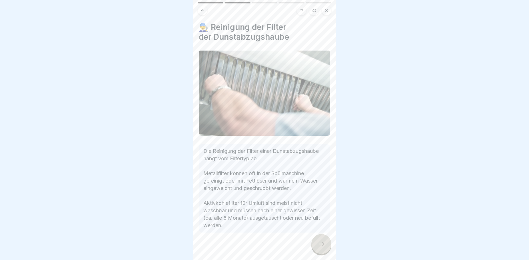
click at [324, 247] on icon at bounding box center [321, 244] width 7 height 7
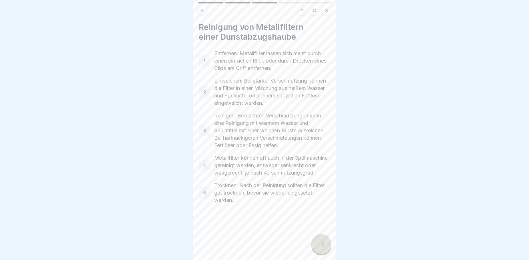
click at [324, 247] on icon at bounding box center [321, 244] width 7 height 7
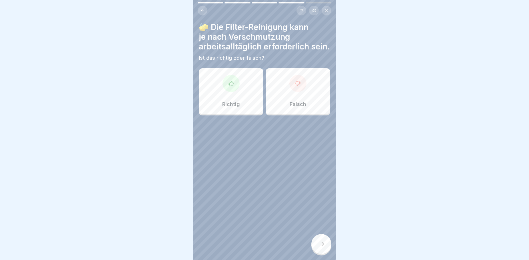
click at [228, 108] on div "Richtig" at bounding box center [231, 91] width 65 height 46
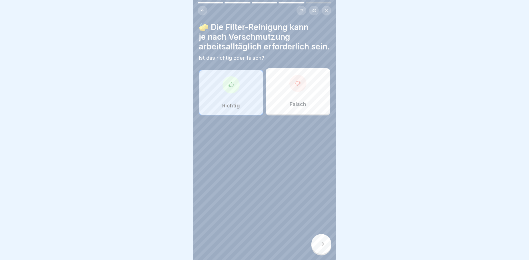
click at [325, 251] on div at bounding box center [321, 244] width 20 height 20
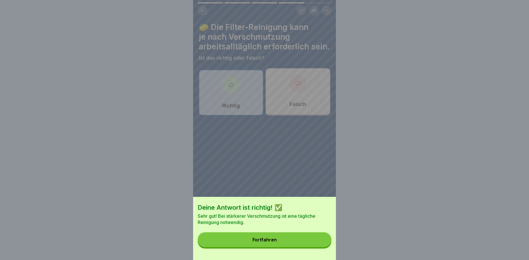
click at [281, 239] on button "Fortfahren" at bounding box center [265, 239] width 134 height 15
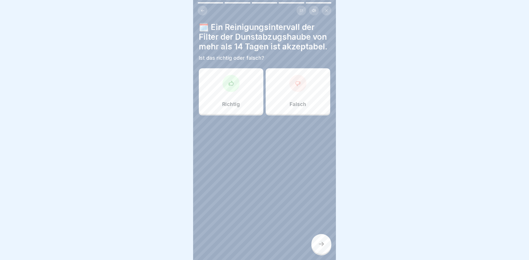
click at [204, 9] on icon at bounding box center [203, 11] width 4 height 4
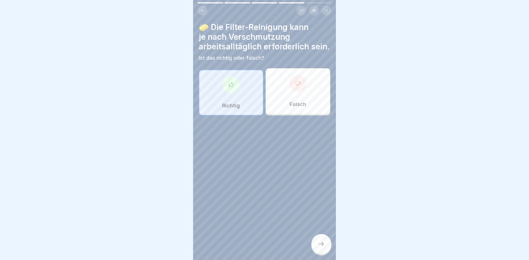
click at [204, 11] on icon at bounding box center [202, 10] width 3 height 3
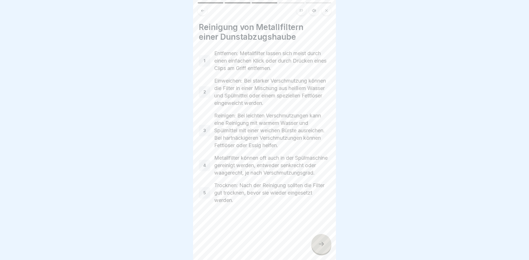
click at [204, 11] on icon at bounding box center [202, 10] width 3 height 3
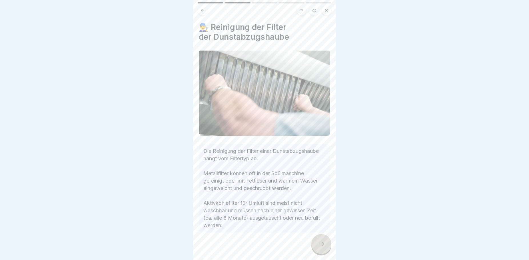
click at [204, 11] on icon at bounding box center [202, 10] width 3 height 3
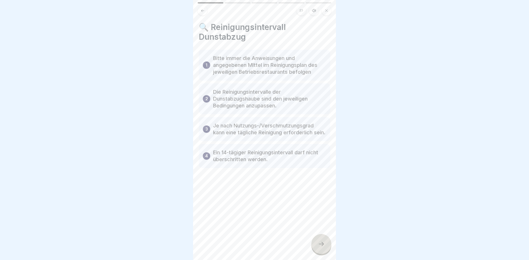
click at [327, 248] on div at bounding box center [321, 244] width 20 height 20
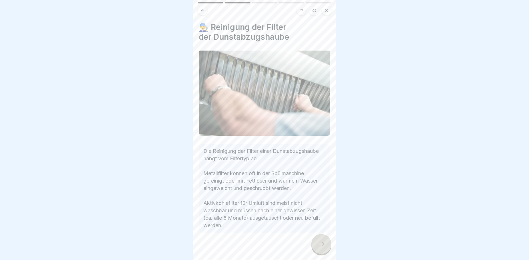
click at [322, 247] on icon at bounding box center [321, 244] width 7 height 7
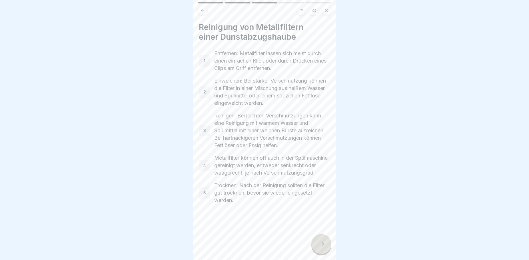
click at [322, 247] on icon at bounding box center [321, 244] width 7 height 7
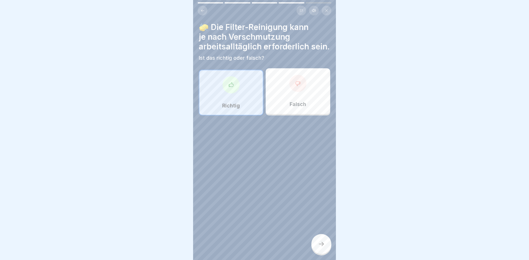
click at [318, 245] on div at bounding box center [321, 244] width 20 height 20
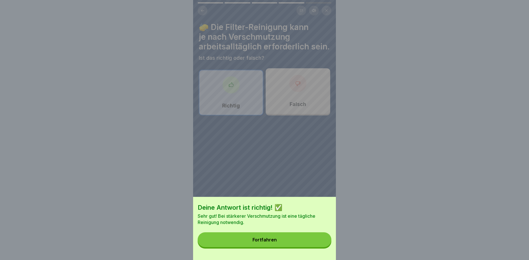
click at [300, 247] on button "Fortfahren" at bounding box center [265, 239] width 134 height 15
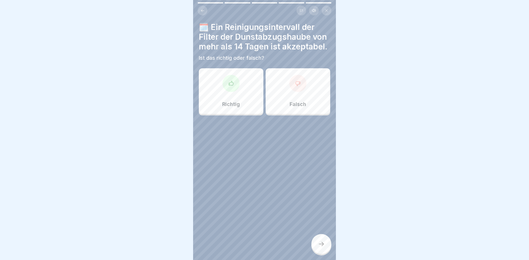
click at [292, 106] on div "Falsch" at bounding box center [298, 91] width 65 height 46
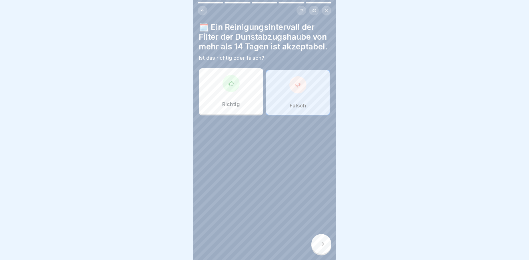
click at [323, 247] on icon at bounding box center [321, 244] width 7 height 7
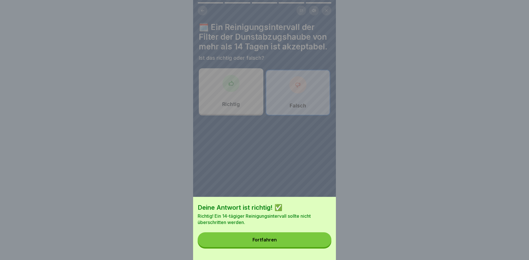
click at [271, 241] on button "Fortfahren" at bounding box center [265, 239] width 134 height 15
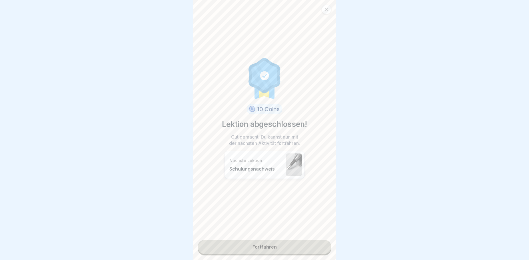
click at [257, 246] on link "Fortfahren" at bounding box center [265, 247] width 134 height 14
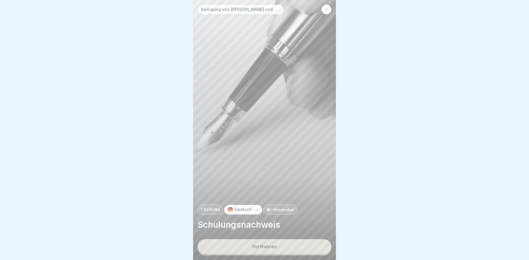
click at [258, 249] on div "Fortfahren" at bounding box center [265, 246] width 24 height 5
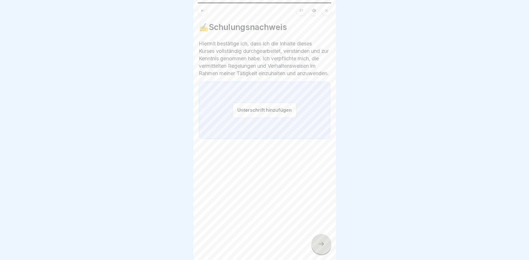
click at [253, 116] on button "Unterschrift hinzufügen" at bounding box center [265, 110] width 64 height 15
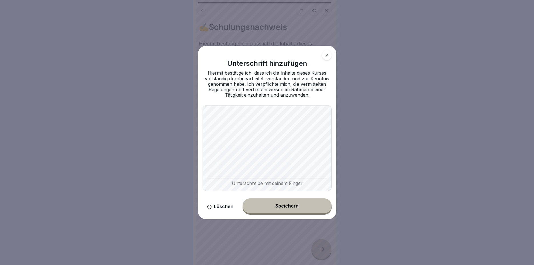
click at [267, 205] on button "Speichern" at bounding box center [287, 205] width 89 height 15
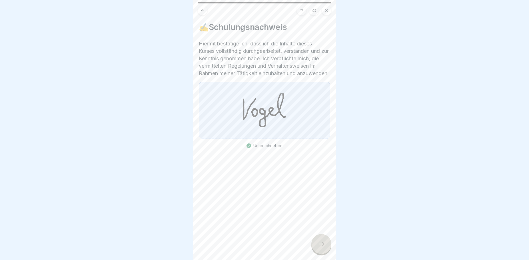
drag, startPoint x: 318, startPoint y: 248, endPoint x: 308, endPoint y: 253, distance: 11.1
click at [318, 250] on div at bounding box center [321, 244] width 20 height 20
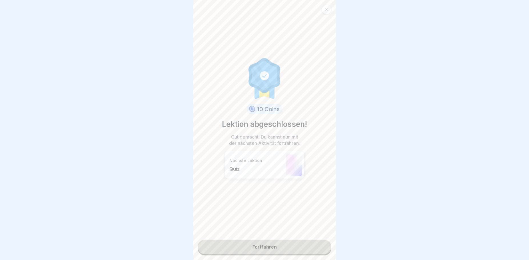
click at [296, 245] on link "Fortfahren" at bounding box center [265, 247] width 134 height 14
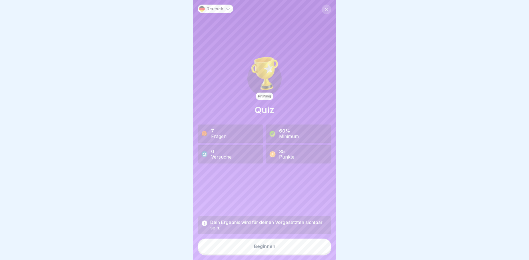
click at [290, 251] on button "Beginnen" at bounding box center [265, 246] width 134 height 15
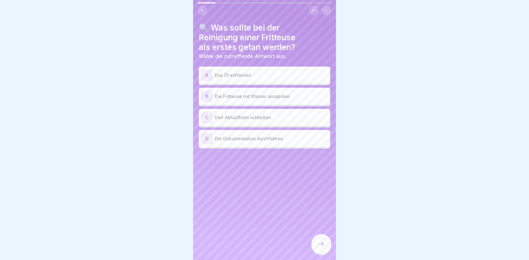
click at [231, 79] on div "A Das Öl entfernen" at bounding box center [264, 74] width 127 height 11
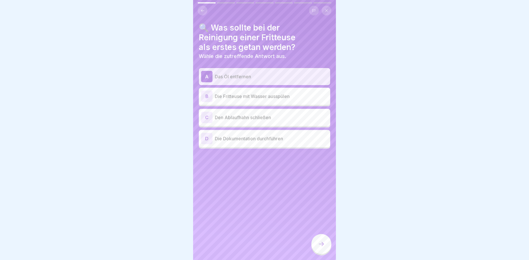
click at [249, 140] on p "Die Dokumentation durchführen" at bounding box center [271, 138] width 113 height 7
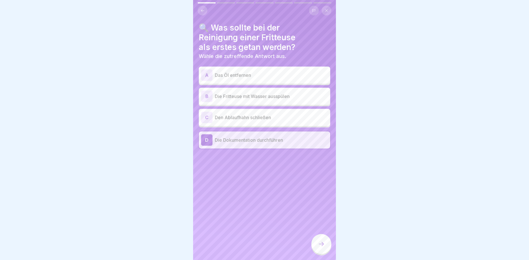
click at [233, 79] on div "A Das Öl entfernen" at bounding box center [264, 74] width 127 height 11
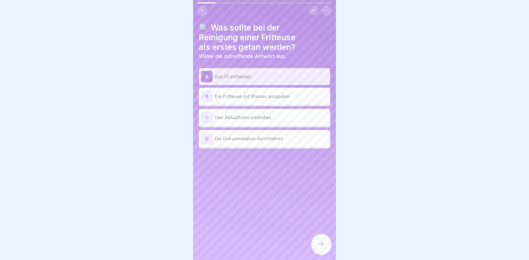
click at [317, 249] on div at bounding box center [321, 244] width 20 height 20
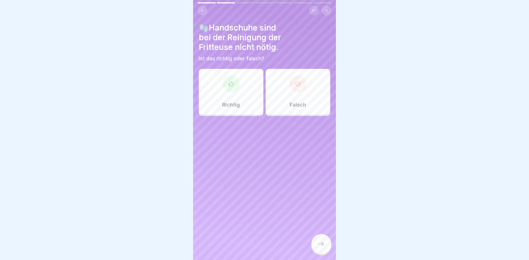
click at [274, 101] on div "Falsch" at bounding box center [298, 92] width 65 height 46
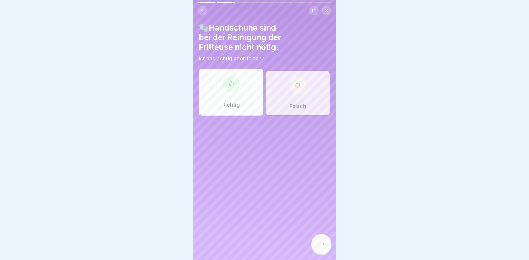
drag, startPoint x: 326, startPoint y: 250, endPoint x: 323, endPoint y: 248, distance: 3.7
click at [325, 250] on div at bounding box center [321, 244] width 20 height 20
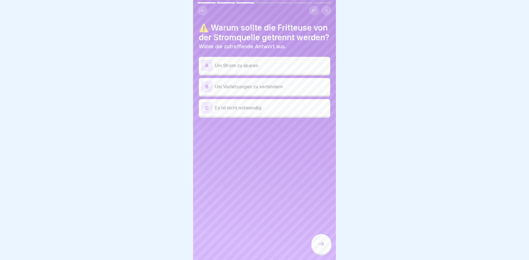
click at [273, 90] on p "Um Verletzungen zu verhindern" at bounding box center [271, 86] width 113 height 7
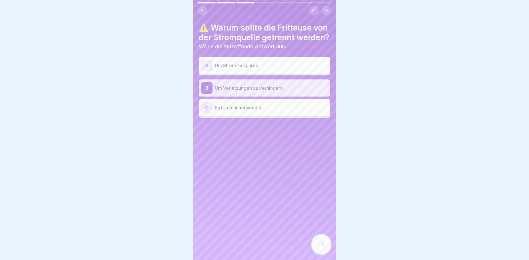
click at [315, 252] on div at bounding box center [321, 244] width 20 height 20
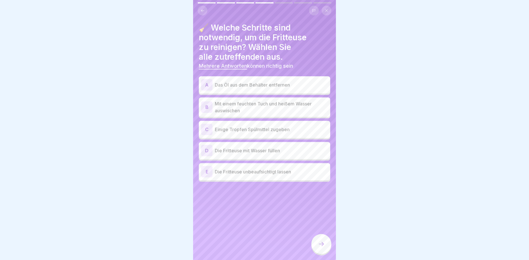
click at [256, 86] on p "Das Öl aus dem Behälter entfernen" at bounding box center [271, 84] width 113 height 7
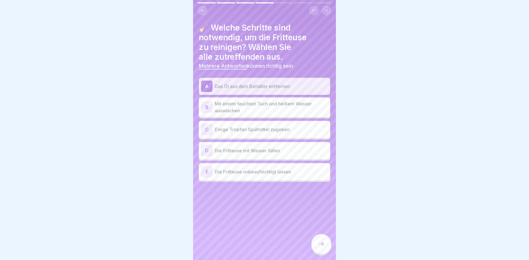
click at [261, 108] on p "Mit einem feuchten Tuch und heißem Wasser auswischen" at bounding box center [271, 107] width 113 height 14
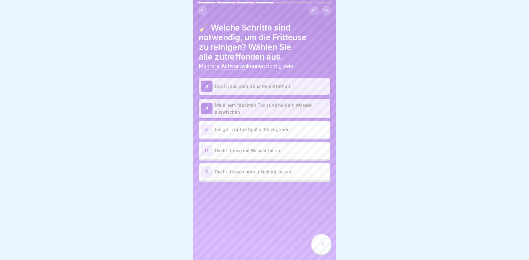
click at [267, 130] on p "Einige Tropfen Spülmittel zugeben" at bounding box center [271, 129] width 113 height 7
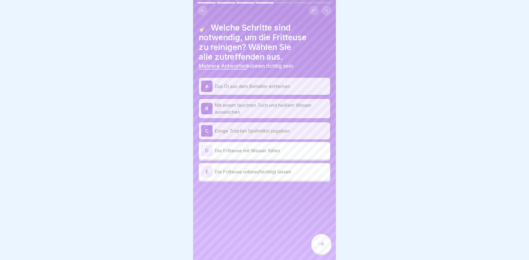
click at [323, 247] on icon at bounding box center [321, 244] width 7 height 7
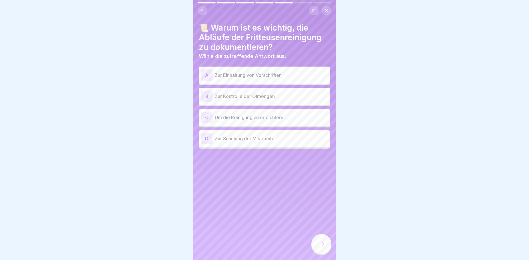
click at [252, 76] on p "Zur Einhaltung von Vorschriften" at bounding box center [271, 75] width 113 height 7
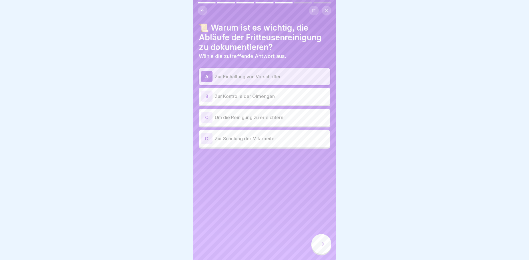
click at [323, 247] on icon at bounding box center [321, 244] width 7 height 7
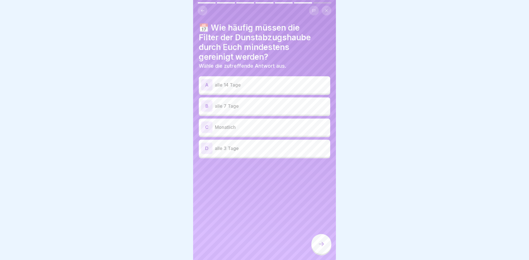
click at [243, 85] on p "alle 14 Tage" at bounding box center [271, 84] width 113 height 7
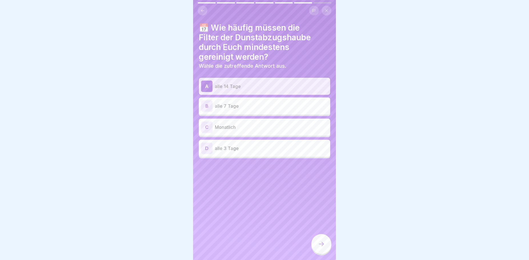
click at [328, 247] on div at bounding box center [321, 244] width 20 height 20
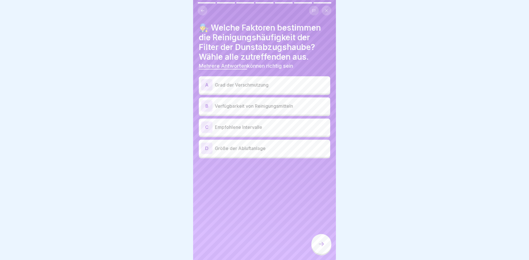
click at [241, 86] on p "Grad der Verschmutzung" at bounding box center [271, 84] width 113 height 7
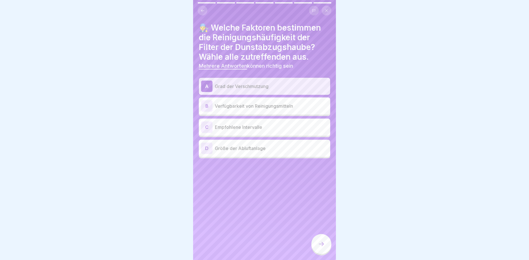
click at [267, 148] on p "Größe der Abluftanlage" at bounding box center [271, 148] width 113 height 7
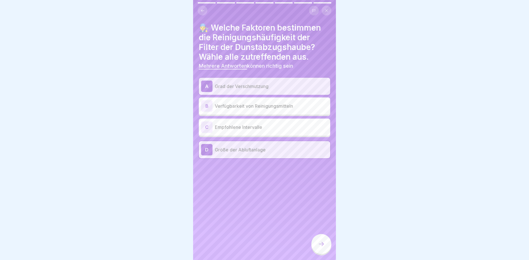
click at [328, 250] on div at bounding box center [321, 244] width 20 height 20
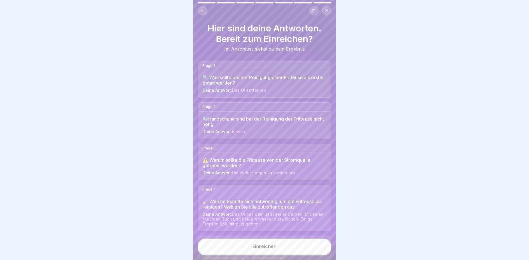
click at [279, 253] on button "Einreichen" at bounding box center [265, 246] width 134 height 15
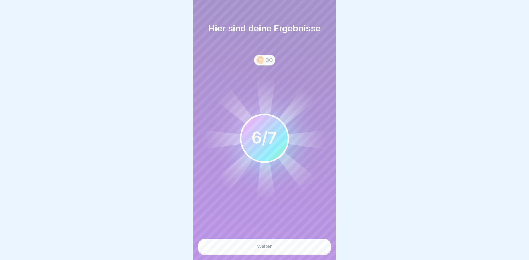
click at [271, 249] on div "Weiter" at bounding box center [264, 246] width 15 height 5
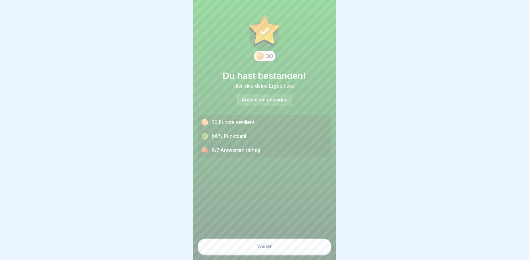
click at [266, 102] on p "Antworten anzeigen" at bounding box center [265, 99] width 46 height 5
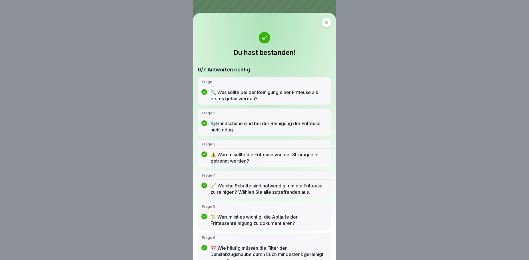
click at [325, 23] on icon at bounding box center [326, 22] width 3 height 3
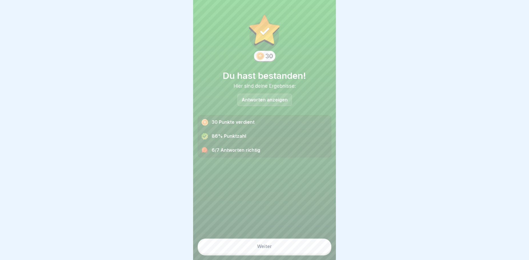
click at [274, 251] on button "Weiter" at bounding box center [265, 246] width 134 height 15
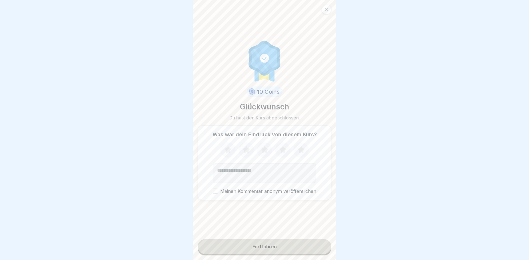
click at [224, 151] on icon at bounding box center [227, 149] width 7 height 7
click at [242, 154] on icon at bounding box center [246, 150] width 15 height 15
click at [264, 152] on icon at bounding box center [264, 149] width 7 height 7
click at [267, 249] on div "Fortfahren" at bounding box center [265, 246] width 24 height 5
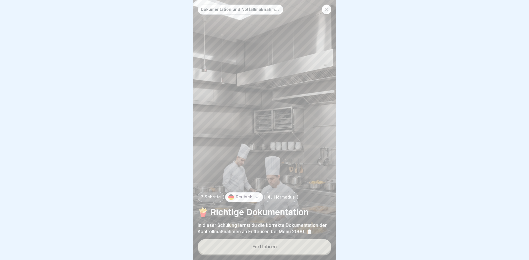
click at [263, 249] on div "Fortfahren" at bounding box center [265, 246] width 24 height 5
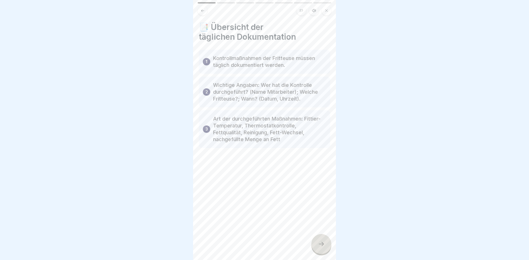
click at [325, 247] on icon at bounding box center [321, 244] width 7 height 7
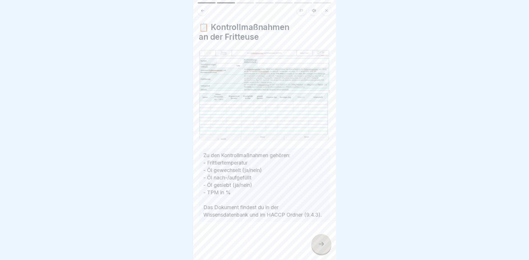
click at [321, 247] on icon at bounding box center [321, 244] width 7 height 7
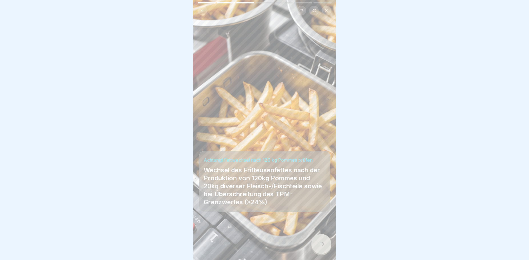
click at [321, 245] on div at bounding box center [321, 244] width 20 height 20
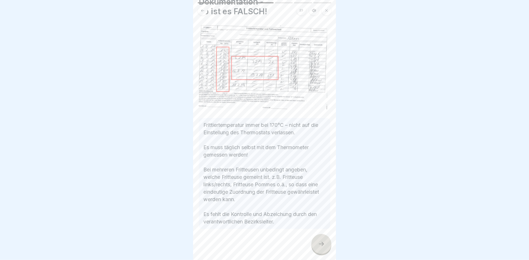
scroll to position [5, 0]
click at [319, 245] on icon at bounding box center [321, 244] width 7 height 7
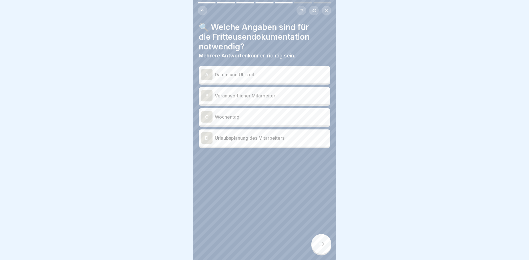
click at [202, 9] on icon at bounding box center [202, 10] width 3 height 3
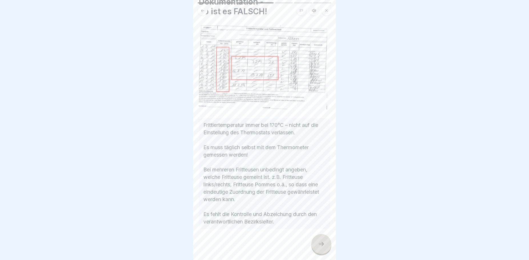
click at [202, 9] on icon at bounding box center [202, 10] width 3 height 3
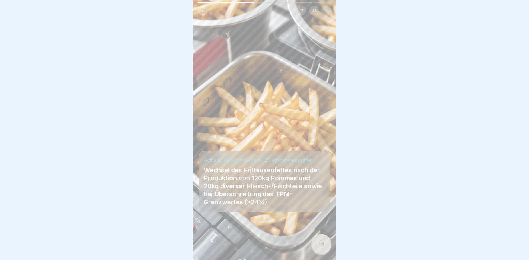
click at [320, 249] on div at bounding box center [321, 244] width 20 height 20
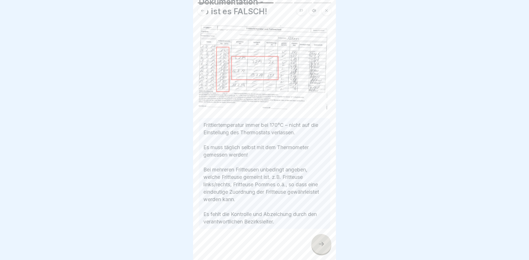
click at [319, 249] on div at bounding box center [321, 244] width 20 height 20
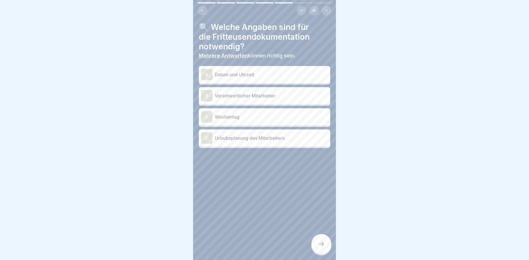
click at [241, 92] on p "Verantwortlicher Mitarbeiter" at bounding box center [271, 95] width 113 height 7
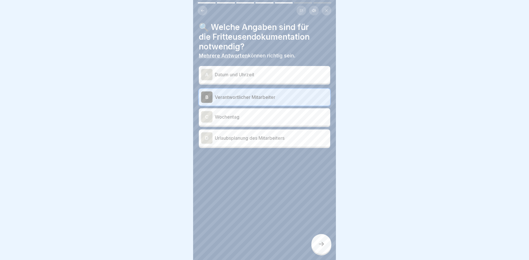
click at [239, 73] on p "Datum und Uhrzeit" at bounding box center [271, 74] width 113 height 7
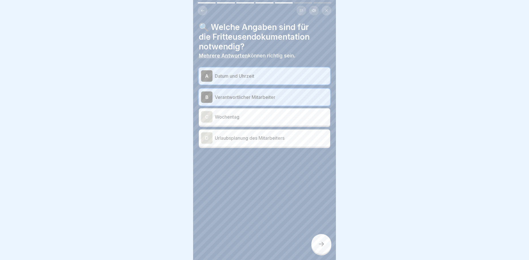
click at [325, 245] on div at bounding box center [321, 244] width 20 height 20
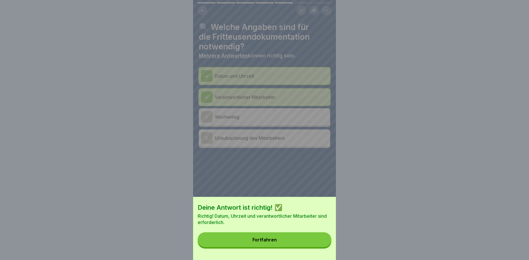
click at [269, 247] on button "Fortfahren" at bounding box center [265, 239] width 134 height 15
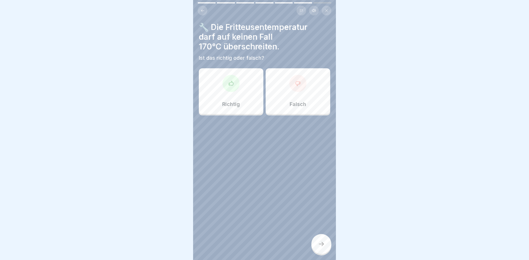
click at [229, 106] on div "Richtig" at bounding box center [231, 91] width 65 height 46
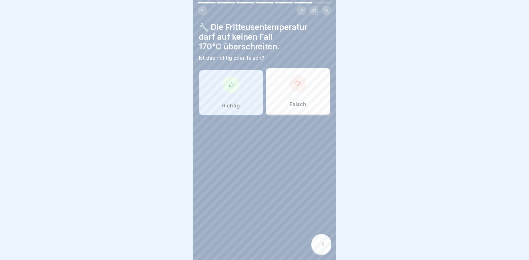
click at [316, 248] on div at bounding box center [321, 244] width 20 height 20
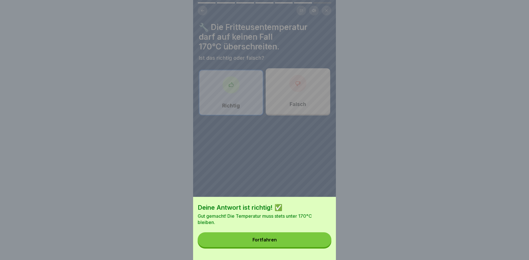
click at [272, 242] on div "Fortfahren" at bounding box center [265, 239] width 24 height 5
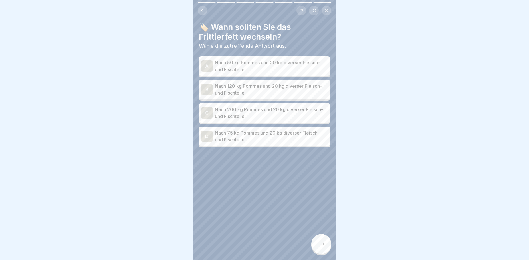
click at [250, 83] on p "Nach 120 kg Pommes und 20 kg diverser Fleisch- und Fischteile" at bounding box center [271, 90] width 113 height 14
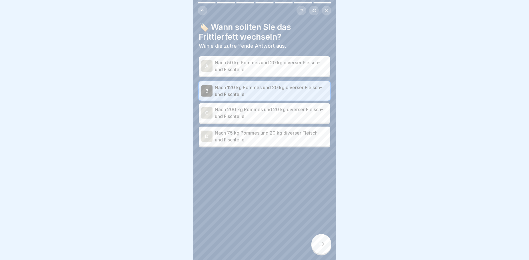
click at [324, 243] on icon at bounding box center [321, 244] width 7 height 7
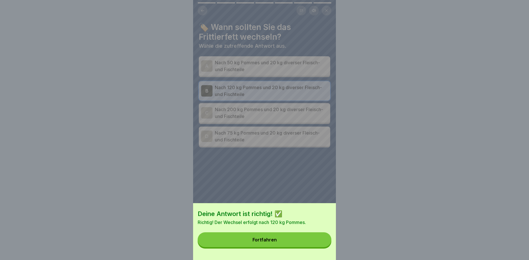
click at [283, 245] on button "Fortfahren" at bounding box center [265, 239] width 134 height 15
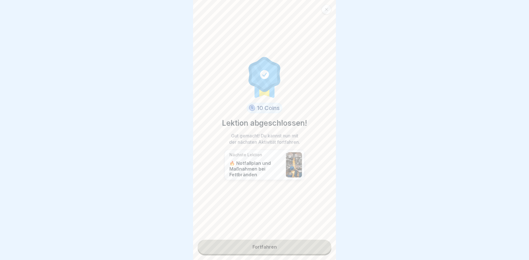
click at [279, 241] on link "Fortfahren" at bounding box center [265, 247] width 134 height 14
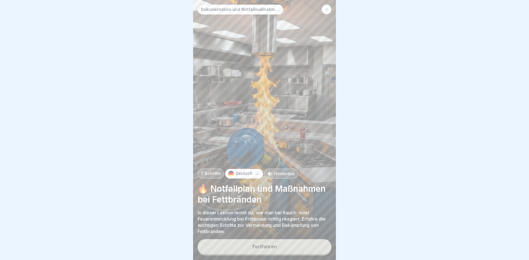
click at [276, 248] on div "Fortfahren" at bounding box center [265, 246] width 24 height 5
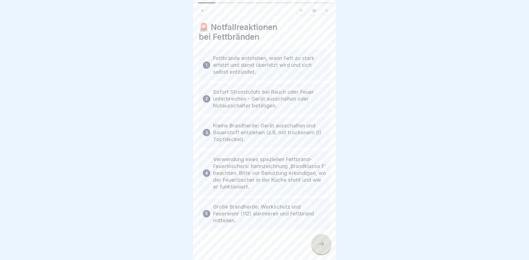
click at [320, 245] on icon at bounding box center [321, 244] width 7 height 7
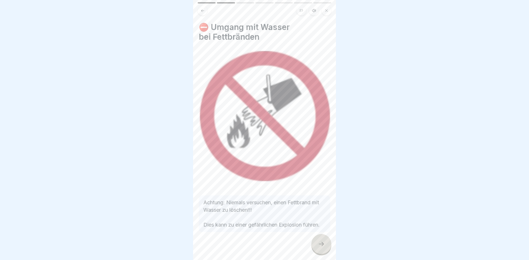
click at [321, 246] on icon at bounding box center [321, 244] width 7 height 7
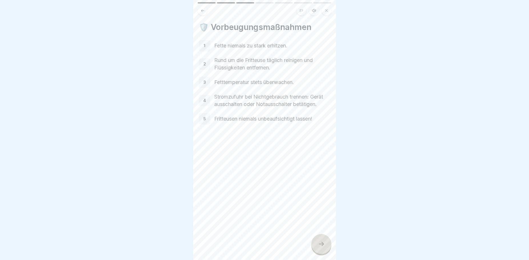
click at [319, 247] on icon at bounding box center [321, 244] width 7 height 7
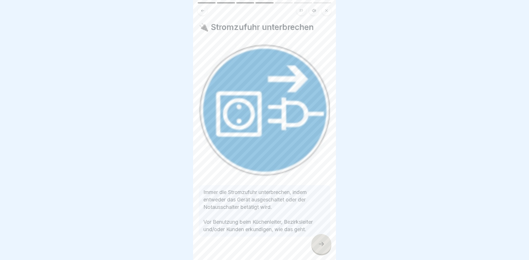
click at [322, 247] on icon at bounding box center [321, 244] width 7 height 7
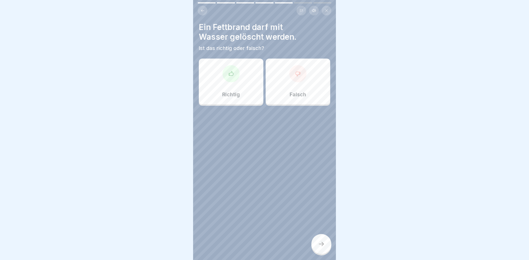
click at [277, 89] on div "Falsch" at bounding box center [298, 82] width 65 height 46
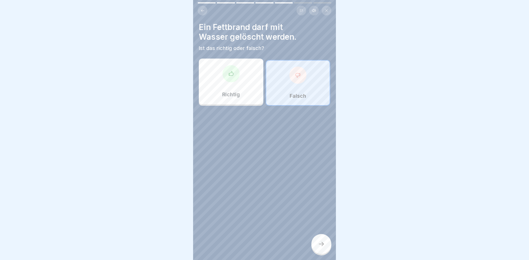
click at [317, 247] on div at bounding box center [321, 244] width 20 height 20
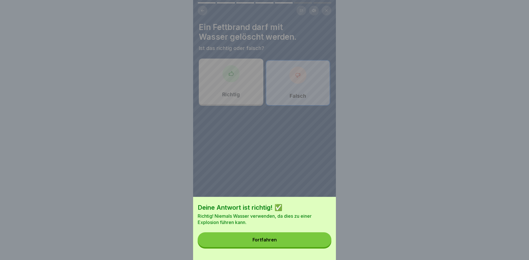
click at [272, 242] on div "Fortfahren" at bounding box center [265, 239] width 24 height 5
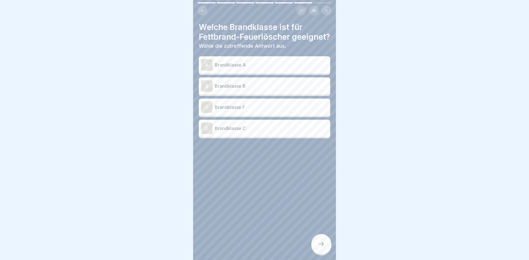
click at [234, 111] on p "Brandklasse F" at bounding box center [271, 107] width 113 height 7
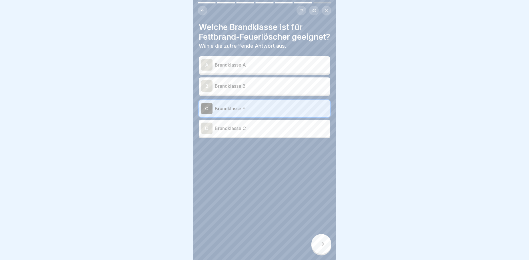
click at [320, 245] on div at bounding box center [321, 244] width 20 height 20
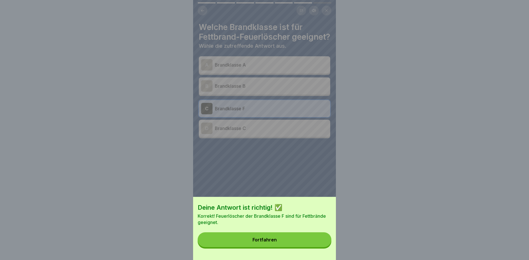
click at [266, 242] on div "Fortfahren" at bounding box center [265, 239] width 24 height 5
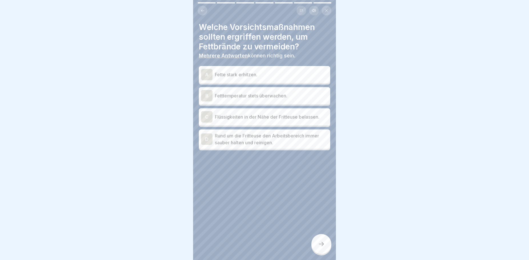
click at [239, 75] on p "Fette stark erhitzen." at bounding box center [271, 74] width 113 height 7
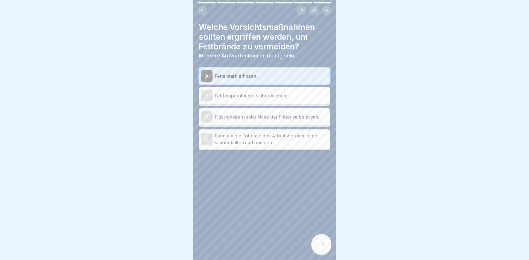
click at [265, 140] on p "Rund um die Fritteuse den Arbeitsbereich immer sauber halten und reinigen." at bounding box center [271, 139] width 113 height 14
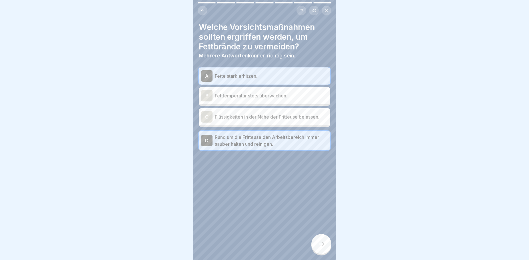
click at [323, 244] on div at bounding box center [321, 244] width 20 height 20
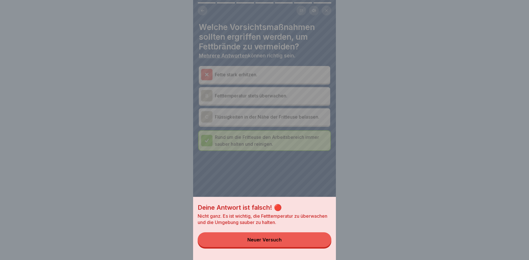
click at [301, 243] on button "Neuer Versuch" at bounding box center [265, 239] width 134 height 15
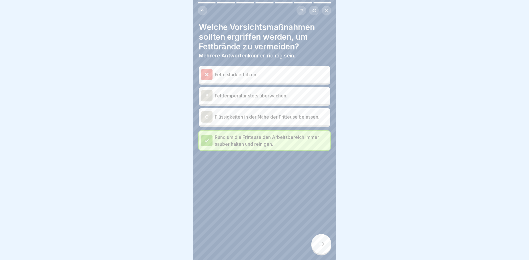
click at [249, 75] on p "Fette stark erhitzen." at bounding box center [271, 74] width 113 height 7
click at [271, 141] on p "Rund um die Fritteuse den Arbeitsbereich immer sauber halten und reinigen." at bounding box center [271, 141] width 113 height 14
click at [313, 250] on div at bounding box center [321, 244] width 20 height 20
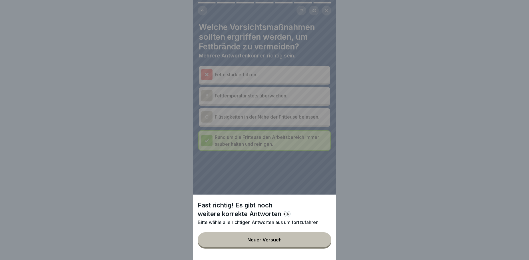
click at [249, 187] on div "Fast richtig! Es gibt noch weitere korrekte Antworten 👀 Bitte wähle alle richti…" at bounding box center [264, 130] width 143 height 260
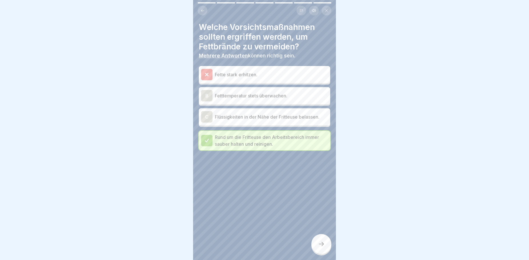
click at [251, 95] on p "Fetttemperatur stets überwachen." at bounding box center [271, 95] width 113 height 7
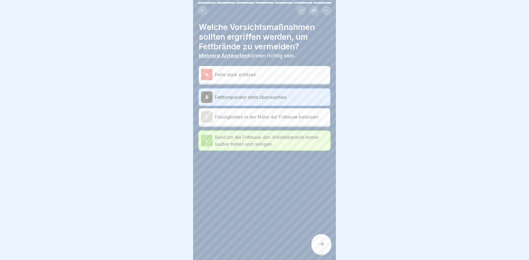
click at [325, 243] on div at bounding box center [321, 244] width 20 height 20
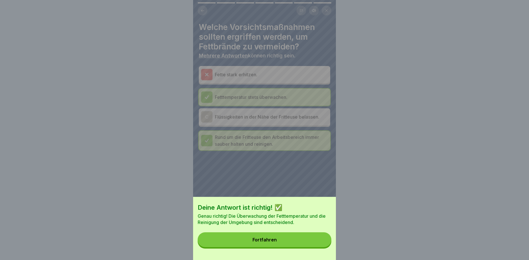
click at [282, 243] on button "Fortfahren" at bounding box center [265, 239] width 134 height 15
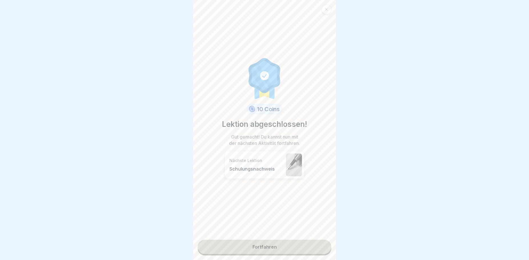
click at [258, 245] on link "Fortfahren" at bounding box center [265, 247] width 134 height 14
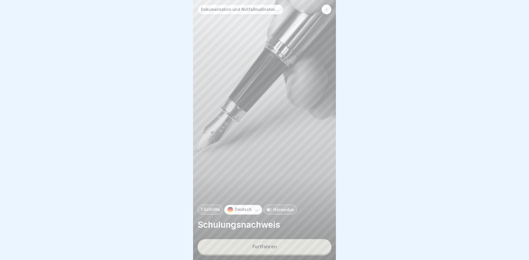
click at [263, 249] on div "Fortfahren" at bounding box center [265, 246] width 24 height 5
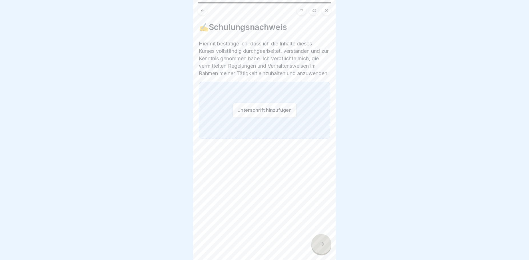
click at [253, 115] on button "Unterschrift hinzufügen" at bounding box center [265, 110] width 64 height 15
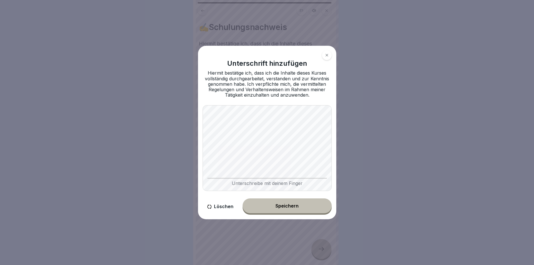
click at [282, 205] on div "Speichern" at bounding box center [286, 205] width 23 height 5
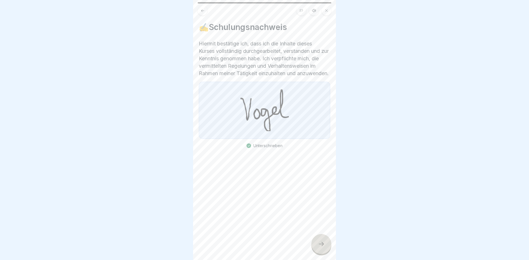
click at [319, 247] on icon at bounding box center [321, 244] width 7 height 7
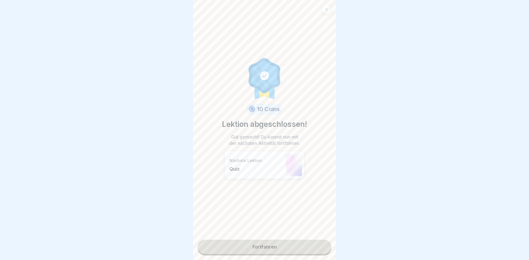
click at [277, 248] on link "Fortfahren" at bounding box center [265, 247] width 134 height 14
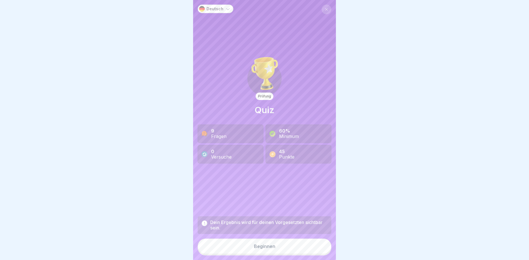
click at [289, 249] on button "Beginnen" at bounding box center [265, 246] width 134 height 15
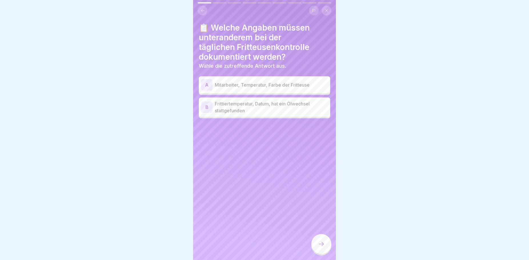
click at [285, 110] on p "Frittiertemperatur, Datum, hat ein Ölwechsel stattgefunden" at bounding box center [271, 107] width 113 height 14
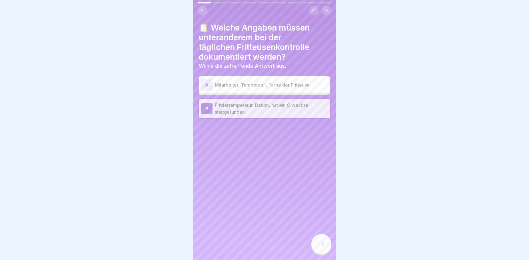
drag, startPoint x: 329, startPoint y: 247, endPoint x: 327, endPoint y: 251, distance: 4.8
click at [327, 251] on div at bounding box center [321, 244] width 20 height 20
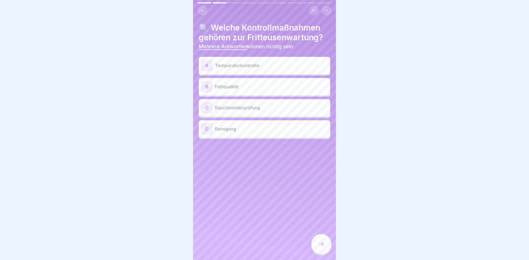
click at [264, 65] on p "Temperaturkontrolle" at bounding box center [271, 65] width 113 height 7
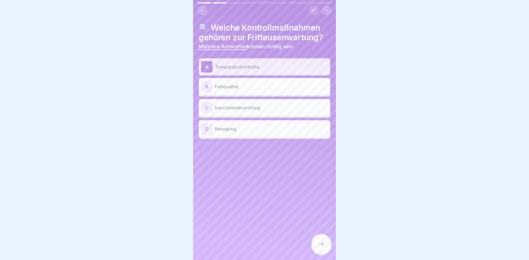
click at [251, 129] on p "Reinigung" at bounding box center [271, 128] width 113 height 7
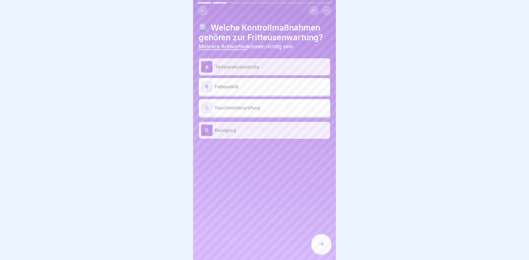
click at [319, 247] on icon at bounding box center [321, 244] width 7 height 7
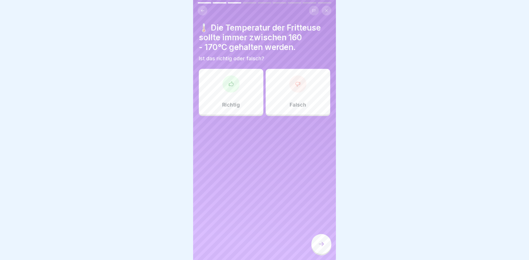
click at [254, 119] on div "🌡️ Die Temperatur der Fritteuse sollte immer zwischen 160 - 170°C gehalten werd…" at bounding box center [264, 130] width 143 height 260
click at [251, 115] on div "Richtig Falsch" at bounding box center [264, 93] width 131 height 46
click at [247, 102] on div "Richtig" at bounding box center [231, 92] width 65 height 46
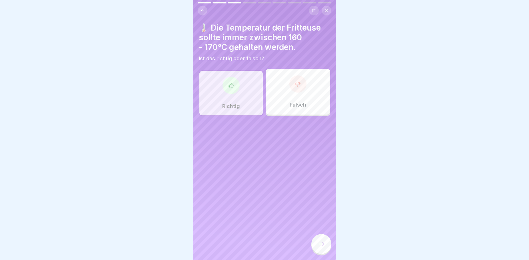
click at [323, 247] on icon at bounding box center [321, 244] width 7 height 7
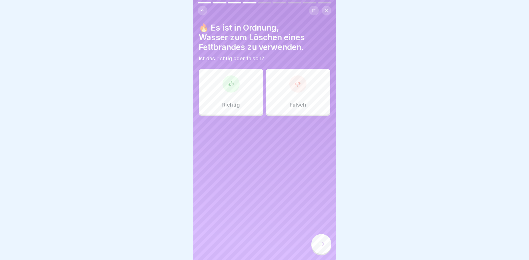
click at [274, 105] on div "Falsch" at bounding box center [298, 92] width 65 height 46
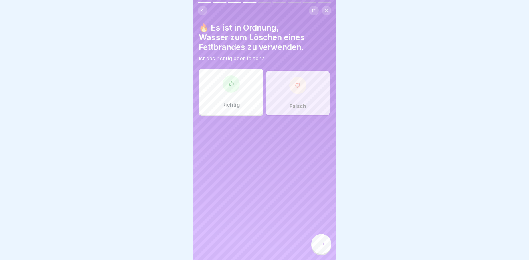
click at [316, 250] on div at bounding box center [321, 244] width 20 height 20
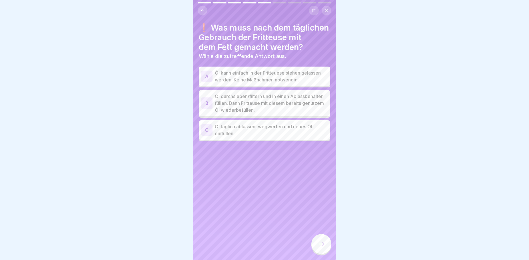
click at [302, 104] on p "Öl durchsieben/filtern und in einen Ablassbehälter füllen. Dann Fritteuse mit d…" at bounding box center [271, 103] width 113 height 21
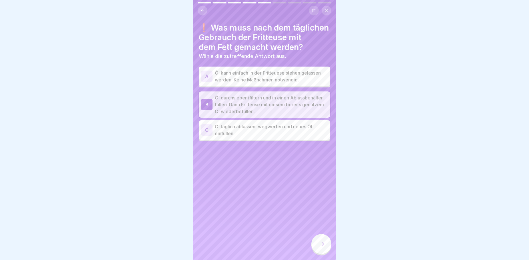
click at [318, 247] on icon at bounding box center [321, 244] width 7 height 7
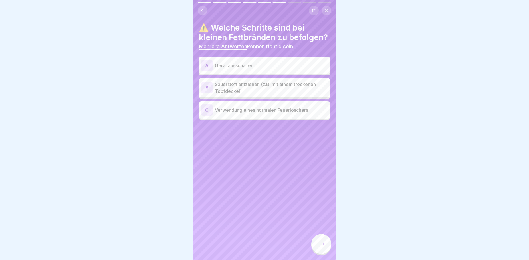
click at [244, 69] on div "A Gerät ausschalten" at bounding box center [264, 65] width 131 height 17
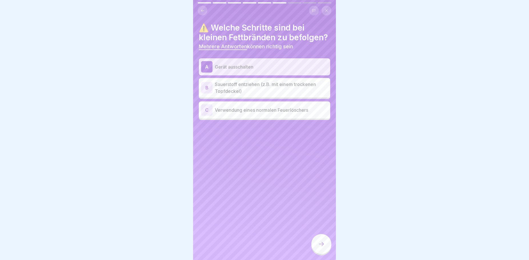
click at [267, 95] on p "Sauerstoff entziehen (z.B. mit einem trockenen Topfdeckel)" at bounding box center [271, 88] width 113 height 14
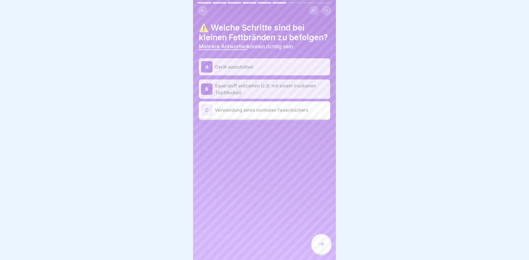
click at [322, 247] on icon at bounding box center [321, 244] width 7 height 7
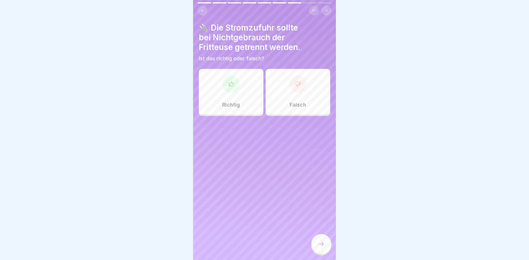
click at [278, 93] on div "Falsch" at bounding box center [298, 92] width 65 height 46
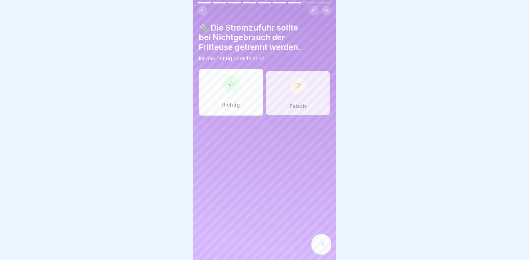
click at [321, 247] on icon at bounding box center [321, 244] width 7 height 7
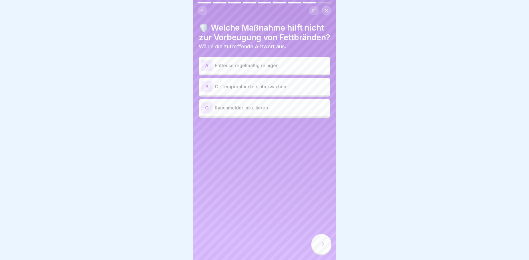
click at [257, 111] on p "Rauchmelder installieren" at bounding box center [271, 107] width 113 height 7
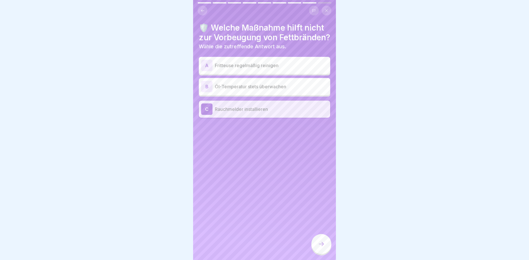
click at [314, 249] on div at bounding box center [321, 244] width 20 height 20
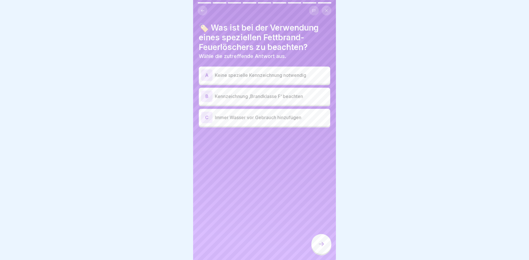
click at [261, 98] on p "Kennzeichnung ‚Brandklasse F‘ beachten" at bounding box center [271, 96] width 113 height 7
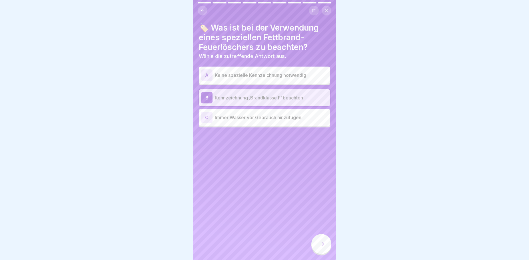
click at [325, 246] on div at bounding box center [321, 244] width 20 height 20
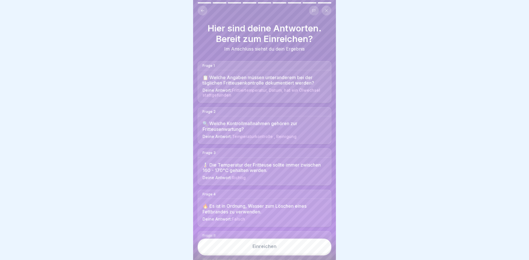
click at [274, 249] on div "Einreichen" at bounding box center [265, 246] width 24 height 5
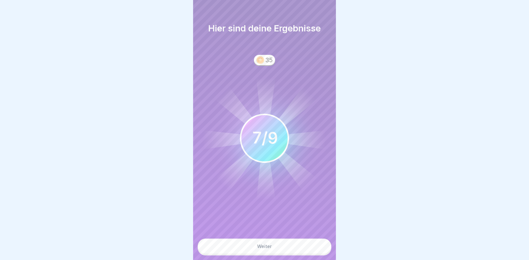
click at [283, 253] on button "Weiter" at bounding box center [265, 246] width 134 height 15
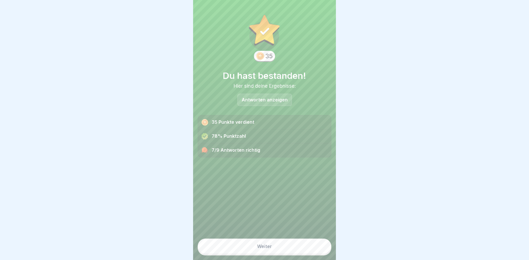
click at [287, 253] on button "Weiter" at bounding box center [265, 246] width 134 height 15
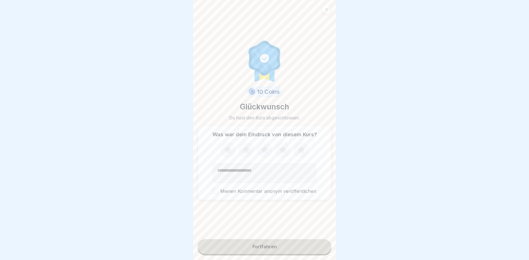
click at [285, 253] on button "Fortfahren" at bounding box center [265, 246] width 134 height 15
click at [223, 156] on icon at bounding box center [228, 150] width 15 height 15
click at [248, 153] on icon at bounding box center [246, 150] width 15 height 15
click at [260, 153] on icon at bounding box center [264, 150] width 15 height 15
click at [278, 253] on button "Fortfahren" at bounding box center [265, 246] width 134 height 15
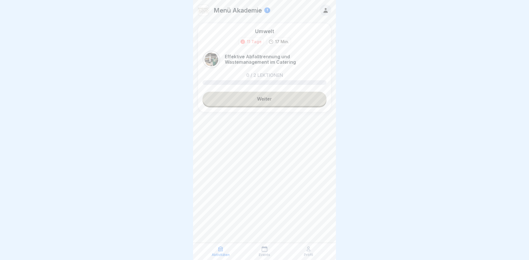
click at [265, 97] on link "Weiter" at bounding box center [265, 99] width 124 height 14
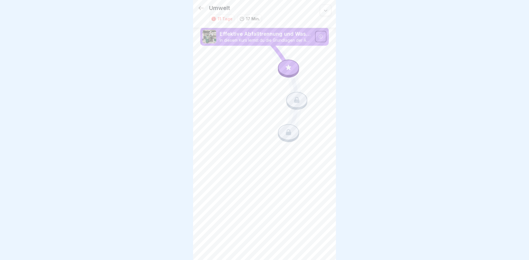
click at [287, 70] on icon at bounding box center [288, 67] width 5 height 5
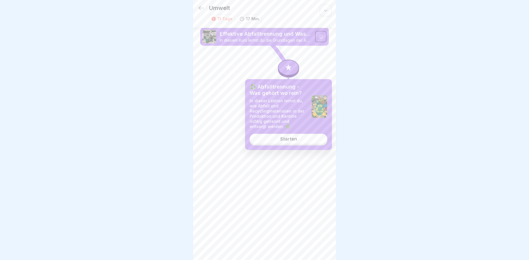
click at [275, 137] on link "Starten" at bounding box center [289, 139] width 78 height 10
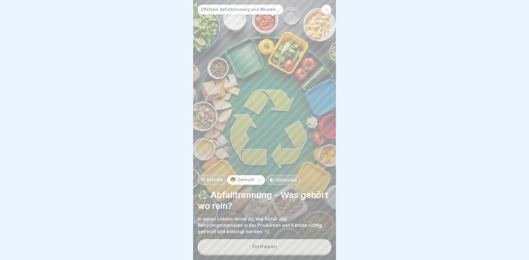
click at [285, 246] on button "Fortfahren" at bounding box center [265, 246] width 134 height 15
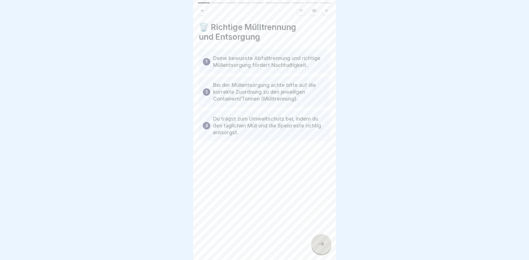
click at [327, 247] on div at bounding box center [321, 244] width 20 height 20
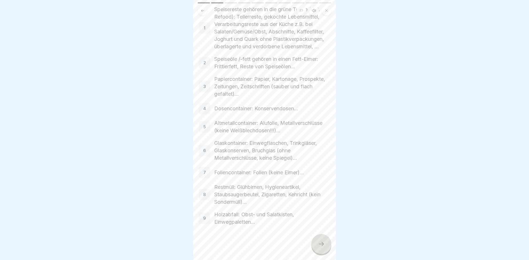
scroll to position [69, 0]
click at [320, 247] on icon at bounding box center [321, 244] width 7 height 7
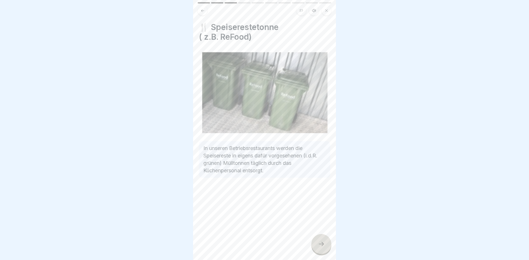
click at [318, 245] on div at bounding box center [321, 244] width 20 height 20
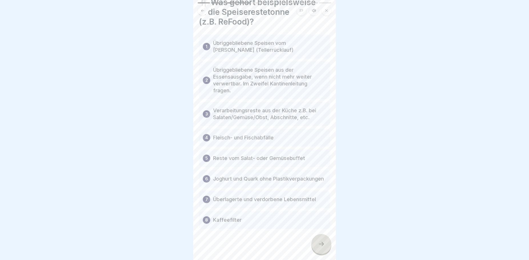
scroll to position [34, 0]
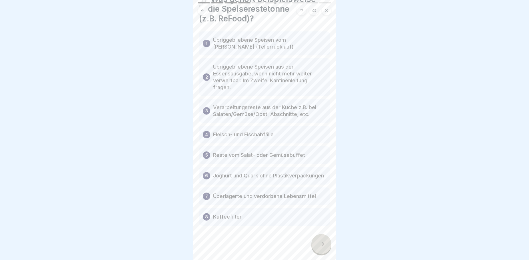
click at [321, 254] on div at bounding box center [321, 244] width 20 height 20
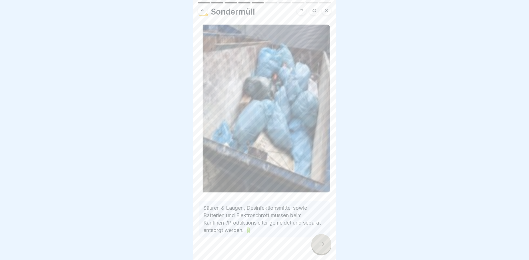
scroll to position [21, 0]
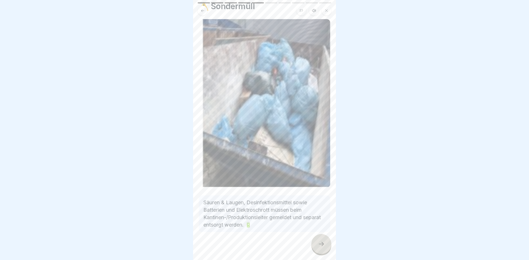
click at [319, 247] on icon at bounding box center [321, 244] width 7 height 7
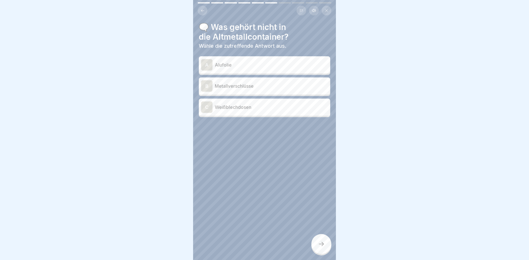
click at [251, 109] on p "Weißblechdosen" at bounding box center [271, 107] width 113 height 7
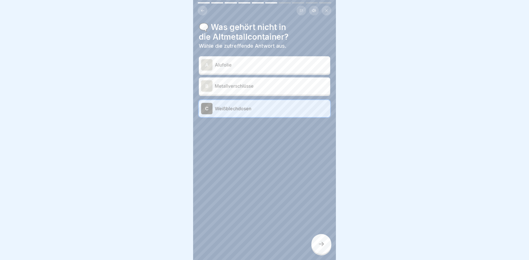
click at [323, 246] on icon at bounding box center [321, 244] width 5 height 4
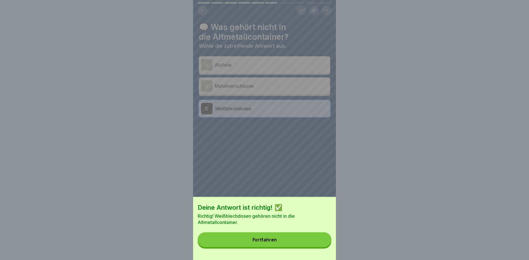
click at [290, 247] on button "Fortfahren" at bounding box center [265, 239] width 134 height 15
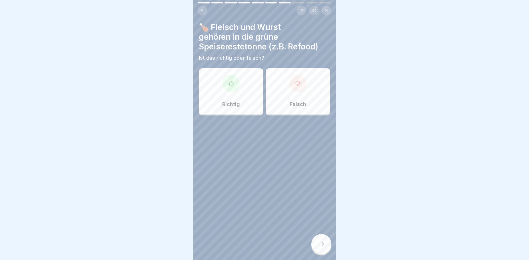
click at [224, 88] on div at bounding box center [231, 83] width 17 height 17
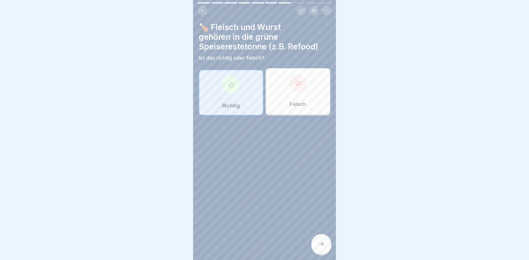
click at [321, 247] on icon at bounding box center [321, 244] width 7 height 7
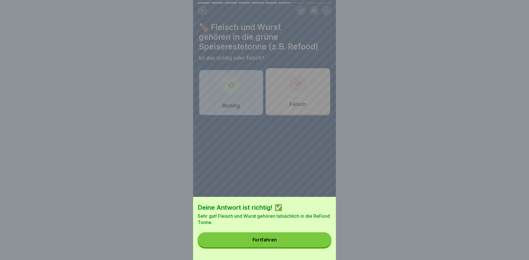
drag, startPoint x: 264, startPoint y: 242, endPoint x: 266, endPoint y: 245, distance: 3.7
click at [265, 245] on button "Fortfahren" at bounding box center [265, 239] width 134 height 15
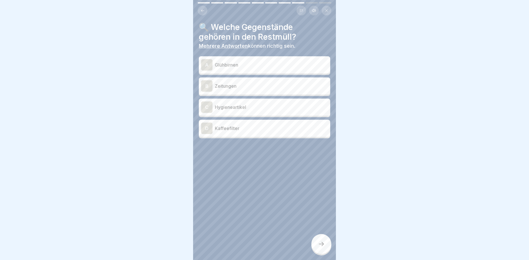
click at [232, 107] on p "Hygieneartikel" at bounding box center [271, 107] width 113 height 7
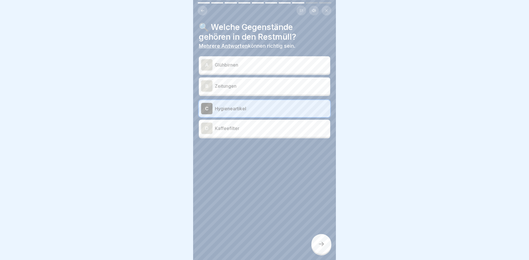
click at [234, 66] on p "Glühbirnen" at bounding box center [271, 64] width 113 height 7
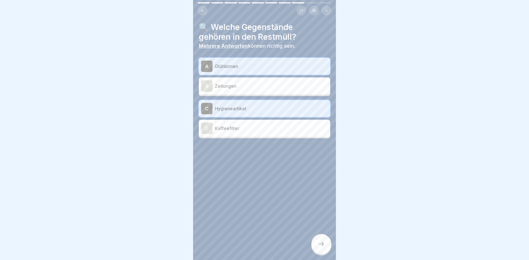
click at [324, 247] on icon at bounding box center [321, 244] width 7 height 7
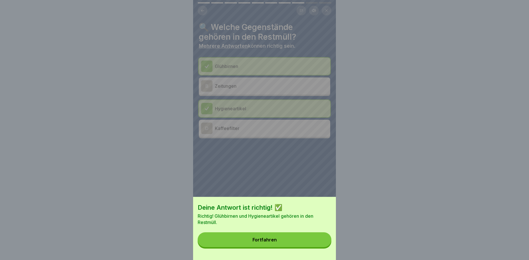
click at [287, 246] on button "Fortfahren" at bounding box center [265, 239] width 134 height 15
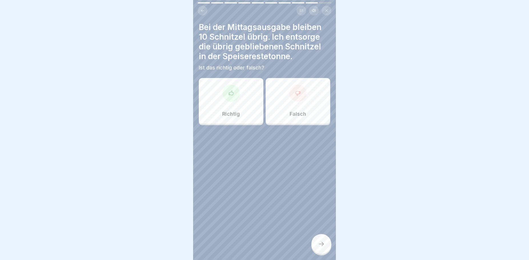
click at [234, 115] on p "Richtig" at bounding box center [231, 114] width 18 height 6
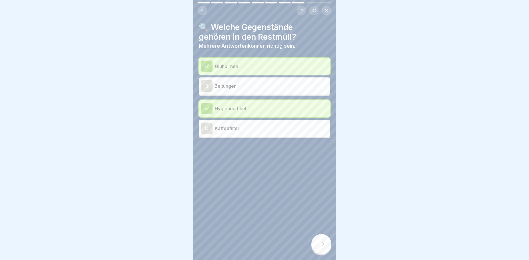
click at [323, 247] on icon at bounding box center [321, 244] width 7 height 7
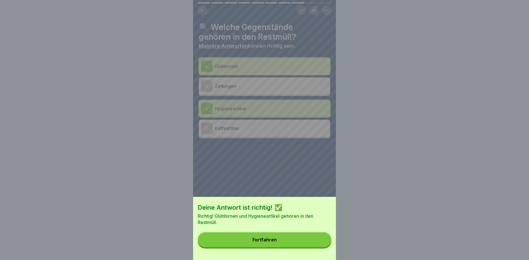
click at [287, 247] on button "Fortfahren" at bounding box center [265, 239] width 134 height 15
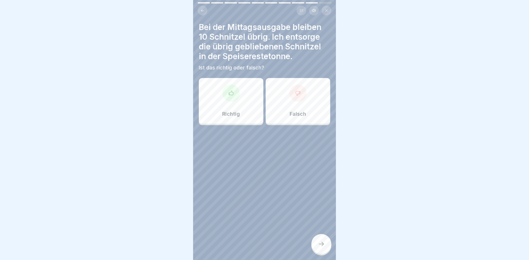
click at [243, 108] on div "Richtig" at bounding box center [231, 101] width 65 height 46
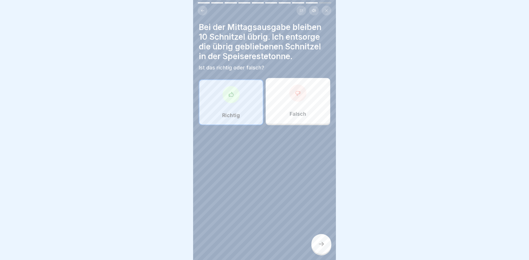
click at [319, 247] on icon at bounding box center [321, 244] width 7 height 7
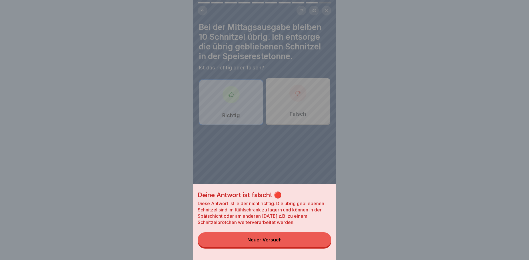
click at [220, 115] on div "Deine Antwort ist falsch! 🔴 Diese Antwort ist leider nicht richtig. Die übrig g…" at bounding box center [264, 130] width 143 height 260
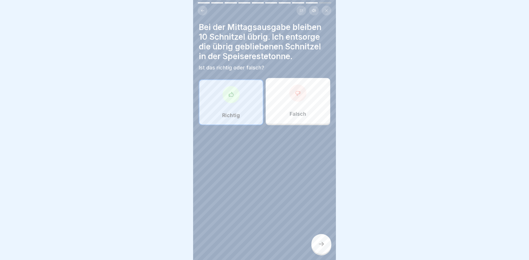
click at [301, 116] on p "Falsch" at bounding box center [298, 114] width 17 height 6
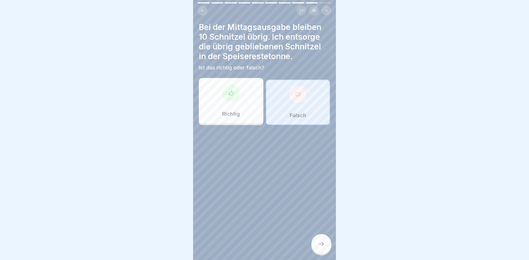
click at [318, 247] on icon at bounding box center [321, 244] width 7 height 7
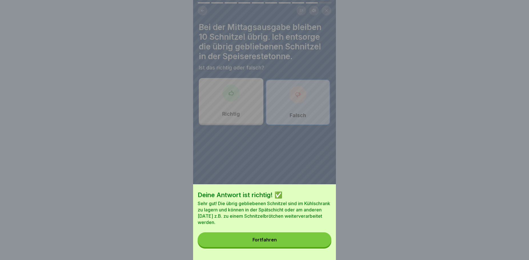
click at [265, 241] on button "Fortfahren" at bounding box center [265, 239] width 134 height 15
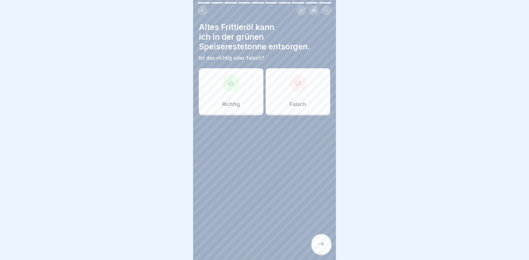
click at [280, 100] on div "Falsch" at bounding box center [298, 91] width 65 height 46
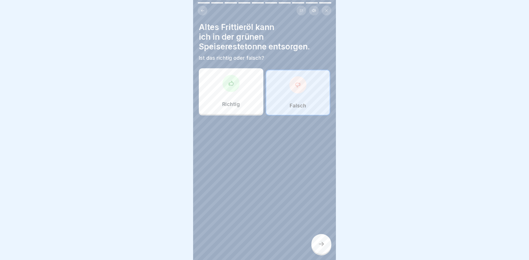
click at [318, 252] on div at bounding box center [321, 244] width 20 height 20
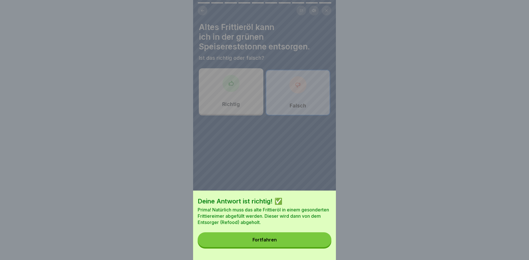
click at [249, 240] on button "Fortfahren" at bounding box center [265, 239] width 134 height 15
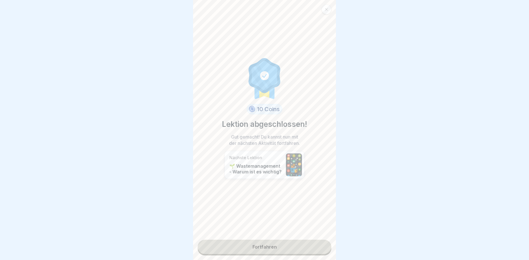
click at [259, 245] on link "Fortfahren" at bounding box center [265, 247] width 134 height 14
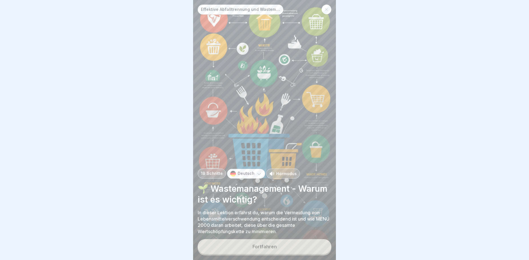
click at [272, 249] on div "Fortfahren" at bounding box center [265, 246] width 24 height 5
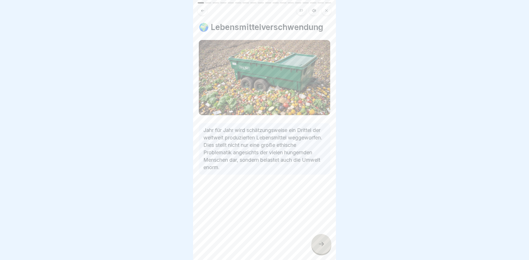
click at [321, 247] on icon at bounding box center [321, 244] width 7 height 7
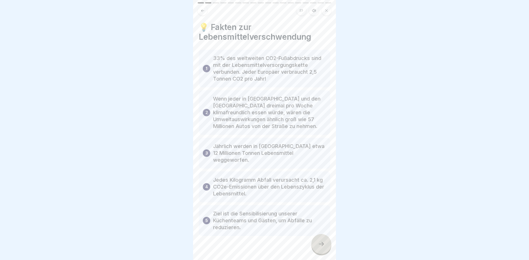
click at [319, 247] on icon at bounding box center [321, 244] width 7 height 7
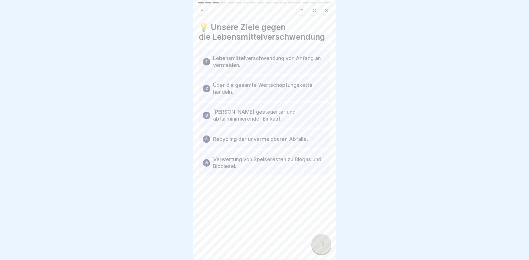
click at [323, 247] on icon at bounding box center [321, 244] width 7 height 7
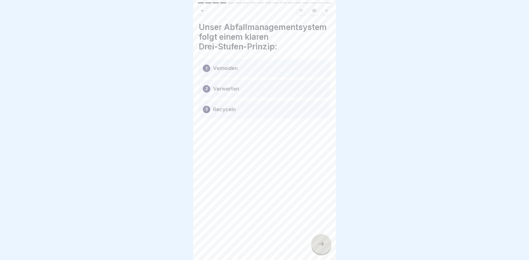
click at [329, 247] on div at bounding box center [321, 244] width 20 height 20
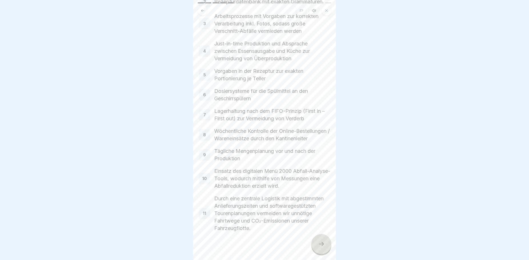
scroll to position [120, 0]
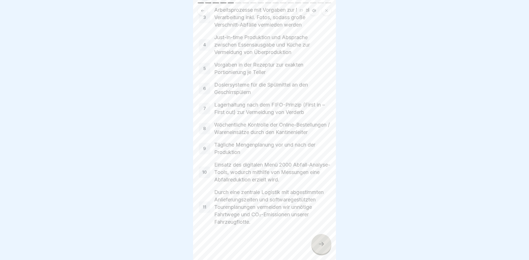
click at [324, 243] on div at bounding box center [321, 244] width 20 height 20
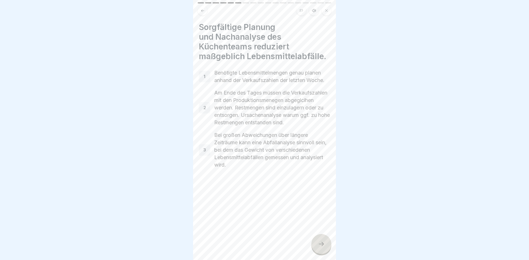
click at [322, 247] on icon at bounding box center [321, 244] width 7 height 7
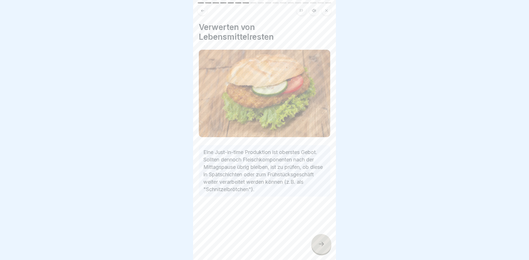
click at [320, 245] on div at bounding box center [321, 244] width 20 height 20
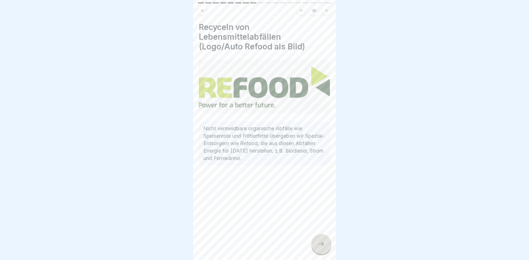
click at [321, 247] on icon at bounding box center [321, 244] width 7 height 7
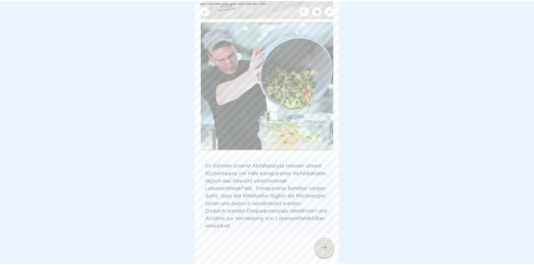
scroll to position [103, 0]
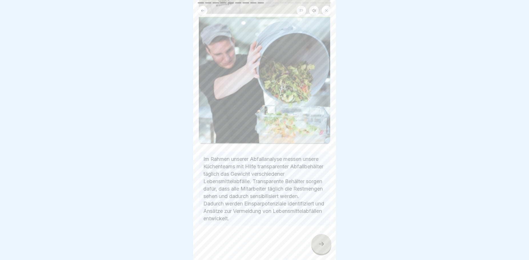
click at [324, 247] on icon at bounding box center [321, 244] width 7 height 7
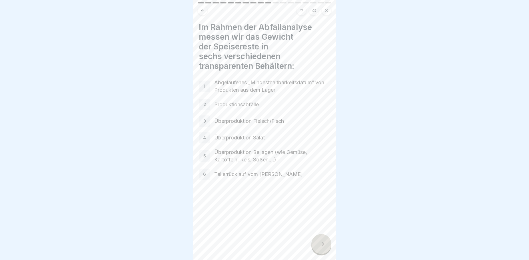
click at [320, 245] on div at bounding box center [321, 244] width 20 height 20
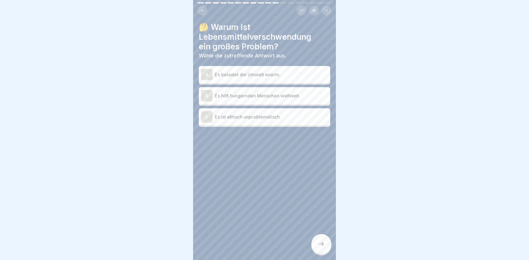
click at [279, 70] on div "A Es belastet die Umwelt enorm." at bounding box center [264, 74] width 127 height 11
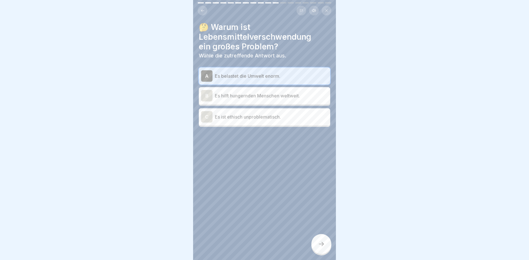
click at [320, 247] on icon at bounding box center [321, 244] width 7 height 7
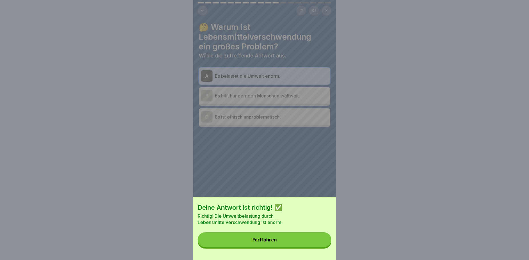
click at [283, 245] on button "Fortfahren" at bounding box center [265, 239] width 134 height 15
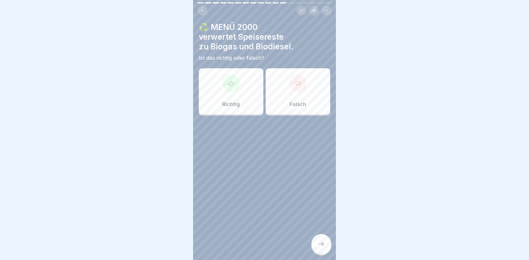
click at [235, 109] on div "Richtig" at bounding box center [231, 91] width 65 height 46
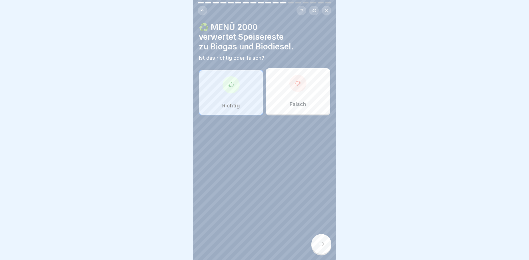
click at [321, 247] on icon at bounding box center [321, 244] width 7 height 7
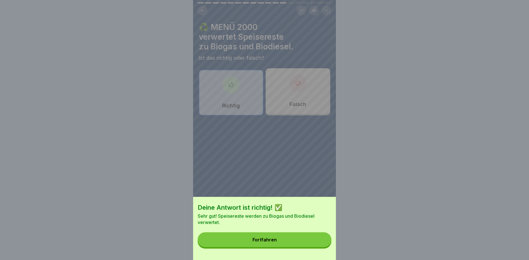
click at [311, 244] on button "Fortfahren" at bounding box center [265, 239] width 134 height 15
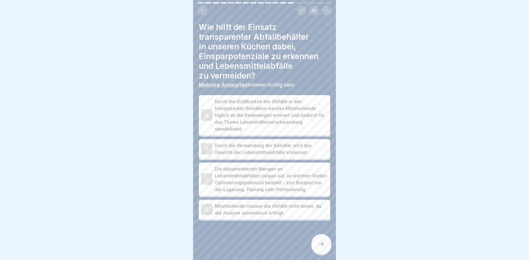
click at [315, 193] on p "Die dokumentierten Mengen an Lebensmittelabfällen zeigen auf, an welchen Stelle…" at bounding box center [271, 178] width 113 height 27
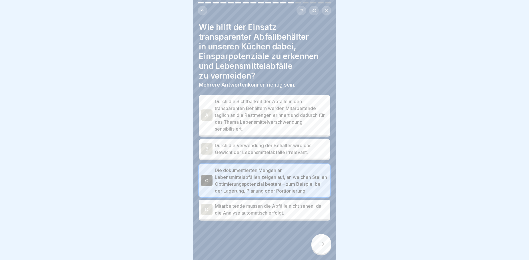
click at [280, 117] on p "Durch die Sichtbarkeit der Abfälle in den transparenten Behältern werden Mitarb…" at bounding box center [271, 115] width 113 height 34
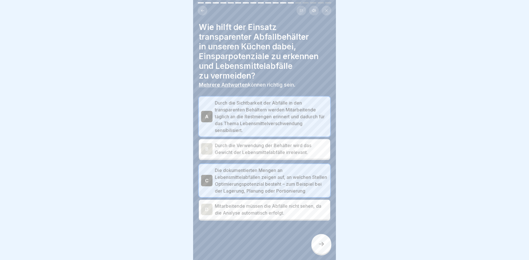
click at [322, 247] on icon at bounding box center [321, 244] width 7 height 7
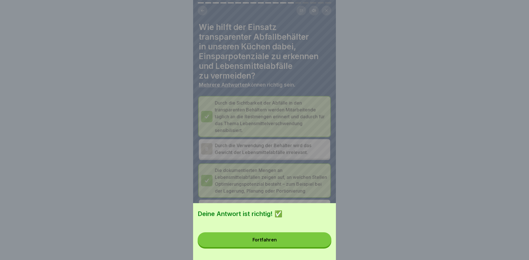
click at [273, 242] on div "Fortfahren" at bounding box center [265, 239] width 24 height 5
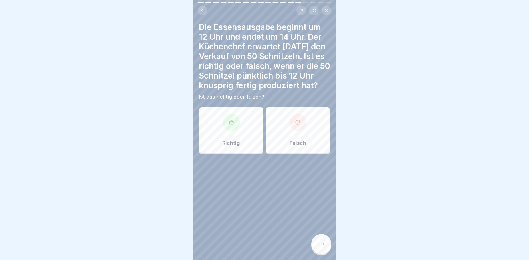
click at [269, 153] on div "Falsch" at bounding box center [298, 130] width 65 height 46
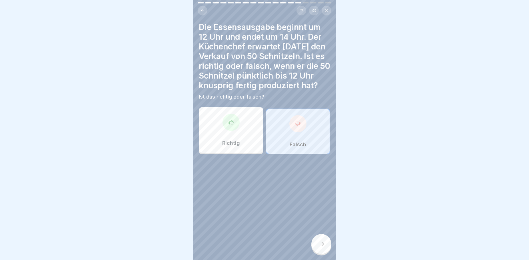
click at [320, 247] on icon at bounding box center [321, 244] width 7 height 7
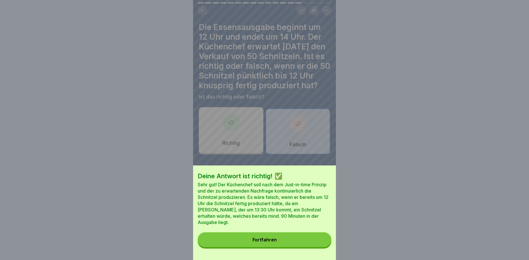
click at [277, 242] on div "Fortfahren" at bounding box center [265, 239] width 24 height 5
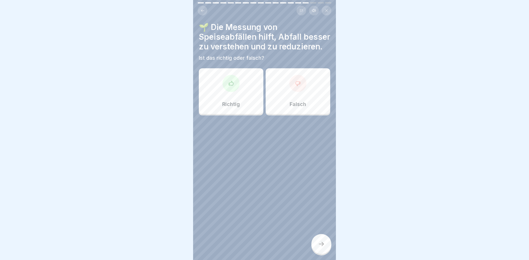
click at [246, 102] on div "Richtig" at bounding box center [231, 91] width 65 height 46
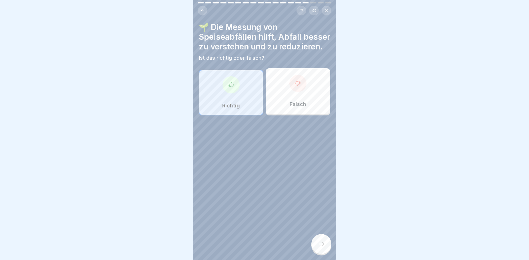
click at [320, 254] on div at bounding box center [321, 244] width 20 height 20
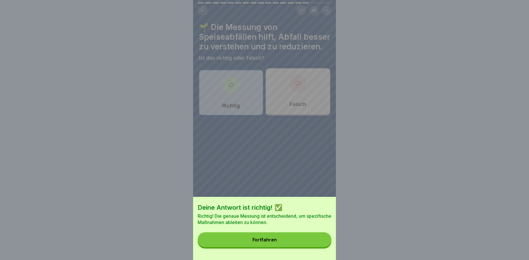
click at [280, 245] on button "Fortfahren" at bounding box center [265, 239] width 134 height 15
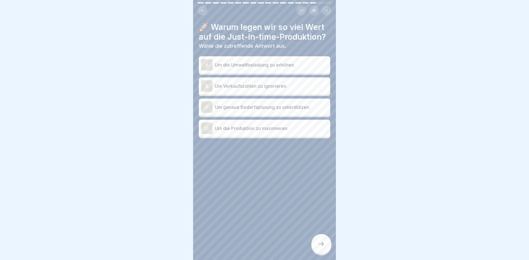
click at [264, 111] on p "Um genaue Bedarfsplanung zu unterstützen." at bounding box center [271, 107] width 113 height 7
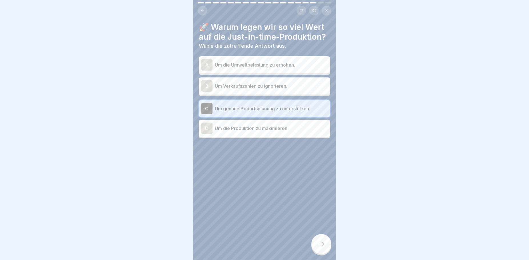
click at [323, 247] on icon at bounding box center [321, 244] width 7 height 7
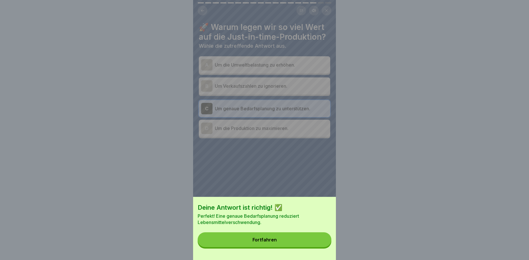
click at [288, 243] on button "Fortfahren" at bounding box center [265, 239] width 134 height 15
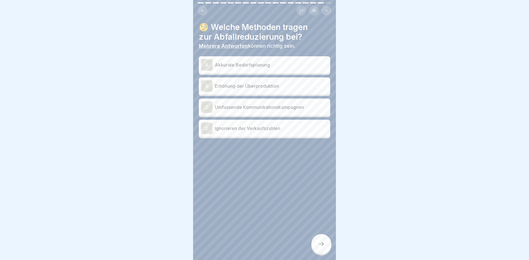
click at [233, 68] on p "Akkurate Bedarfsplanung" at bounding box center [271, 64] width 113 height 7
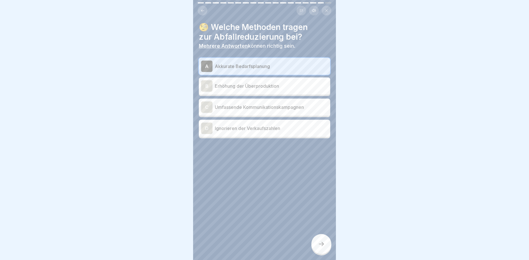
click at [273, 109] on p "Umfassende Kommunikationskampagnen" at bounding box center [271, 107] width 113 height 7
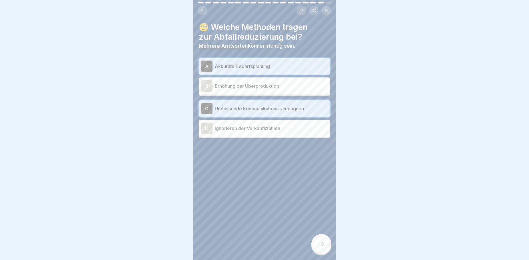
click at [318, 253] on div at bounding box center [321, 244] width 20 height 20
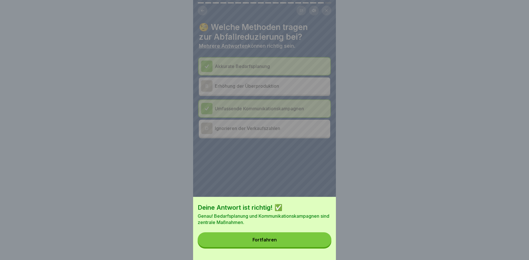
click at [258, 242] on div "Fortfahren" at bounding box center [265, 239] width 24 height 5
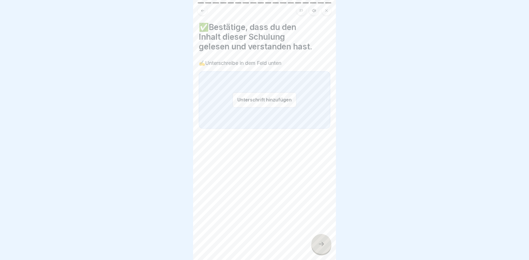
click at [263, 99] on button "Unterschrift hinzufügen" at bounding box center [265, 99] width 64 height 15
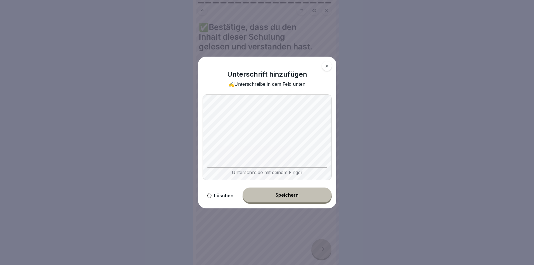
click at [269, 198] on button "Speichern" at bounding box center [287, 194] width 89 height 15
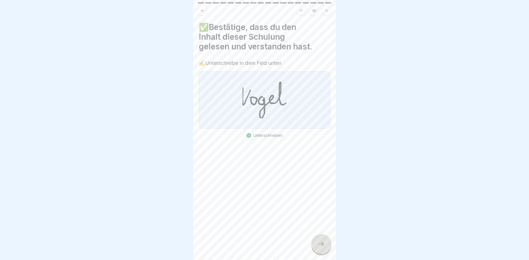
click at [320, 247] on icon at bounding box center [321, 244] width 7 height 7
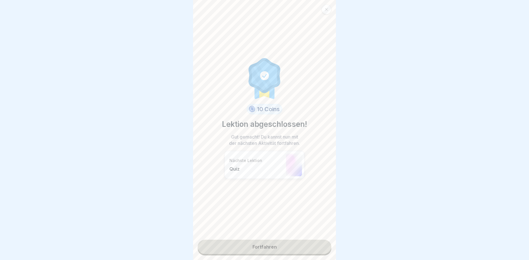
click at [235, 249] on link "Fortfahren" at bounding box center [265, 247] width 134 height 14
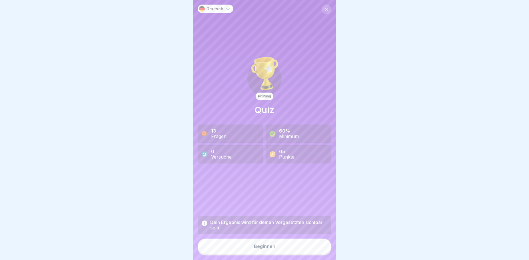
click at [262, 254] on button "Beginnen" at bounding box center [265, 246] width 134 height 15
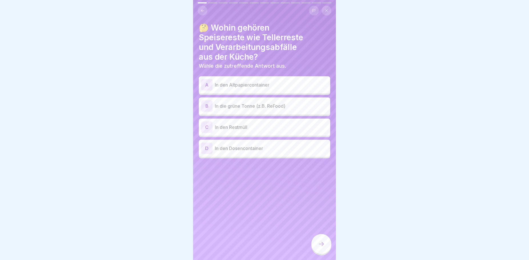
click at [241, 107] on p "In die grüne Tonne (z.B. ReFood)" at bounding box center [271, 106] width 113 height 7
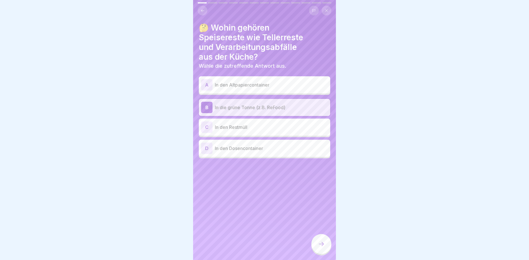
click at [319, 247] on icon at bounding box center [321, 244] width 7 height 7
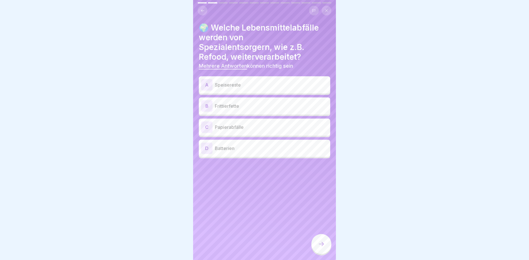
click at [232, 83] on p "Speisereste" at bounding box center [271, 84] width 113 height 7
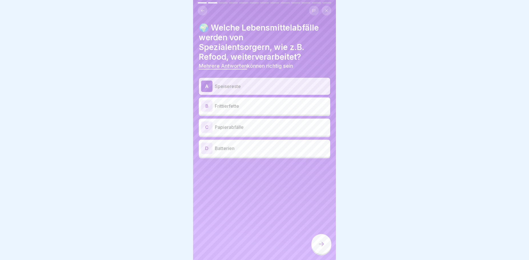
click at [239, 107] on p "Frittierfette" at bounding box center [271, 106] width 113 height 7
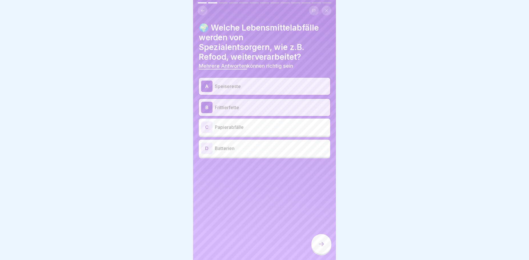
click at [321, 244] on div at bounding box center [321, 244] width 20 height 20
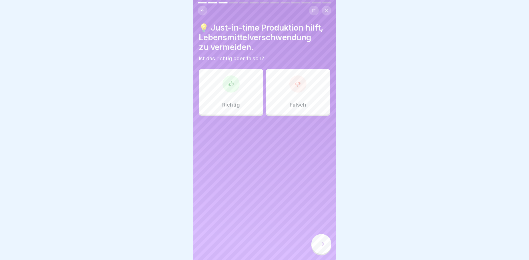
click at [246, 99] on div "Richtig" at bounding box center [231, 92] width 65 height 46
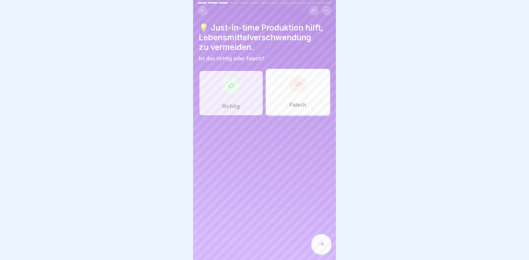
click at [317, 247] on div at bounding box center [321, 244] width 20 height 20
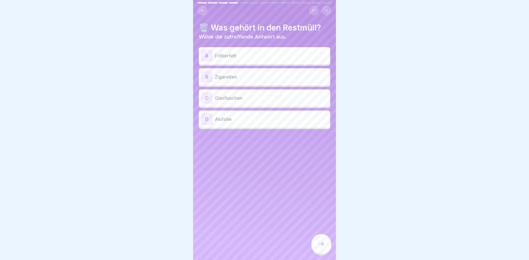
click at [232, 78] on p "Zigaretten" at bounding box center [271, 76] width 113 height 7
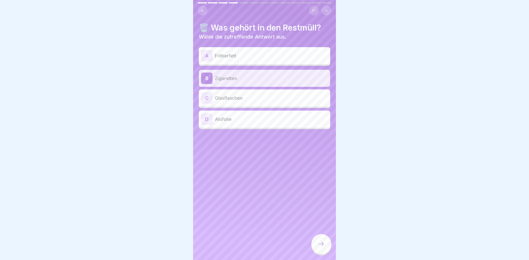
click at [321, 246] on div at bounding box center [321, 244] width 20 height 20
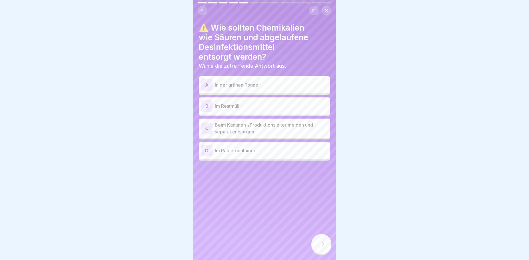
click at [243, 130] on p "Beim Kantinen-/Produktionsleiter melden und separat entsorgen" at bounding box center [271, 128] width 113 height 14
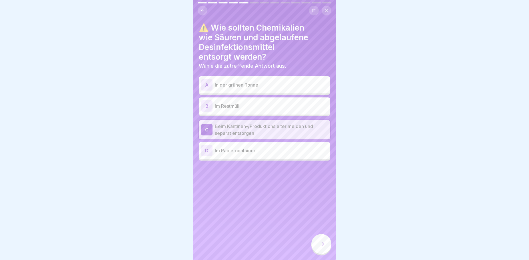
click at [317, 249] on div at bounding box center [321, 244] width 20 height 20
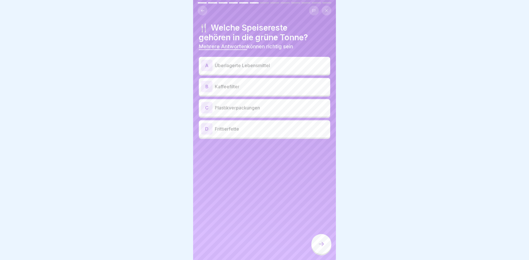
click at [242, 85] on p "Kaffeefilter" at bounding box center [271, 86] width 113 height 7
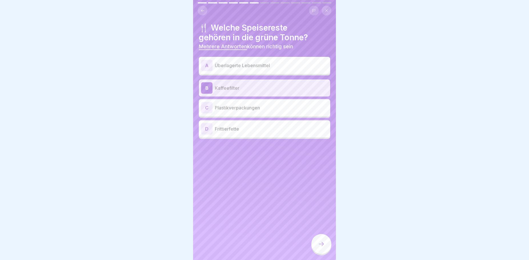
click at [247, 62] on p "Überlagerte Lebensmittel" at bounding box center [271, 65] width 113 height 7
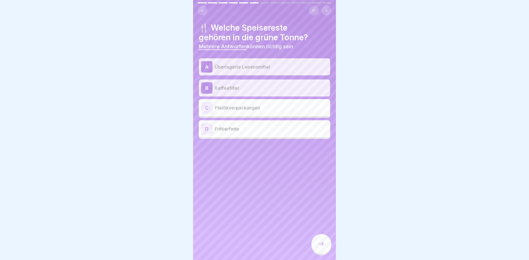
click at [324, 243] on div at bounding box center [321, 244] width 20 height 20
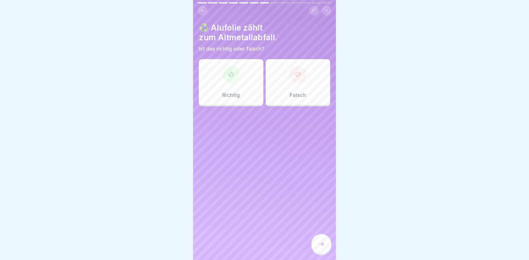
click at [293, 88] on div "Falsch" at bounding box center [298, 82] width 65 height 46
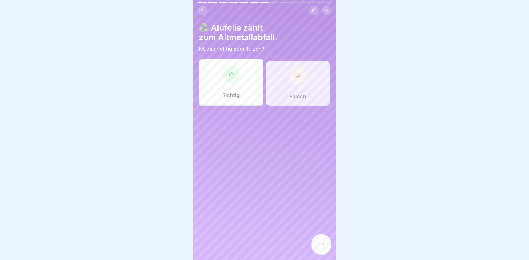
click at [323, 247] on icon at bounding box center [321, 244] width 7 height 7
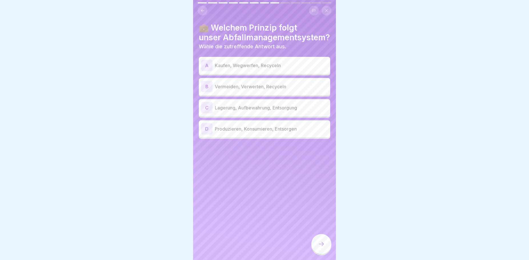
click at [251, 130] on p "Produzieren, Konsumieren, Entsorgen" at bounding box center [271, 128] width 113 height 7
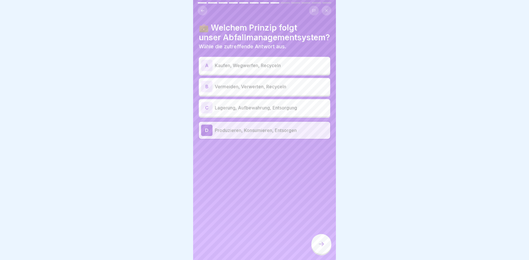
click at [324, 247] on icon at bounding box center [321, 244] width 7 height 7
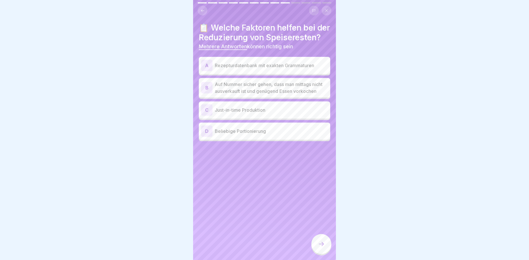
click at [276, 69] on p "Rezepturdatenbank mit exakten Grammaturen" at bounding box center [271, 65] width 113 height 7
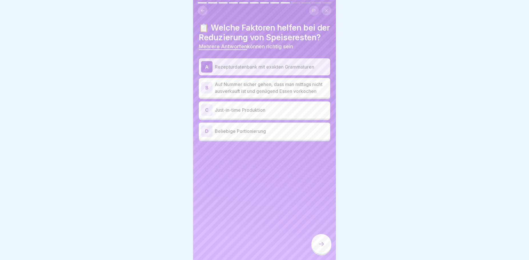
click at [265, 113] on p "Just-in-time Produktion" at bounding box center [271, 110] width 113 height 7
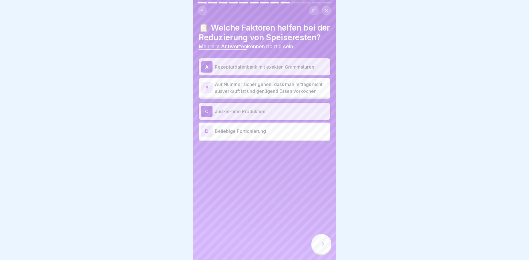
click at [321, 247] on icon at bounding box center [321, 244] width 7 height 7
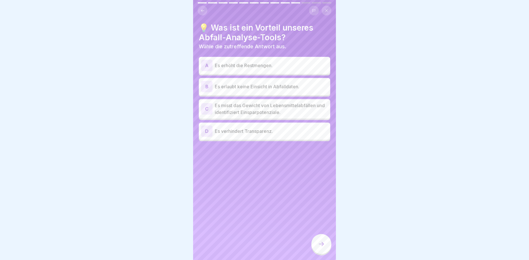
click at [224, 111] on p "Es misst das Gewicht von Lebensmittelabfällen und identifiziert Einsparpotenzia…" at bounding box center [271, 109] width 113 height 14
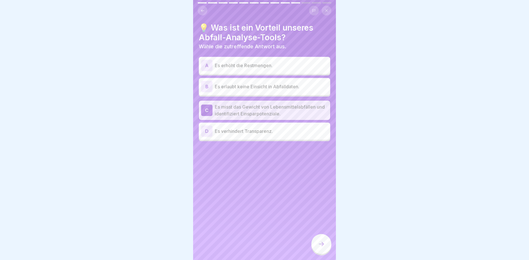
click at [284, 111] on p "Es misst das Gewicht von Lebensmittelabfällen und identifiziert Einsparpotenzia…" at bounding box center [271, 110] width 113 height 14
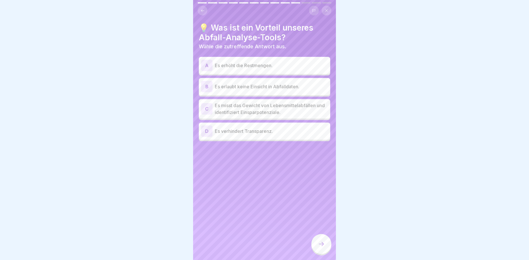
click at [319, 243] on div at bounding box center [321, 244] width 20 height 20
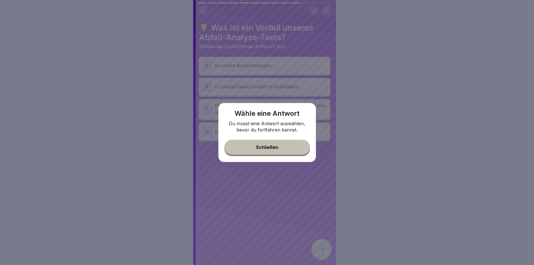
click at [287, 145] on button "Schließen" at bounding box center [267, 147] width 86 height 15
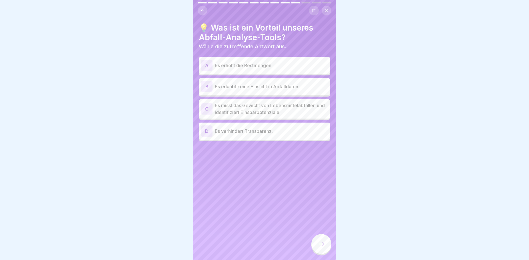
click at [269, 108] on p "Es misst das Gewicht von Lebensmittelabfällen und identifiziert Einsparpotenzia…" at bounding box center [271, 109] width 113 height 14
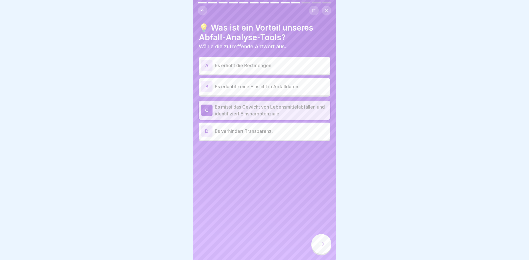
click at [323, 246] on icon at bounding box center [321, 244] width 5 height 4
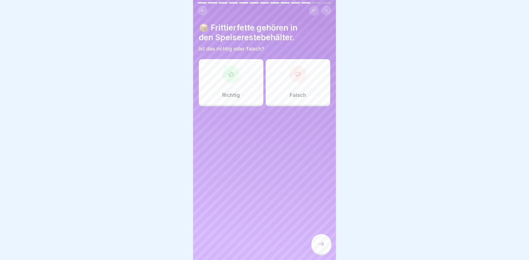
click at [285, 89] on div "Falsch" at bounding box center [298, 82] width 65 height 46
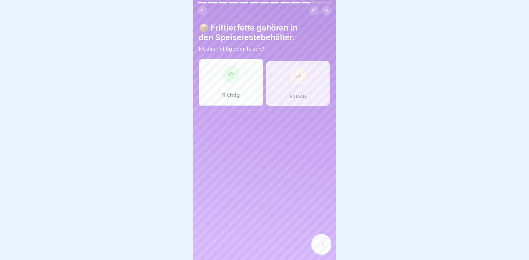
click at [315, 247] on div at bounding box center [321, 244] width 20 height 20
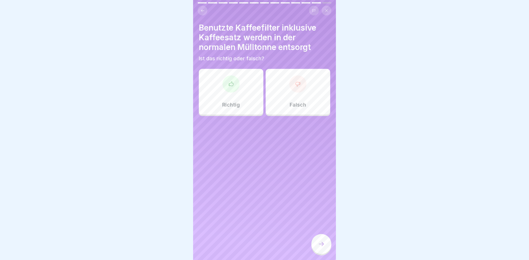
click at [284, 100] on div "Falsch" at bounding box center [298, 92] width 65 height 46
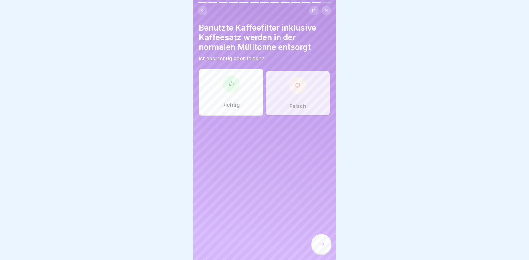
click at [315, 251] on div at bounding box center [321, 244] width 20 height 20
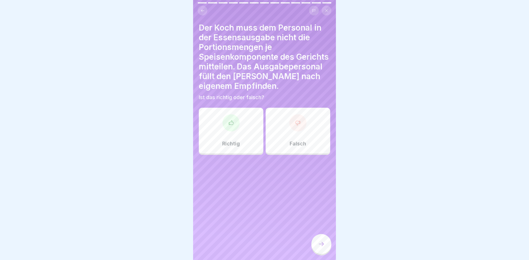
click at [268, 144] on div "Falsch" at bounding box center [298, 131] width 65 height 46
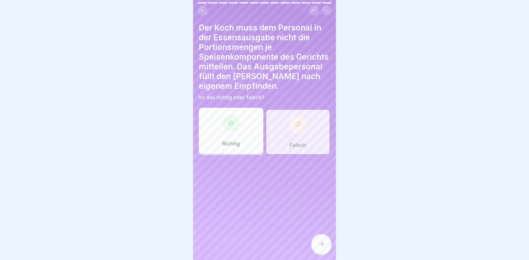
click at [320, 247] on icon at bounding box center [321, 244] width 7 height 7
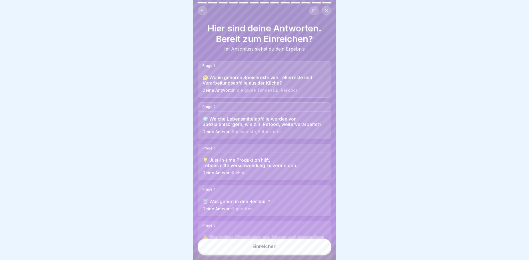
click at [293, 254] on button "Einreichen" at bounding box center [265, 246] width 134 height 15
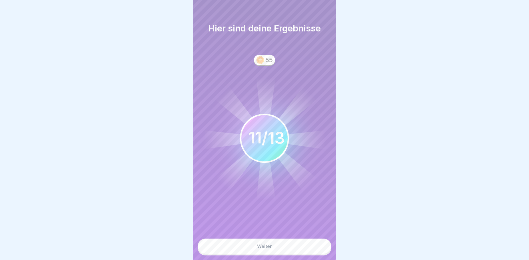
click at [296, 253] on button "Weiter" at bounding box center [265, 246] width 134 height 15
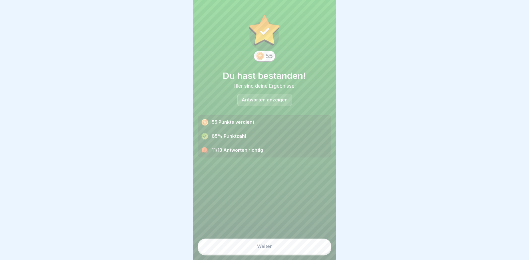
click at [277, 252] on button "Weiter" at bounding box center [265, 246] width 134 height 15
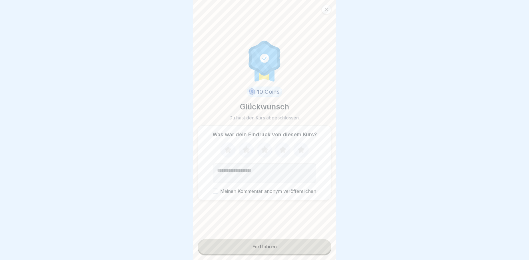
click at [226, 153] on icon at bounding box center [227, 149] width 7 height 7
click at [240, 153] on icon at bounding box center [246, 150] width 15 height 15
click at [266, 154] on icon at bounding box center [264, 150] width 15 height 15
click at [262, 254] on button "Fortfahren" at bounding box center [265, 246] width 134 height 15
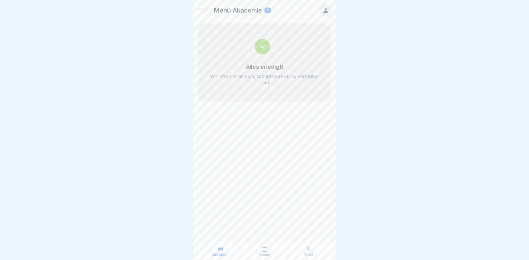
click at [311, 251] on icon at bounding box center [309, 249] width 6 height 6
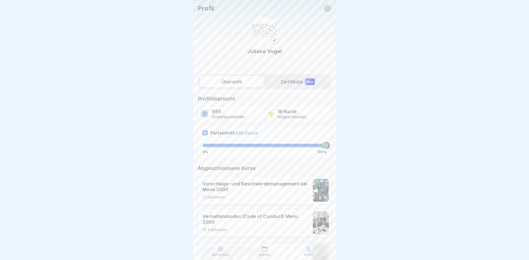
click at [285, 78] on label "Zertifikate New" at bounding box center [298, 81] width 64 height 11
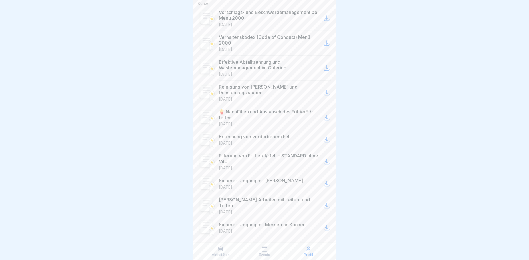
scroll to position [5, 0]
click at [307, 250] on icon at bounding box center [308, 249] width 3 height 4
